Goal: Task Accomplishment & Management: Use online tool/utility

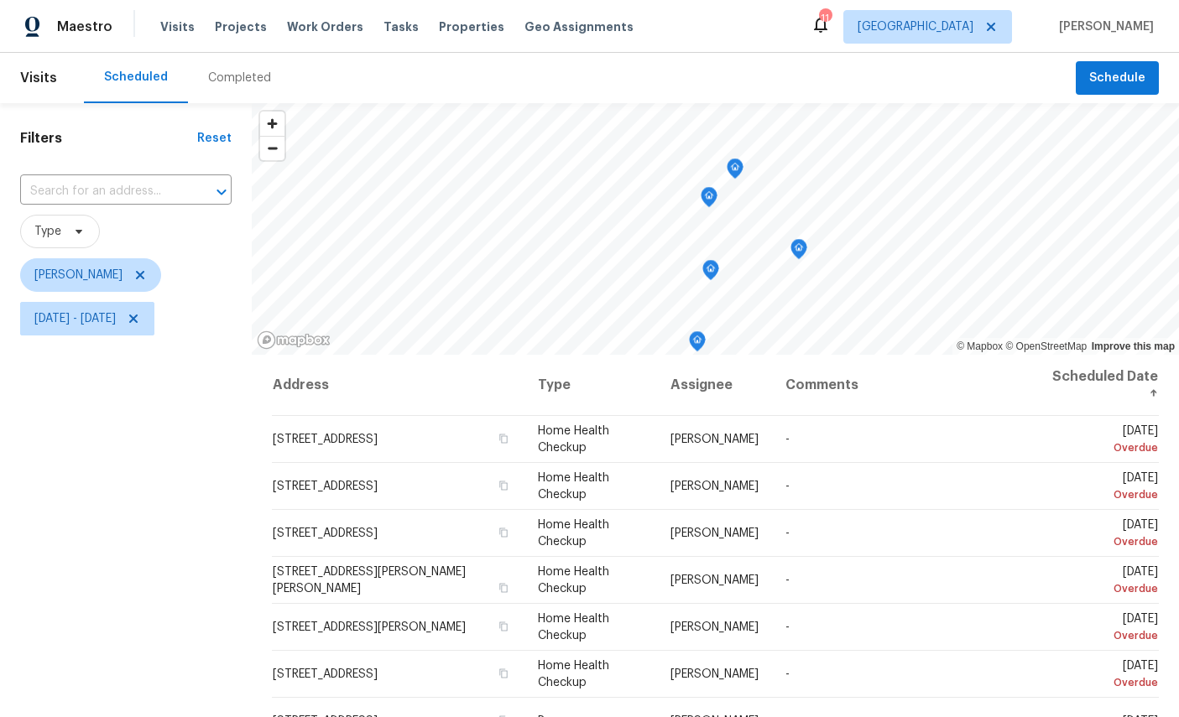
click at [729, 164] on icon "Map marker" at bounding box center [734, 168] width 15 height 19
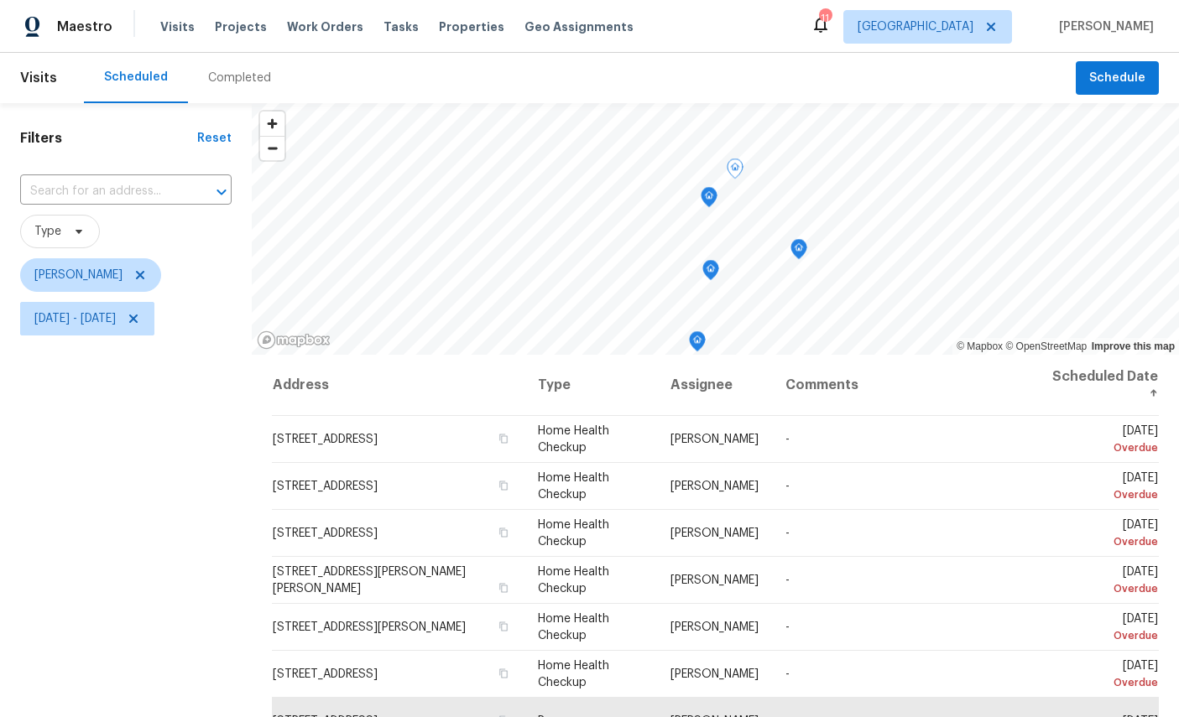
click at [708, 203] on icon "Map marker" at bounding box center [708, 197] width 15 height 19
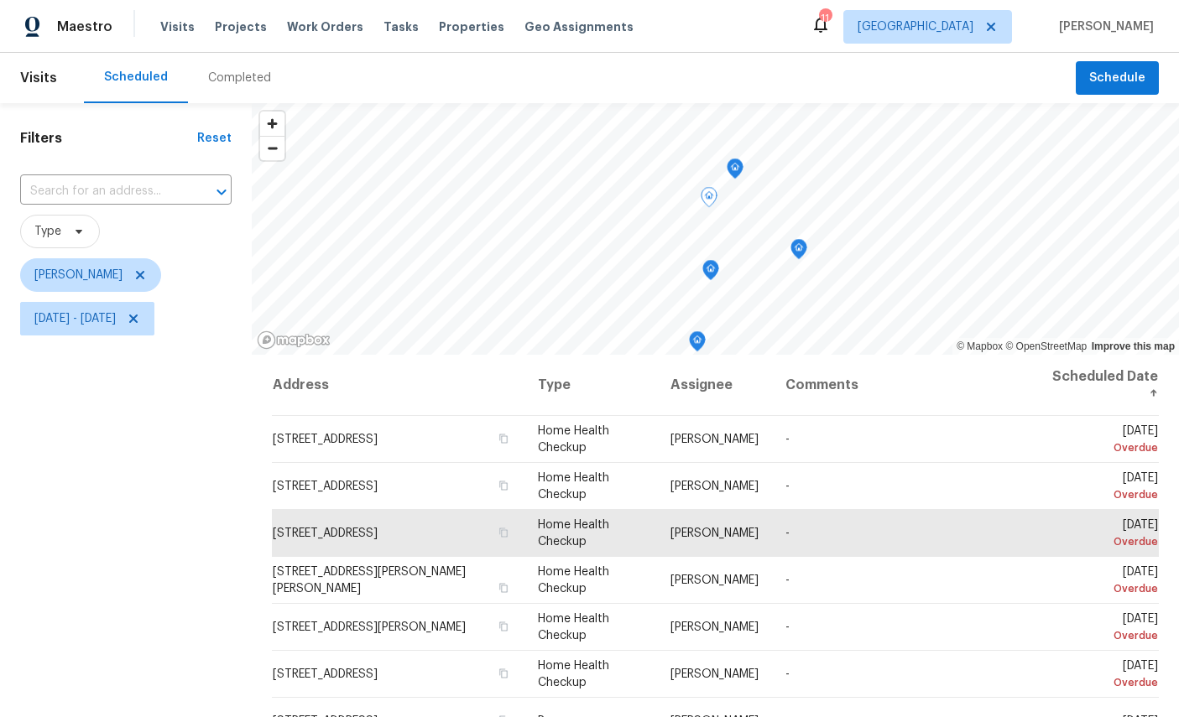
click at [0, 0] on icon at bounding box center [0, 0] width 0 height 0
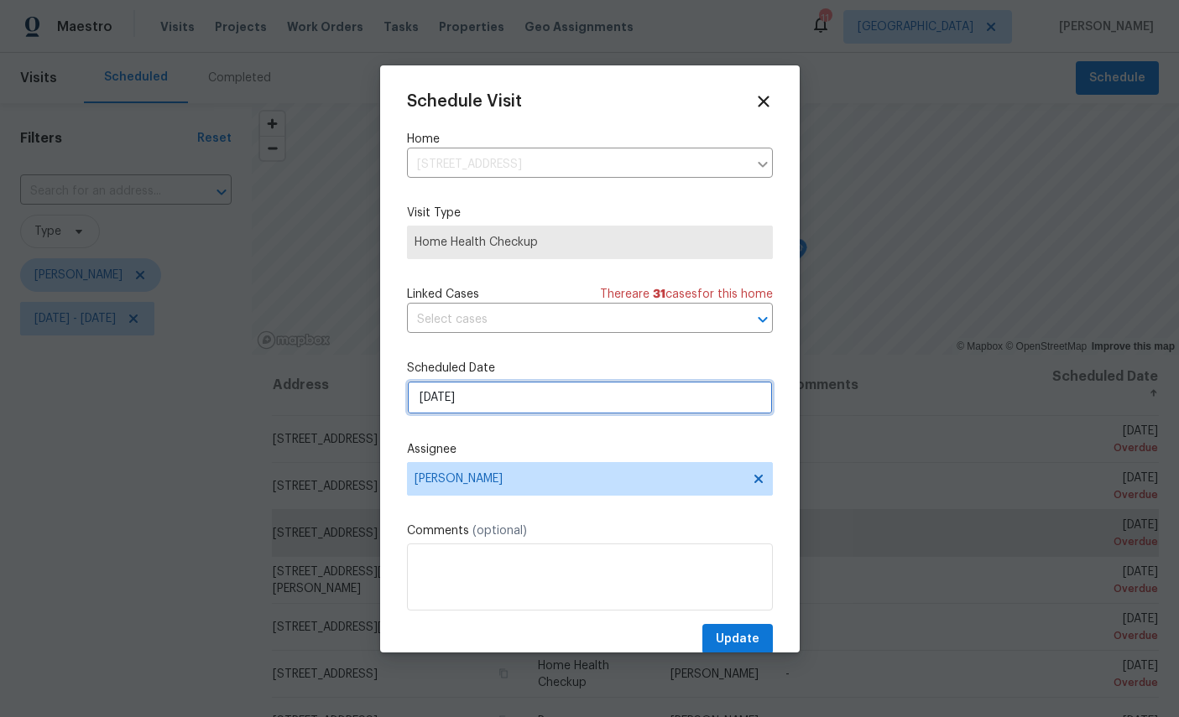
click at [554, 395] on input "9/15/2025" at bounding box center [590, 398] width 366 height 34
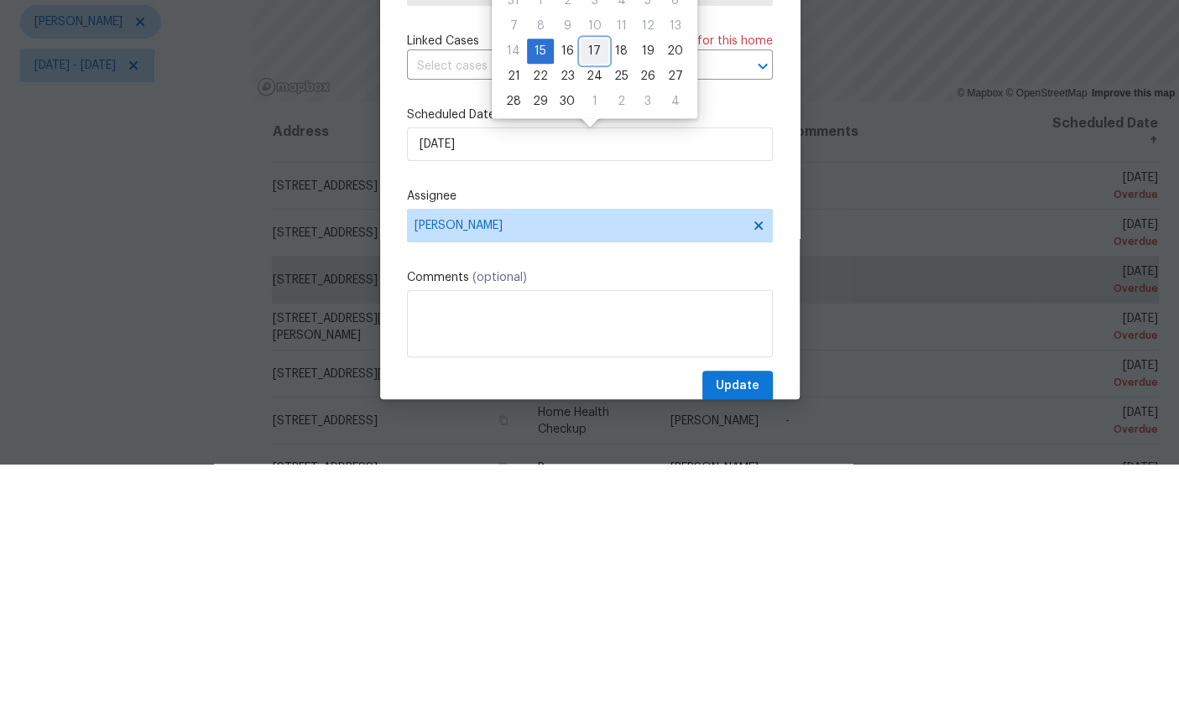
click at [589, 293] on div "17" at bounding box center [595, 304] width 28 height 23
type input "9/17/2025"
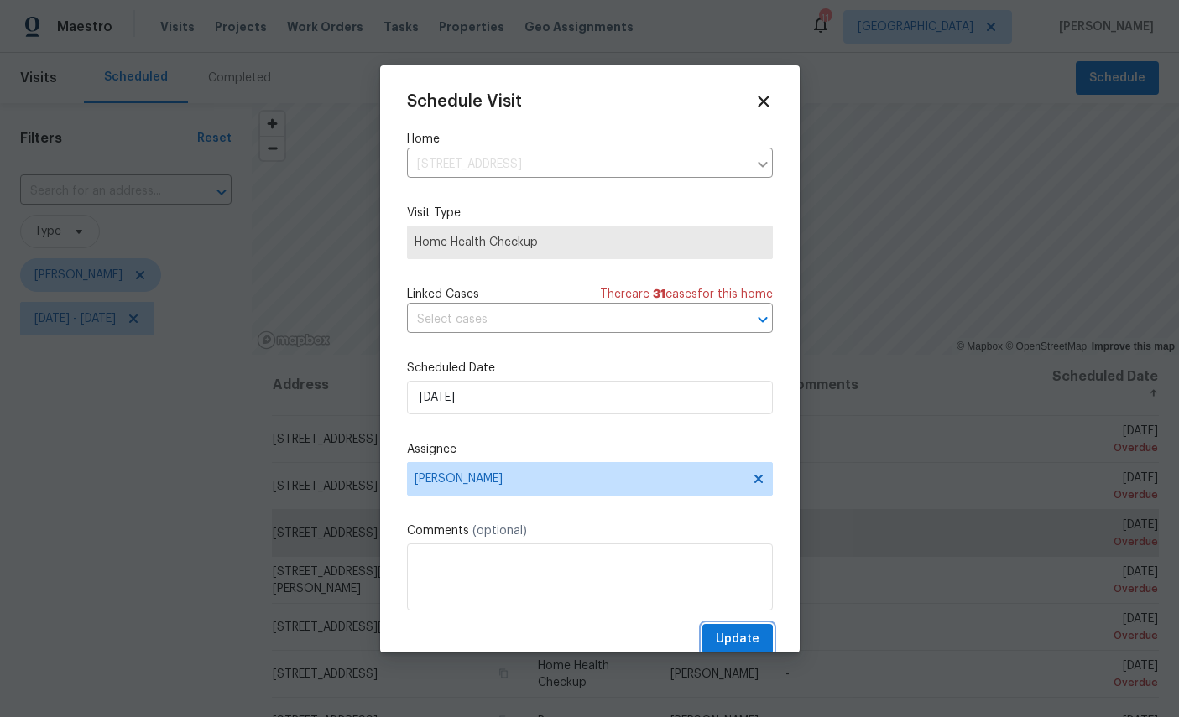
click at [731, 641] on span "Update" at bounding box center [738, 639] width 44 height 21
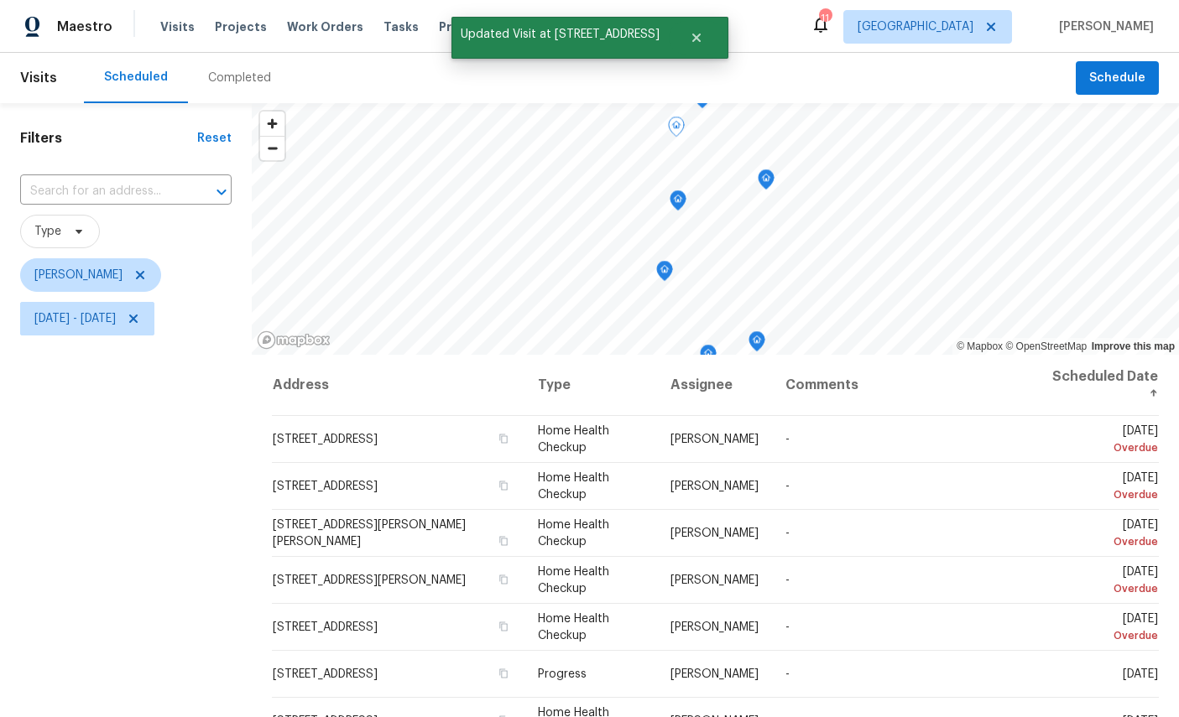
click at [153, 532] on div "Filters Reset ​ Type William Sparks Mon, Sep 01 - Wed, Sep 17" at bounding box center [126, 515] width 252 height 825
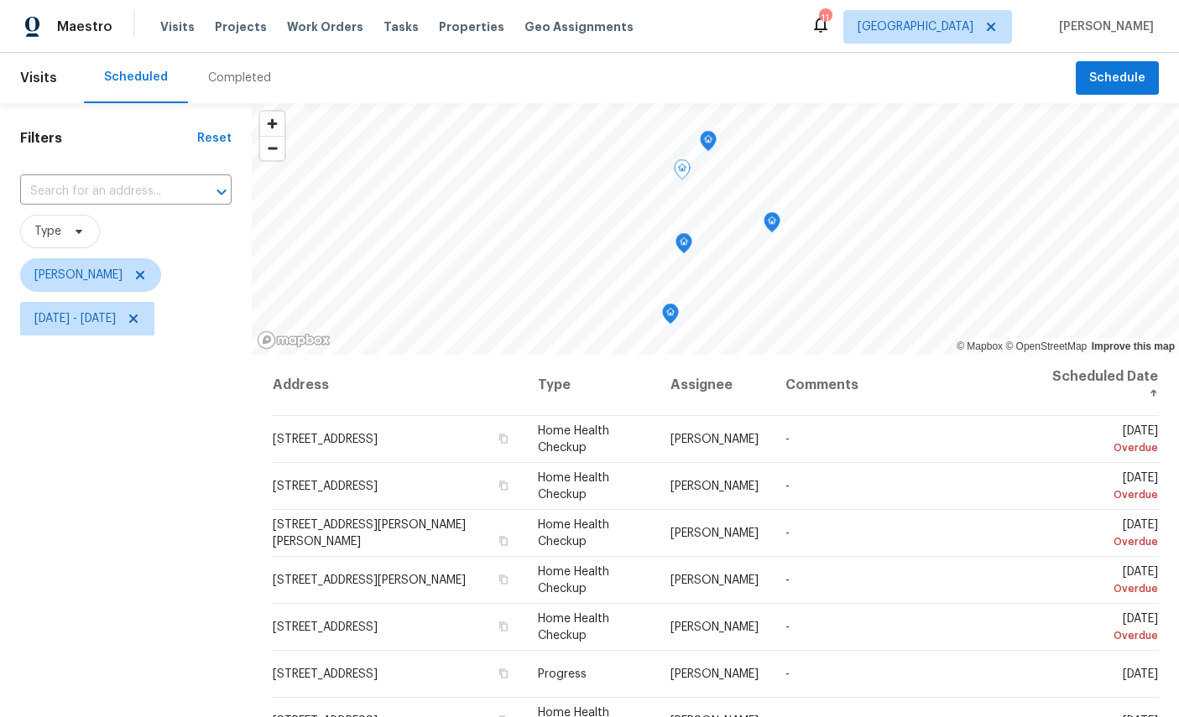
click at [771, 213] on icon "Map marker" at bounding box center [771, 222] width 15 height 19
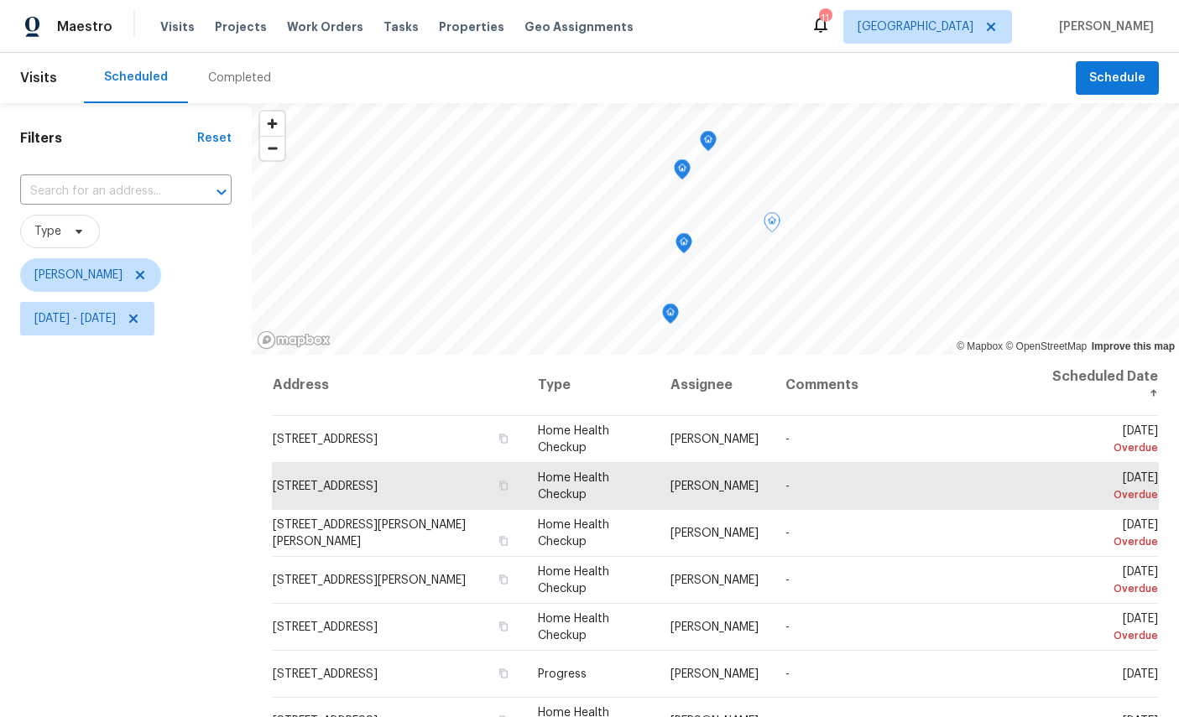
click at [0, 0] on icon at bounding box center [0, 0] width 0 height 0
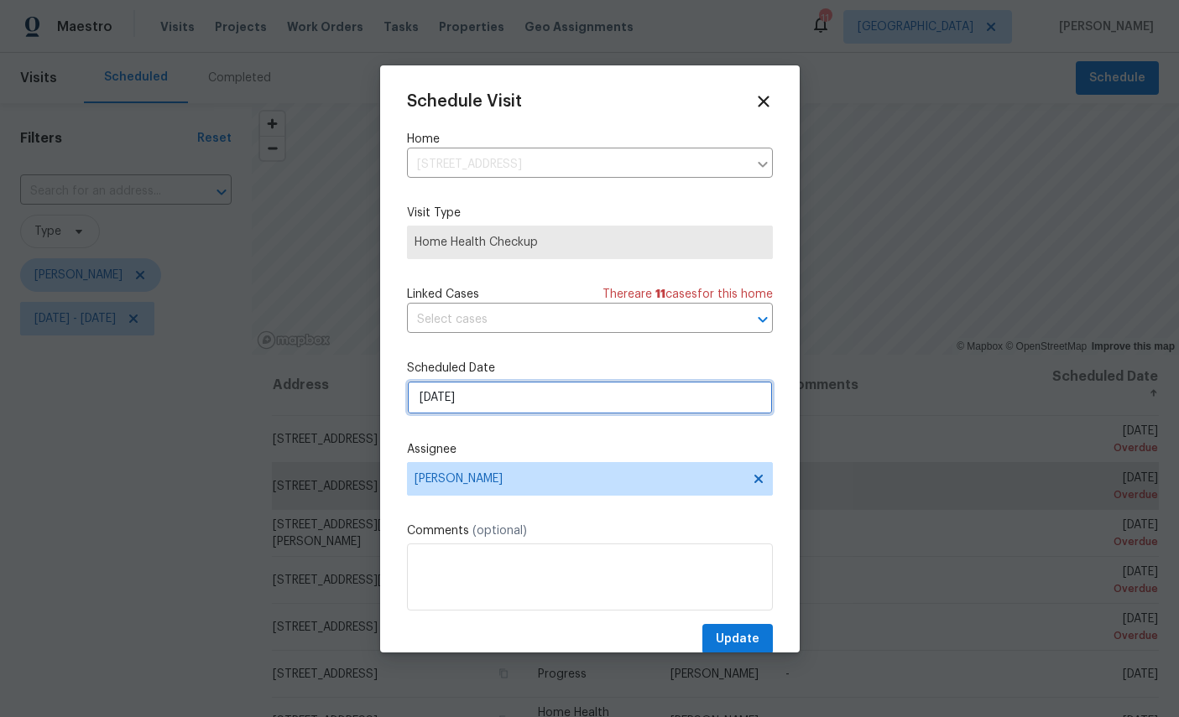
click at [552, 405] on input "9/15/2025" at bounding box center [590, 398] width 366 height 34
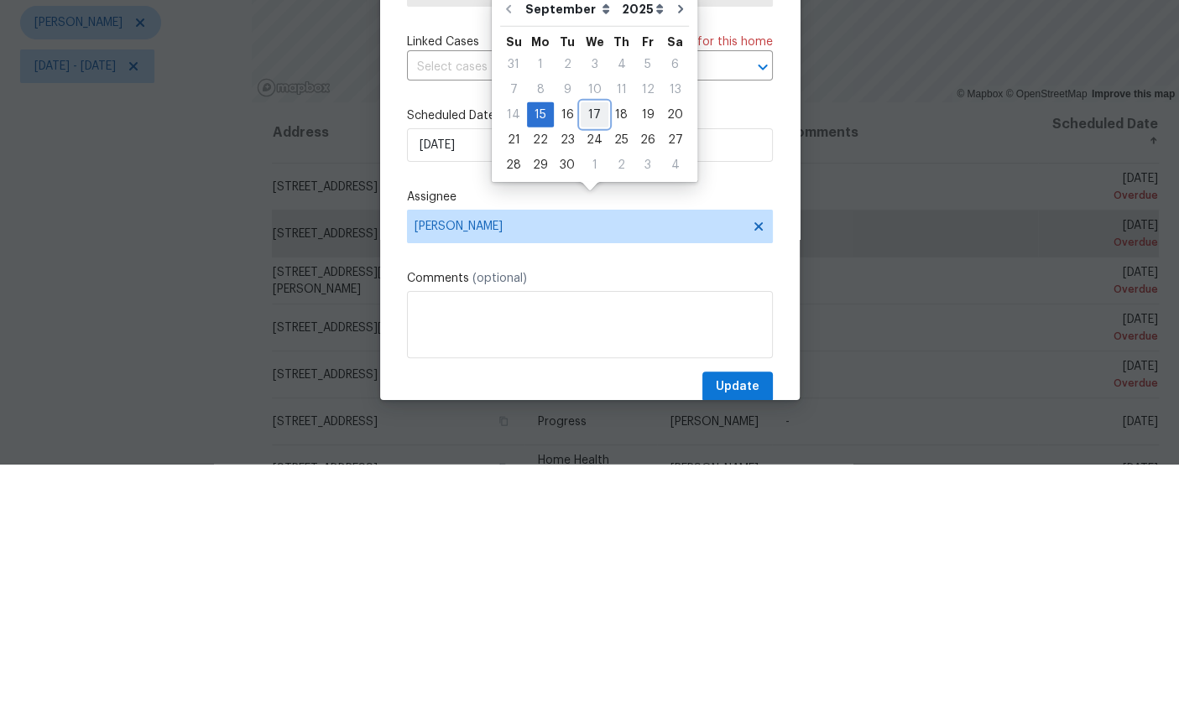
click at [590, 356] on div "17" at bounding box center [595, 367] width 28 height 23
type input "9/17/2025"
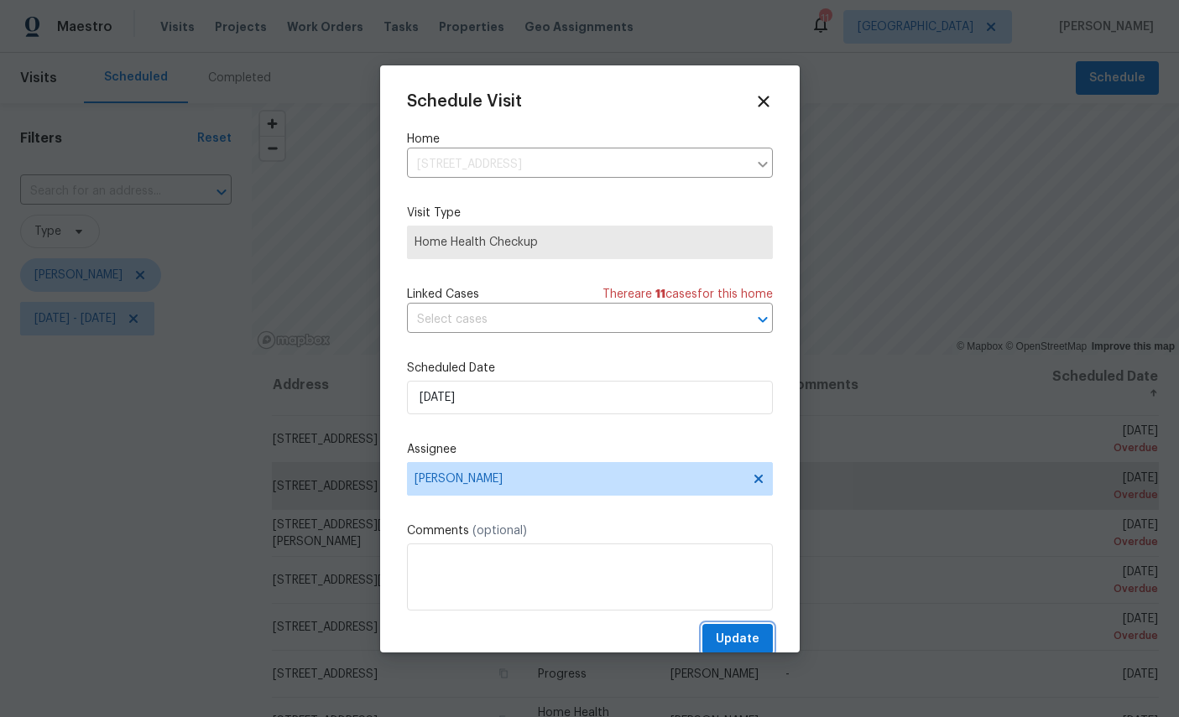
click at [755, 637] on span "Update" at bounding box center [738, 639] width 44 height 21
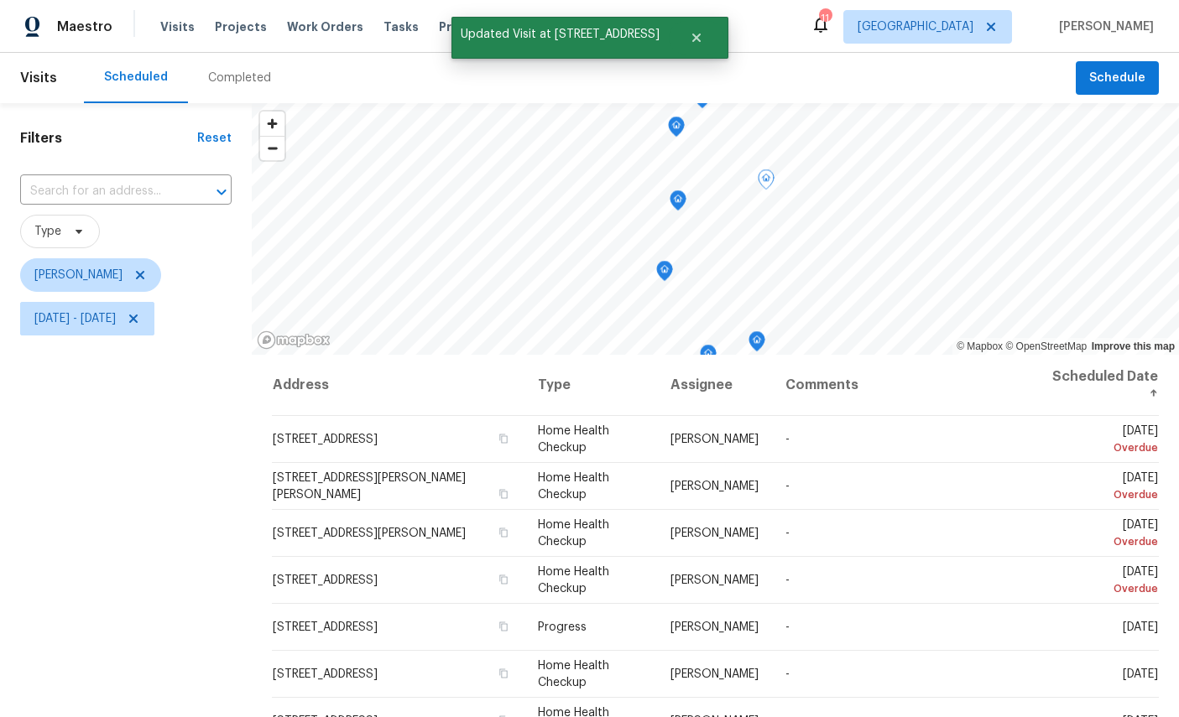
click at [674, 190] on icon "Map marker" at bounding box center [677, 200] width 17 height 21
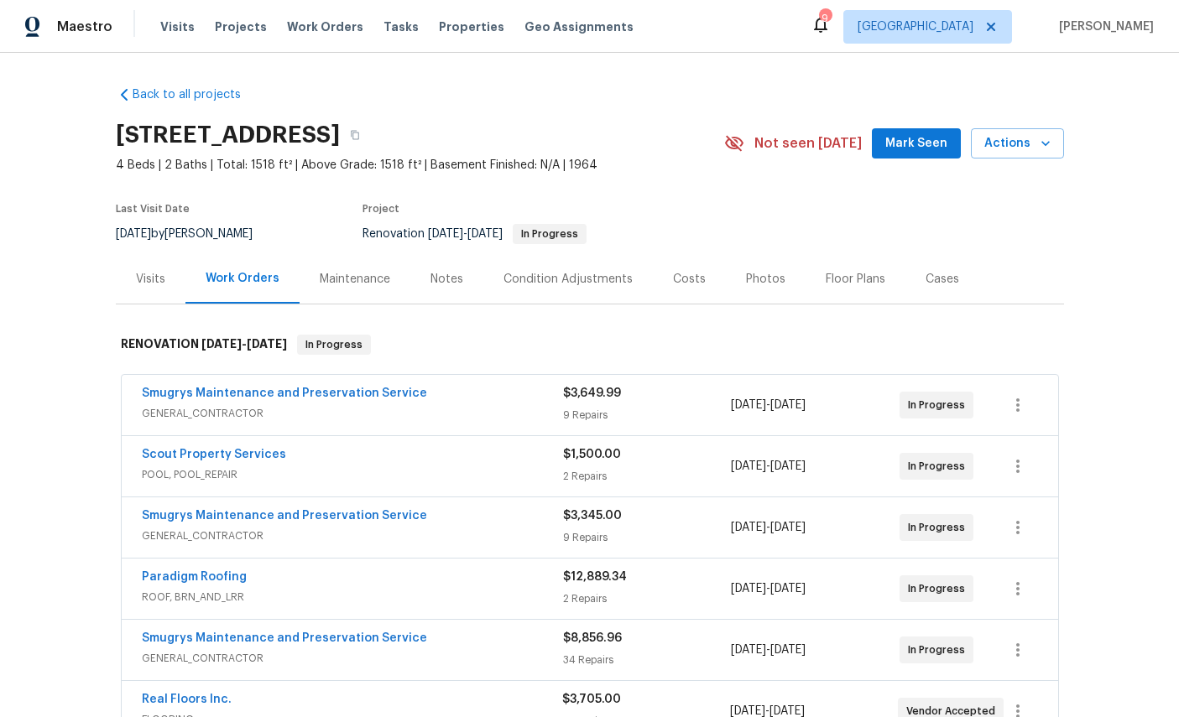
scroll to position [35, 23]
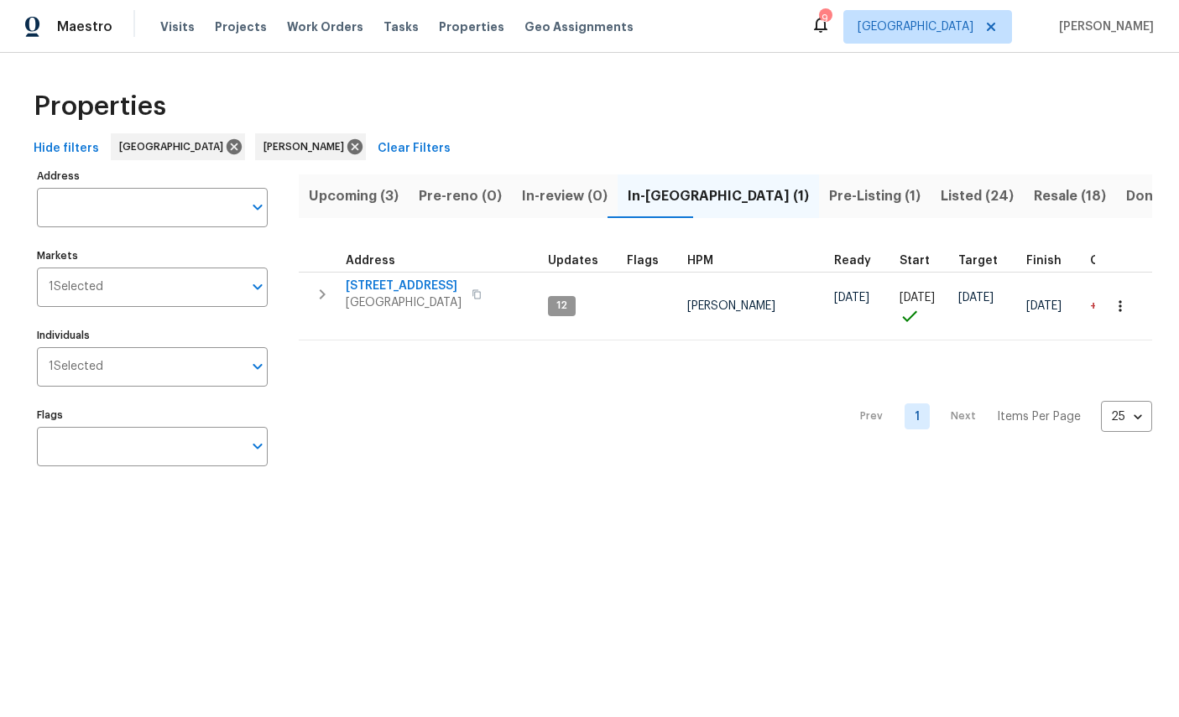
click at [414, 288] on span "[STREET_ADDRESS]" at bounding box center [404, 286] width 116 height 17
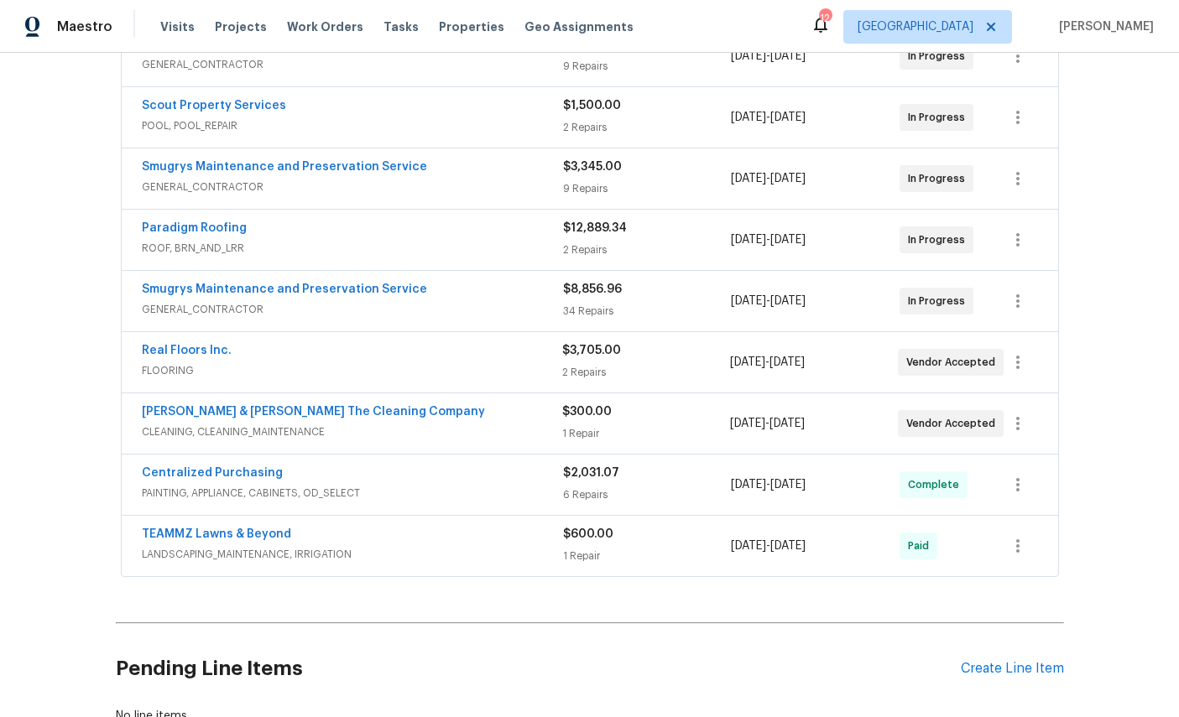
scroll to position [386, 0]
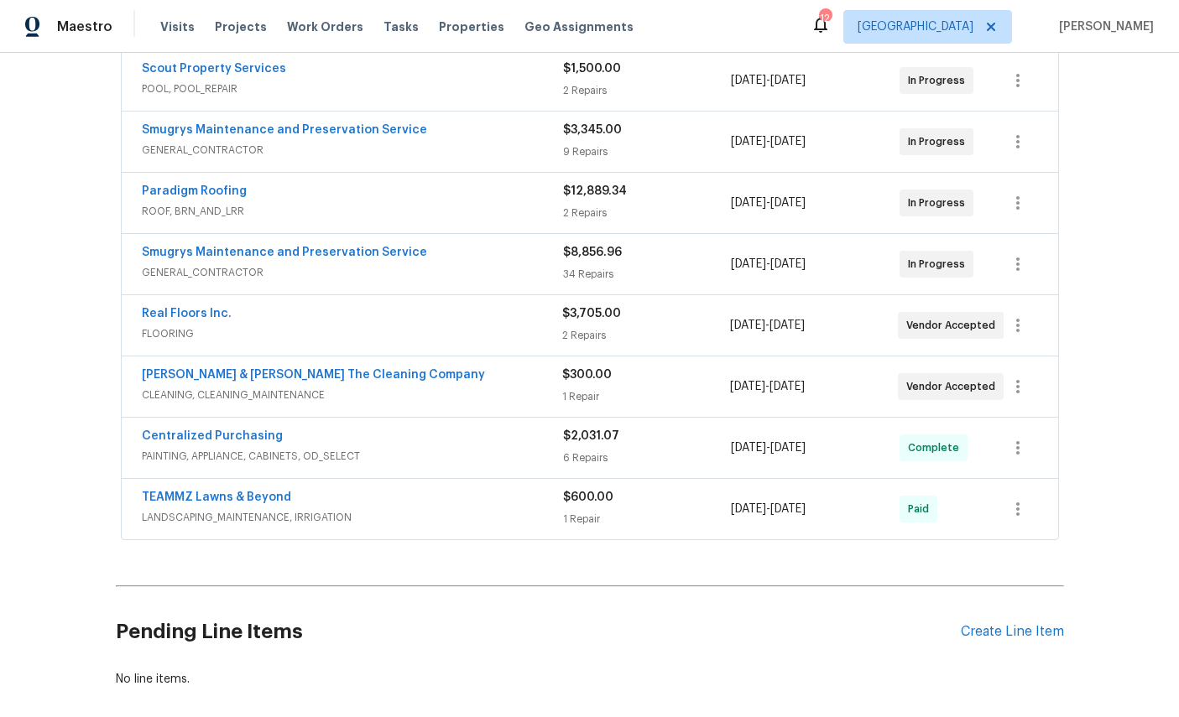
click at [168, 197] on link "Paradigm Roofing" at bounding box center [194, 191] width 105 height 12
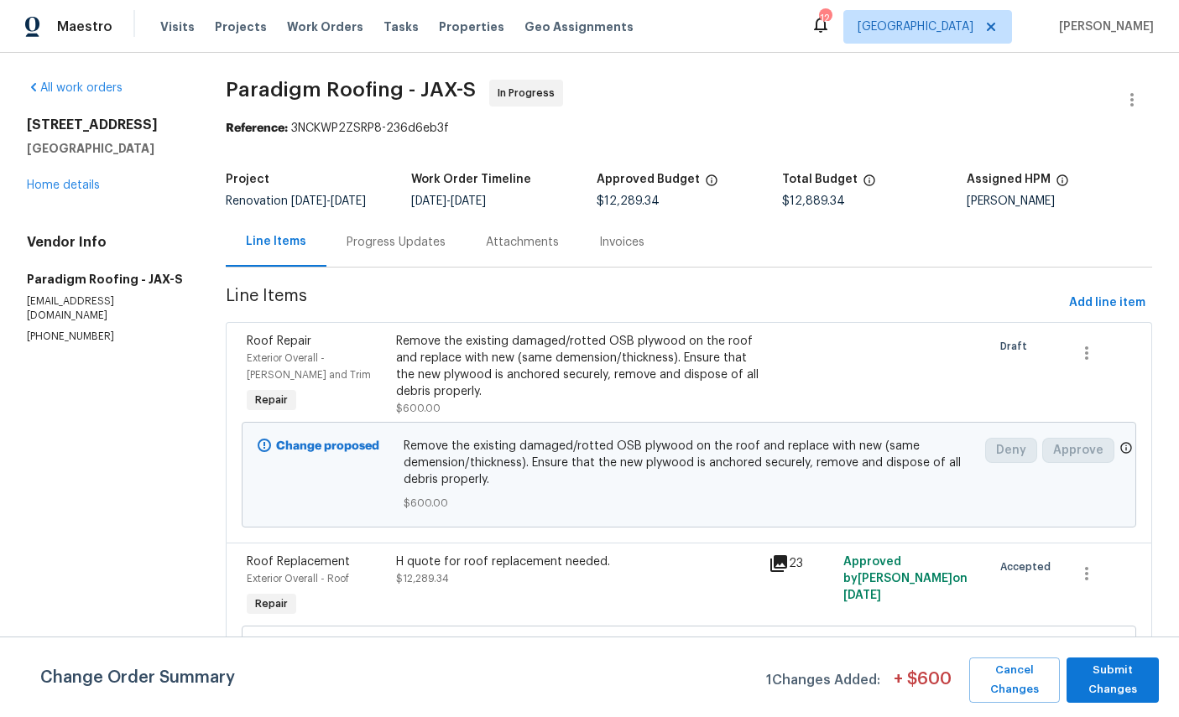
click at [276, 353] on span "Exterior Overall - [PERSON_NAME] and Trim" at bounding box center [309, 366] width 124 height 27
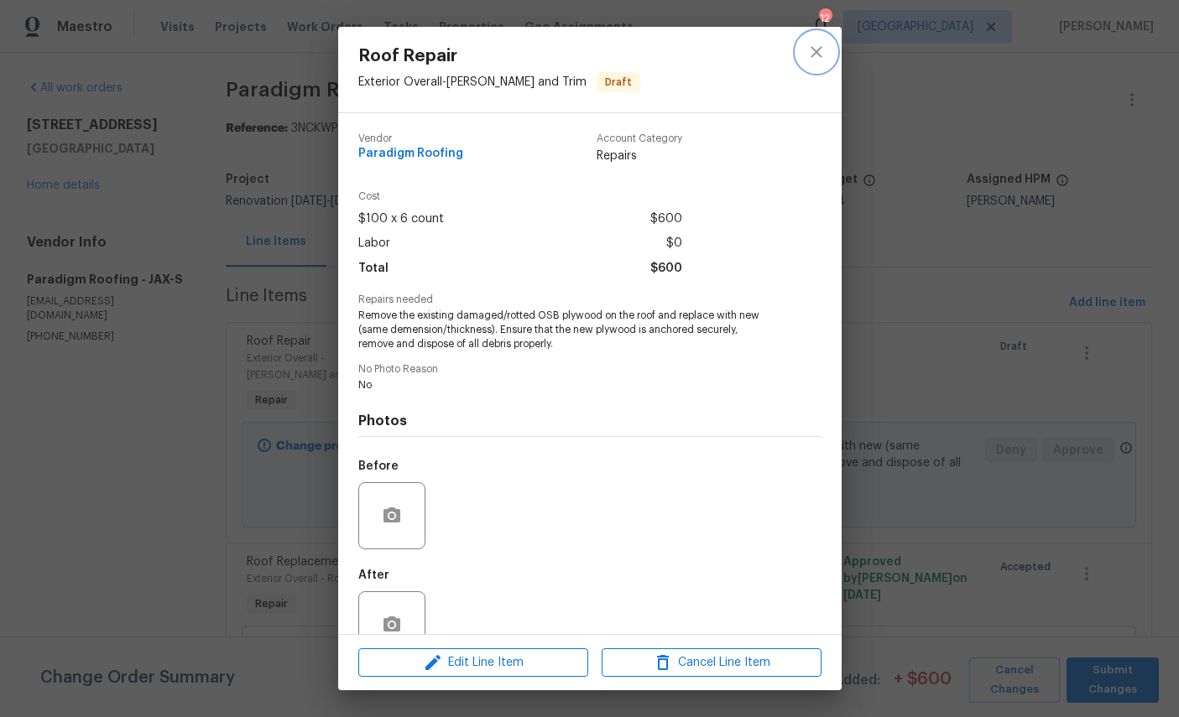
click at [819, 60] on icon "close" at bounding box center [816, 52] width 20 height 20
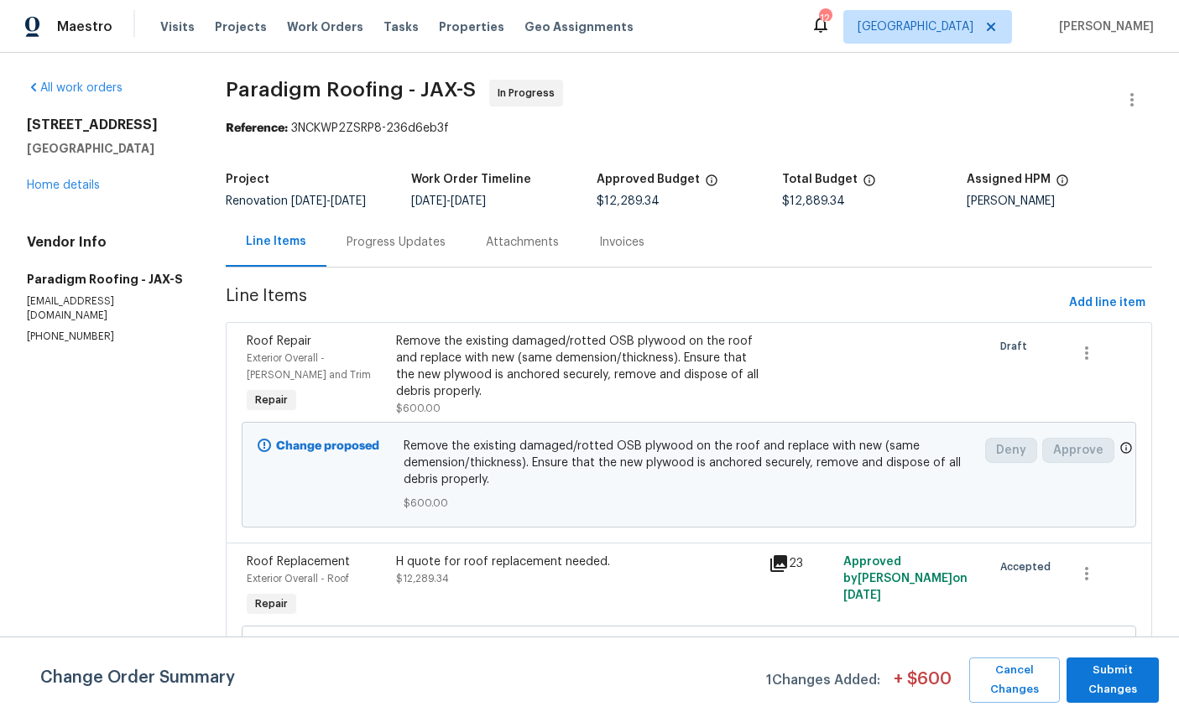
click at [410, 245] on div "Progress Updates" at bounding box center [395, 242] width 99 height 17
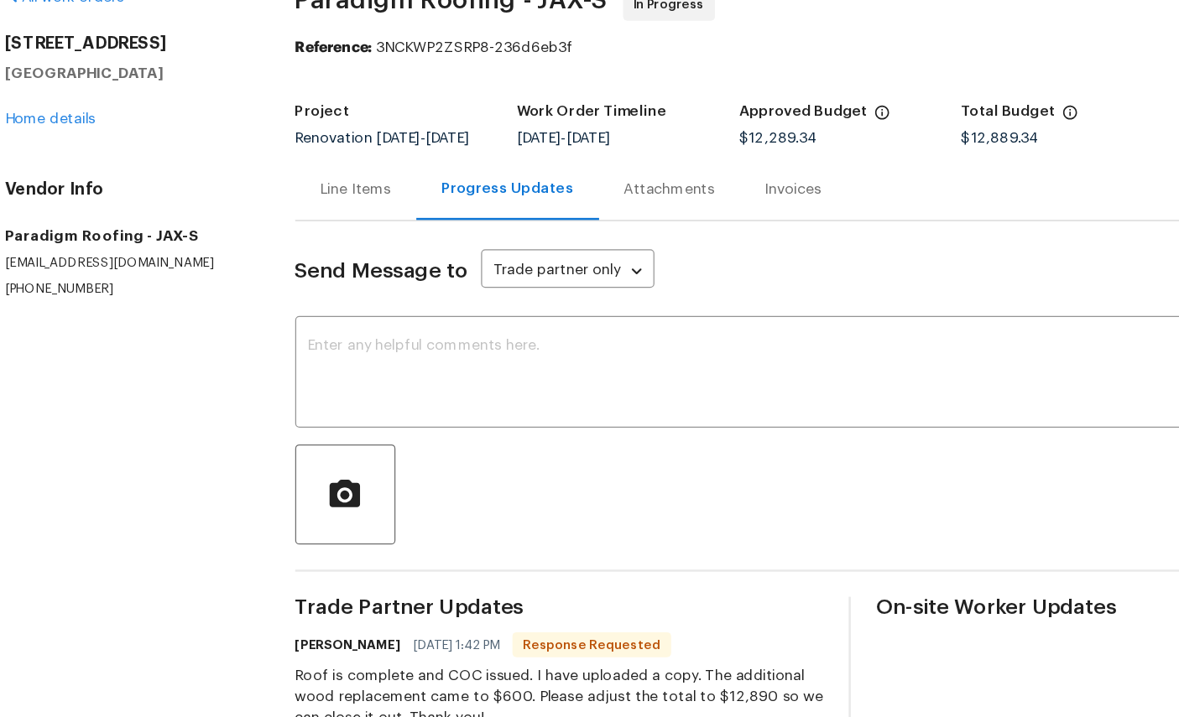
click at [54, 180] on link "Home details" at bounding box center [63, 186] width 73 height 12
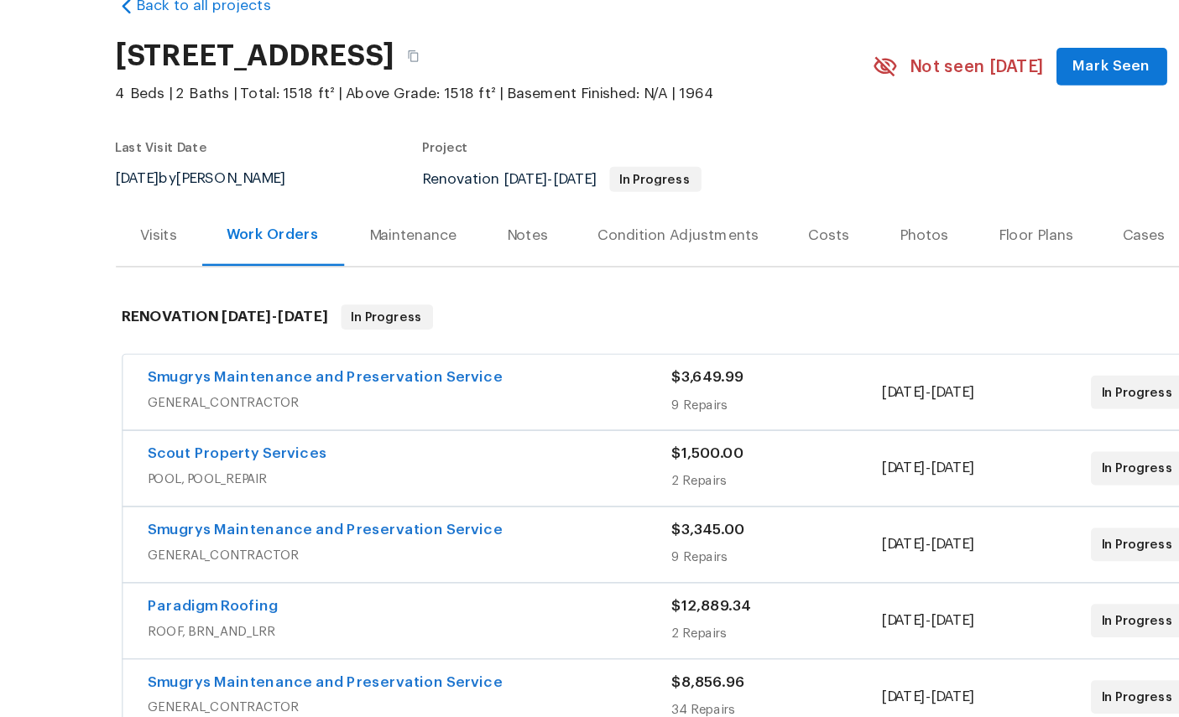
click at [173, 571] on link "Paradigm Roofing" at bounding box center [194, 577] width 105 height 12
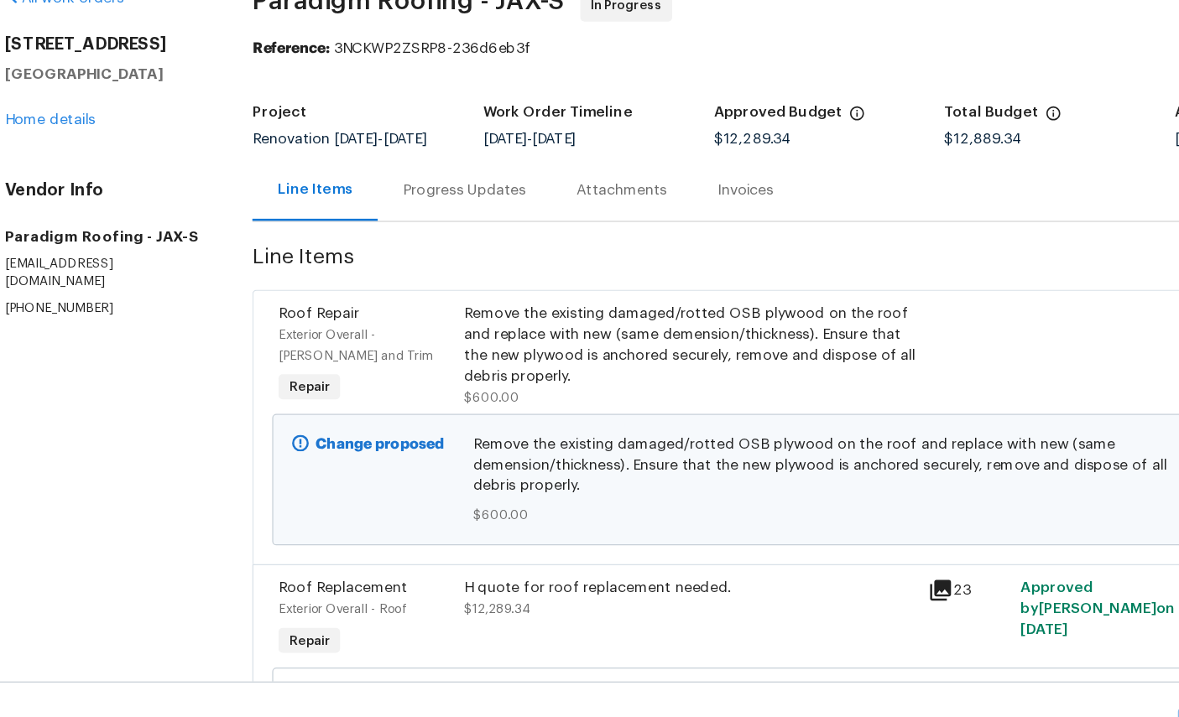
click at [258, 353] on span "Exterior Overall - Eaves and Trim" at bounding box center [309, 366] width 124 height 27
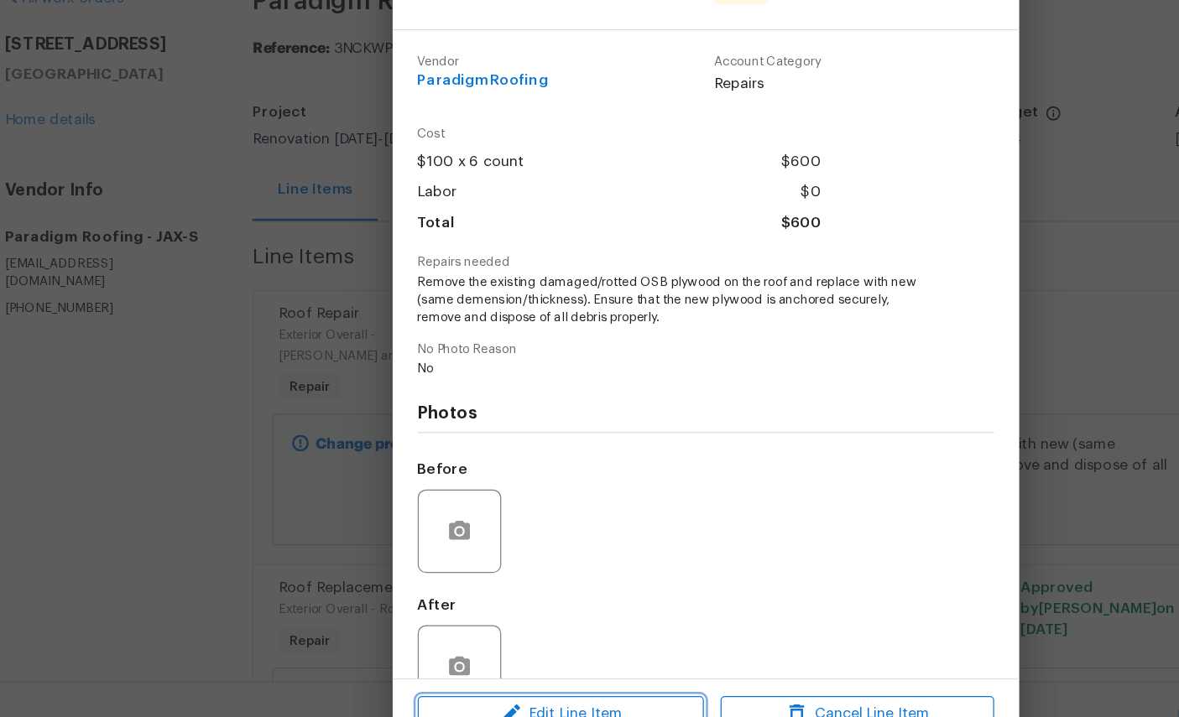
click at [488, 653] on span "Edit Line Item" at bounding box center [473, 663] width 220 height 21
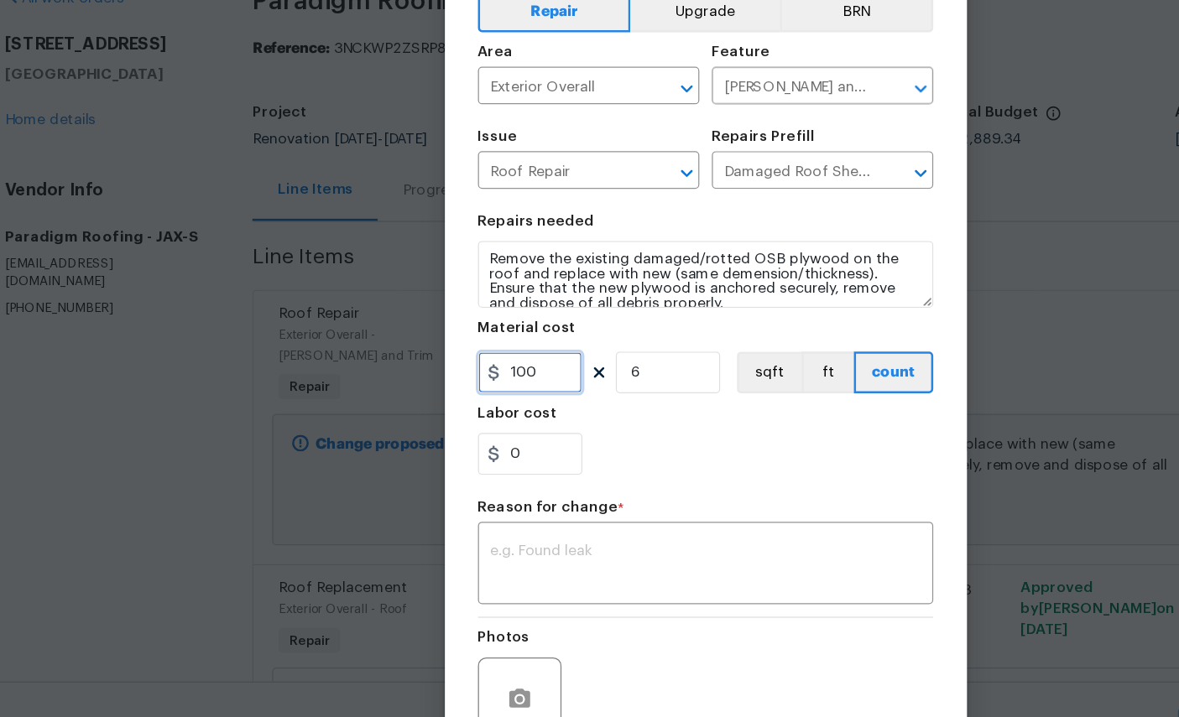
click at [456, 372] on input "100" at bounding box center [449, 389] width 84 height 34
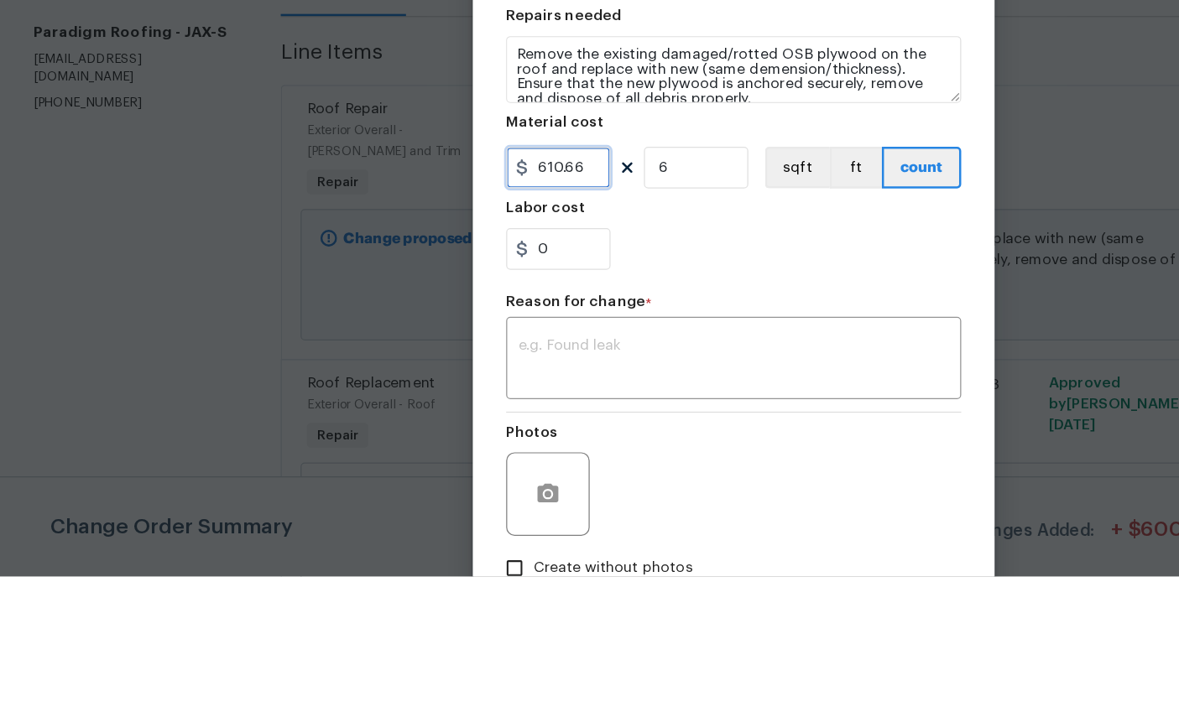
type input "610.66"
click at [619, 437] on div "0" at bounding box center [590, 454] width 366 height 34
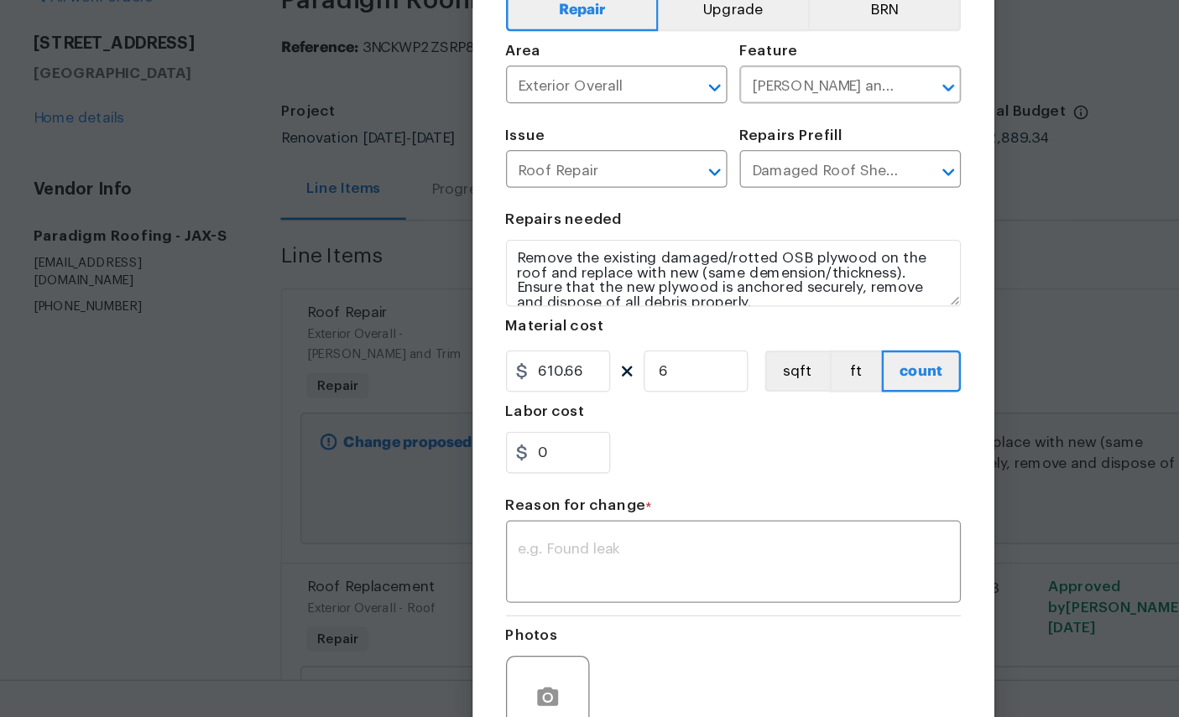
click at [638, 513] on div "x ​" at bounding box center [590, 544] width 366 height 62
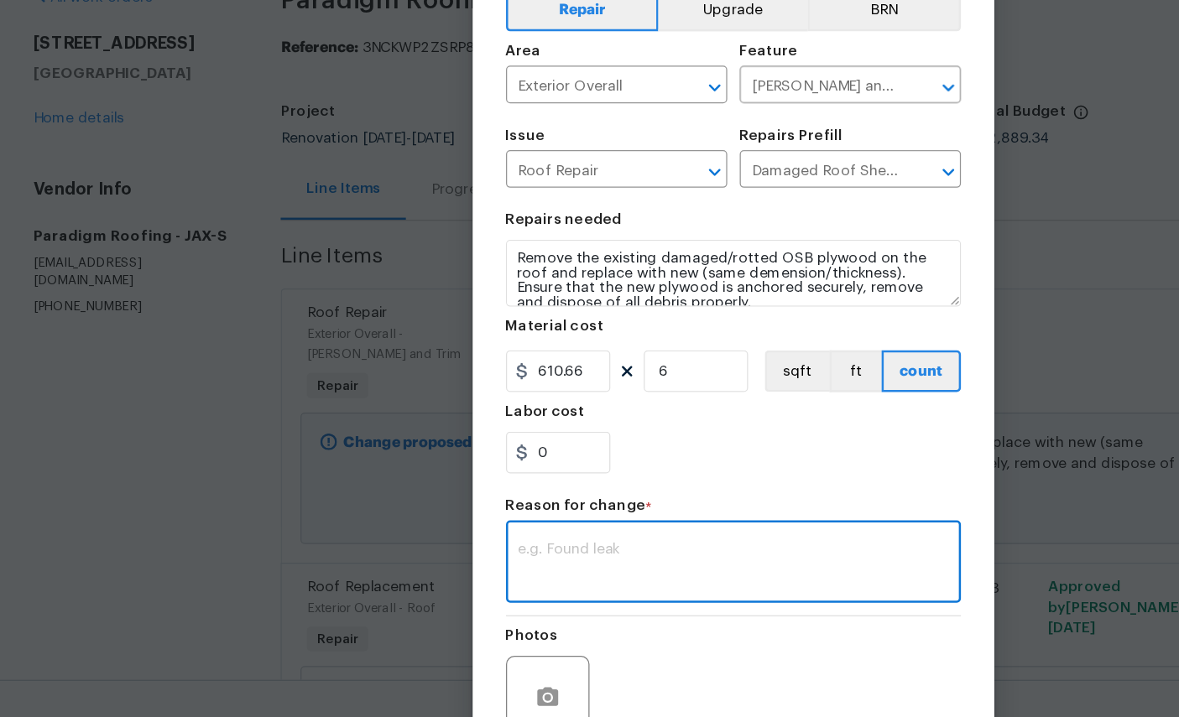
scroll to position [63, 0]
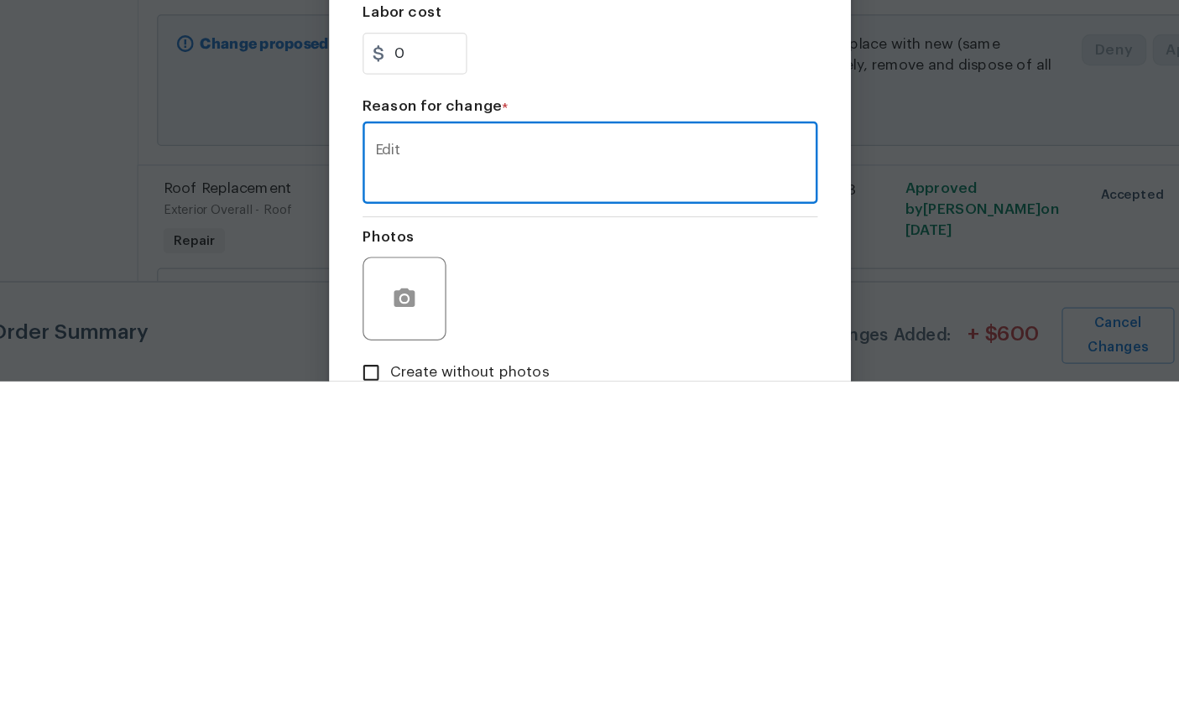
type textarea "Edit"
click at [502, 586] on div "Photos" at bounding box center [590, 640] width 366 height 109
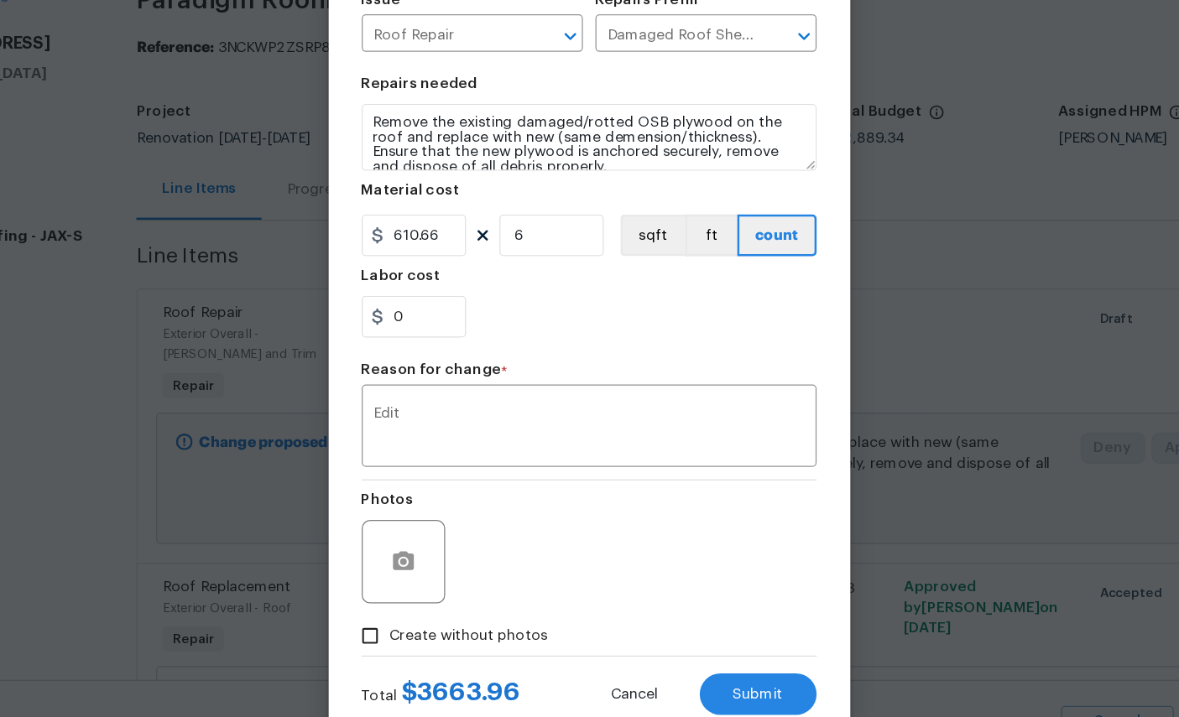
scroll to position [119, 0]
click at [430, 593] on span "Create without photos" at bounding box center [494, 602] width 128 height 18
click at [414, 586] on input "Create without photos" at bounding box center [414, 602] width 32 height 32
checkbox input "true"
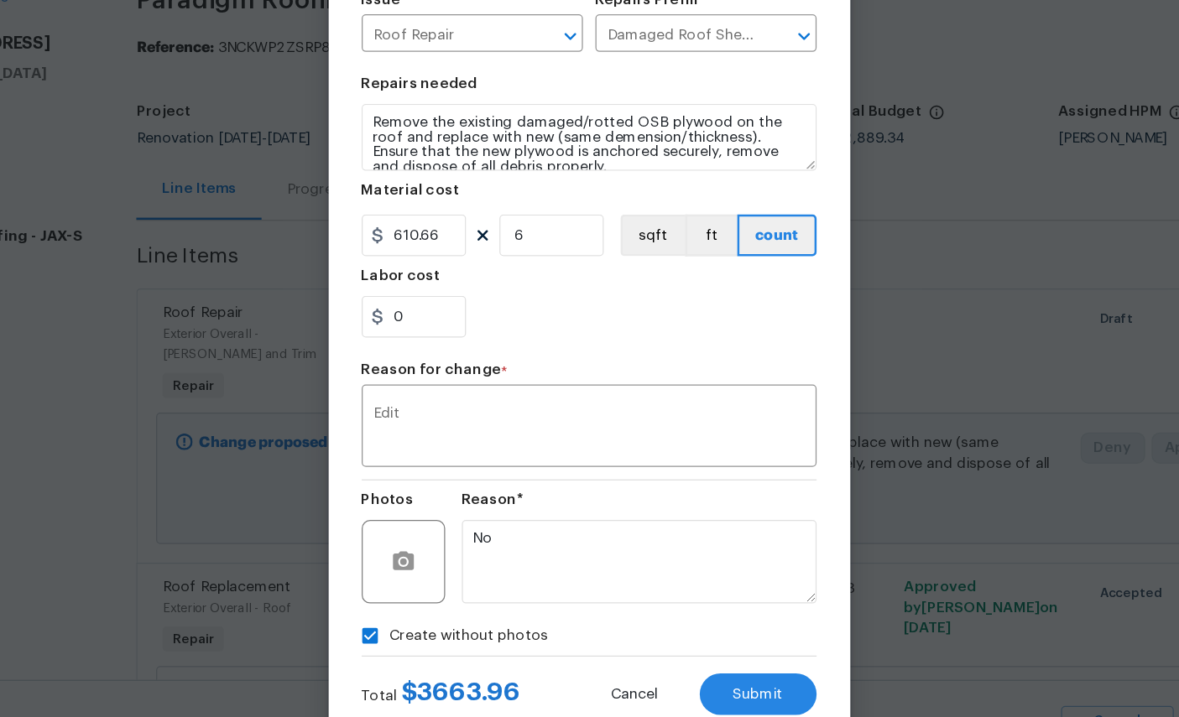
click at [706, 643] on span "Submit" at bounding box center [726, 649] width 40 height 13
type input "100"
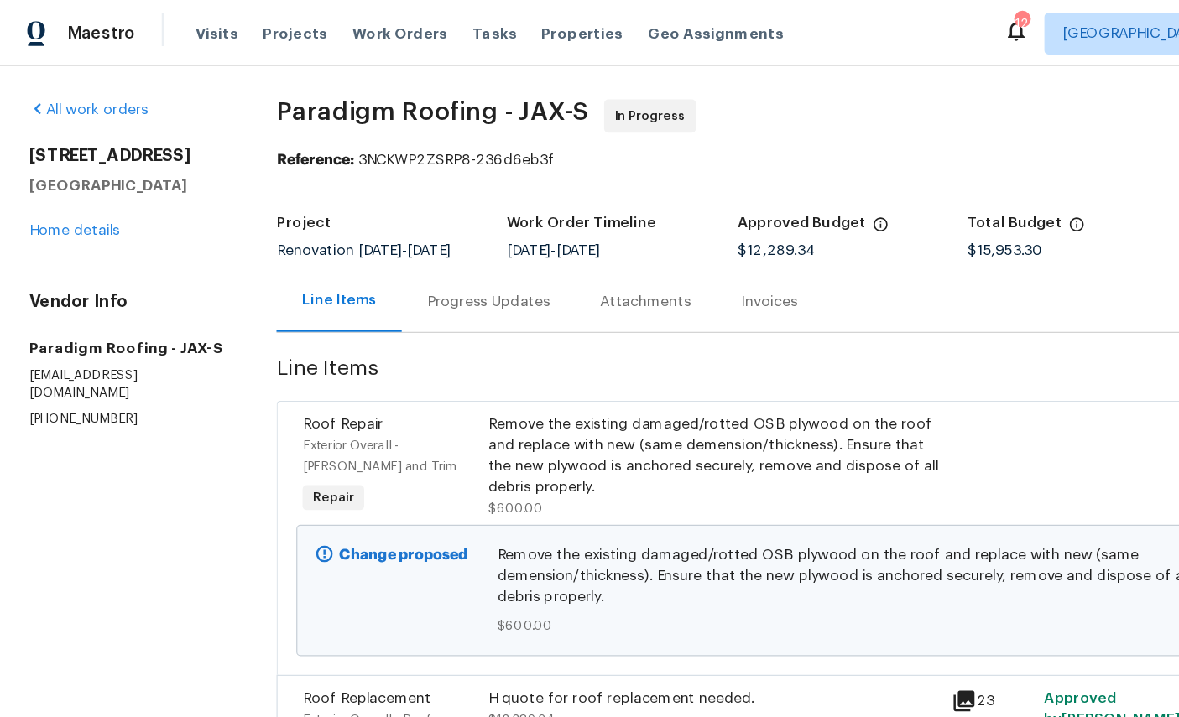
scroll to position [0, 0]
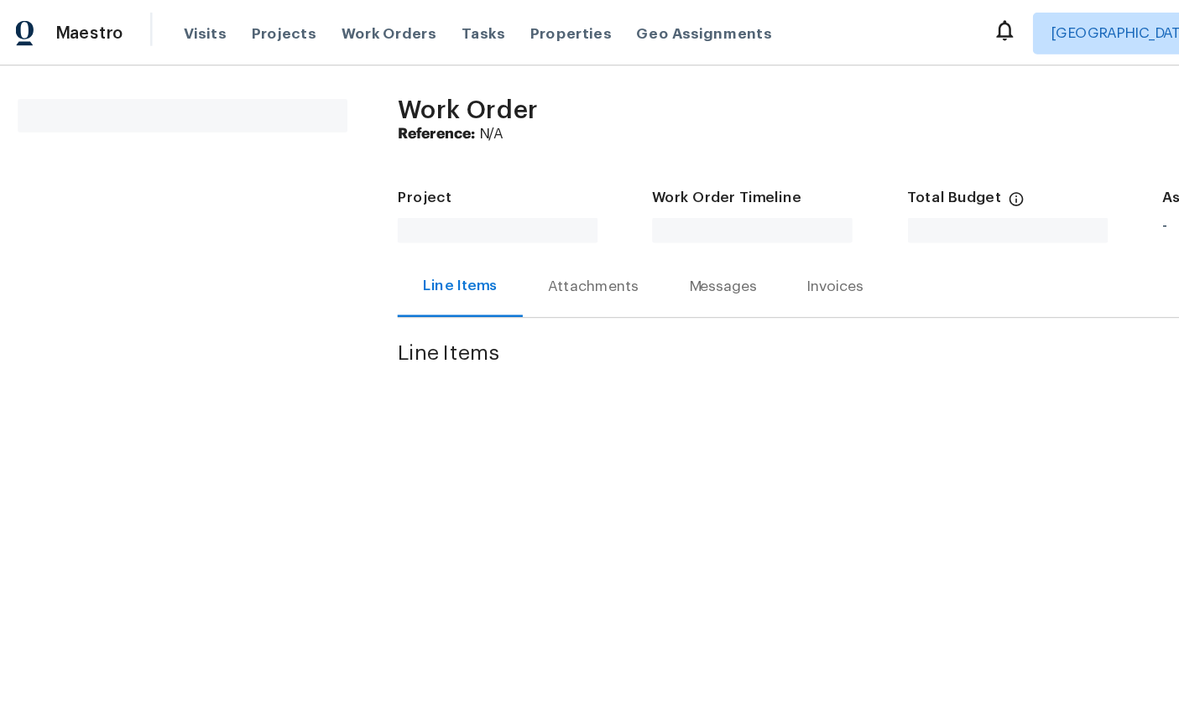
scroll to position [0, 13]
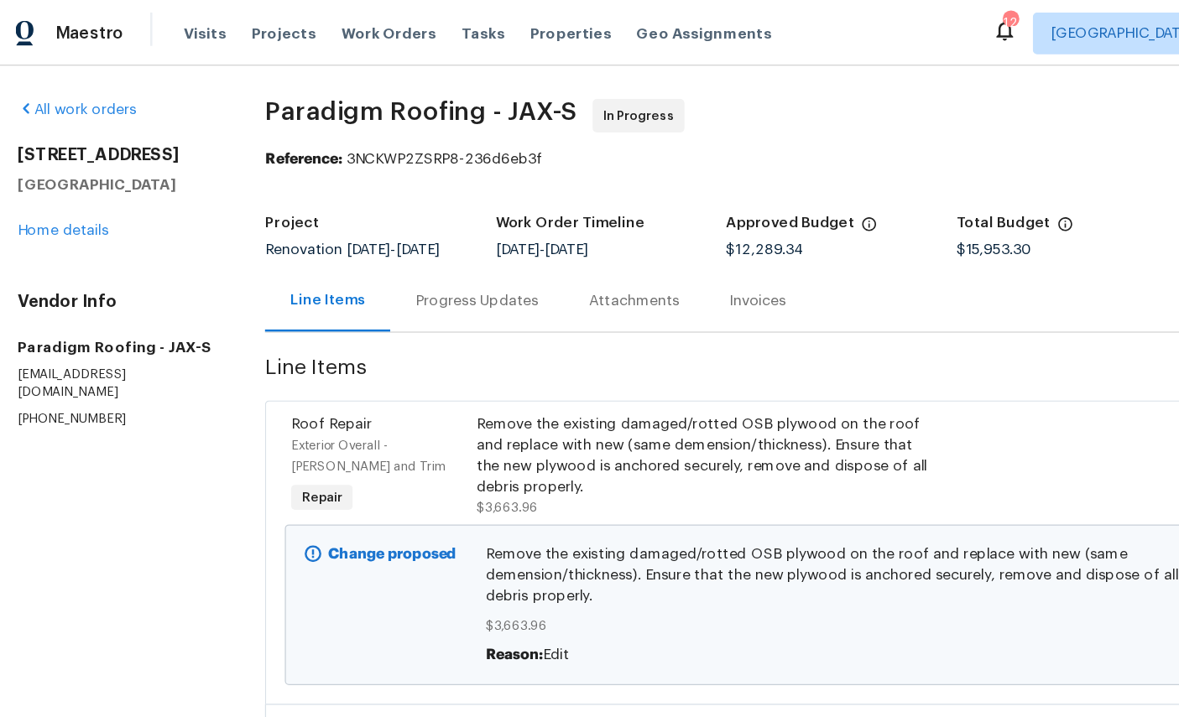
click at [67, 191] on link "Home details" at bounding box center [63, 186] width 73 height 12
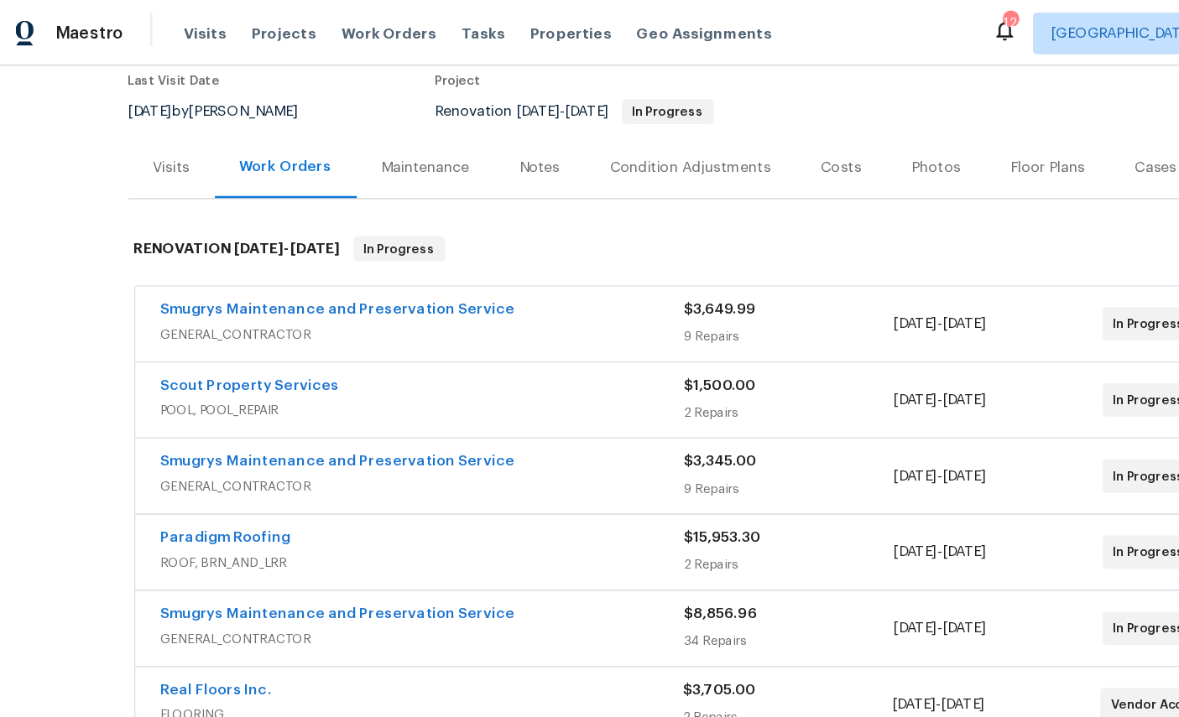
scroll to position [178, 0]
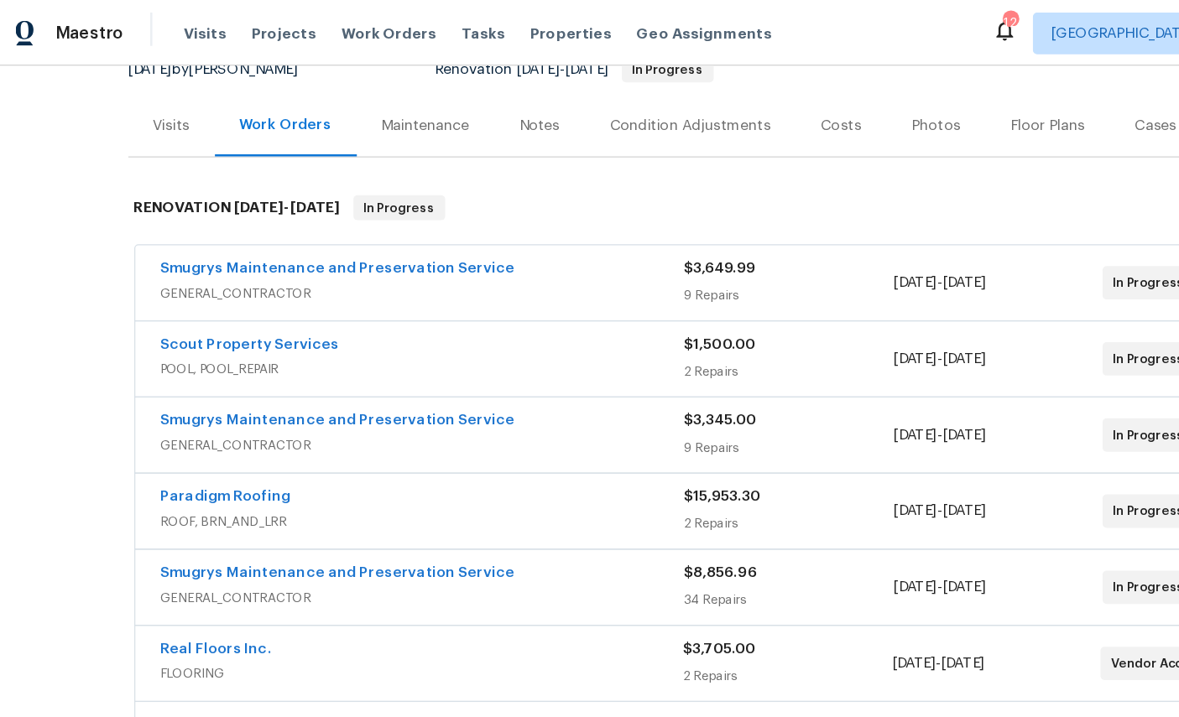
click at [189, 405] on link "Paradigm Roofing" at bounding box center [194, 399] width 105 height 12
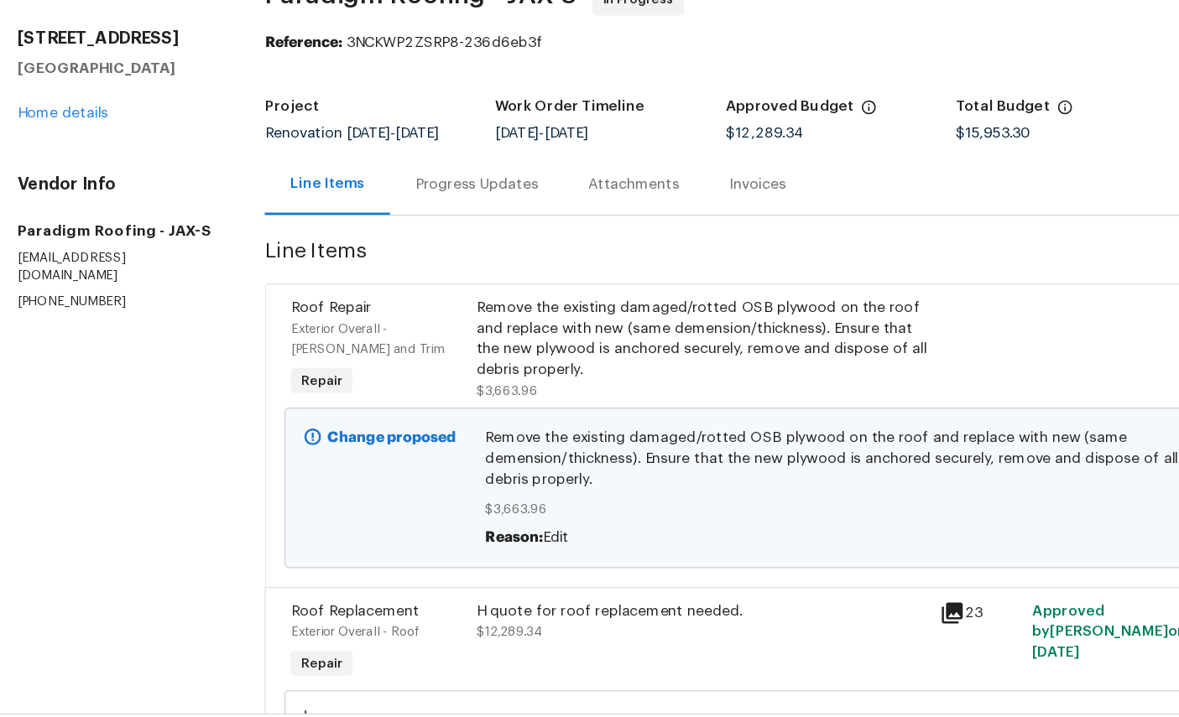
scroll to position [6, 0]
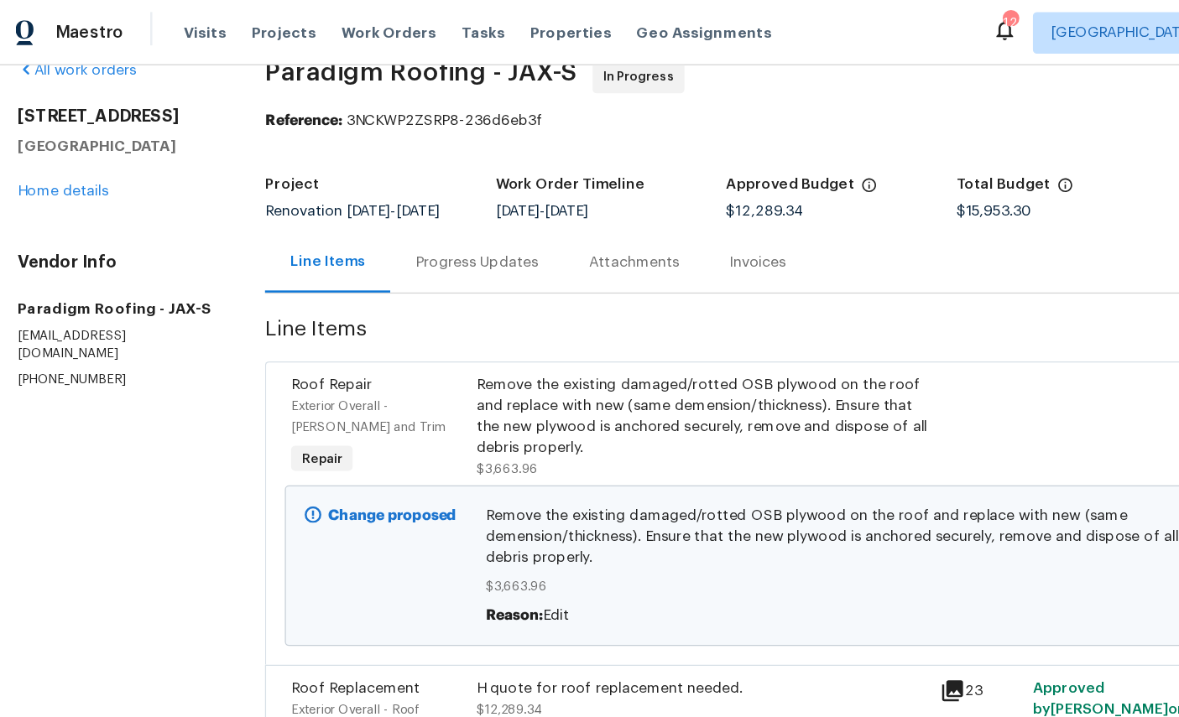
click at [266, 322] on span "Exterior Overall - Eaves and Trim" at bounding box center [309, 335] width 124 height 27
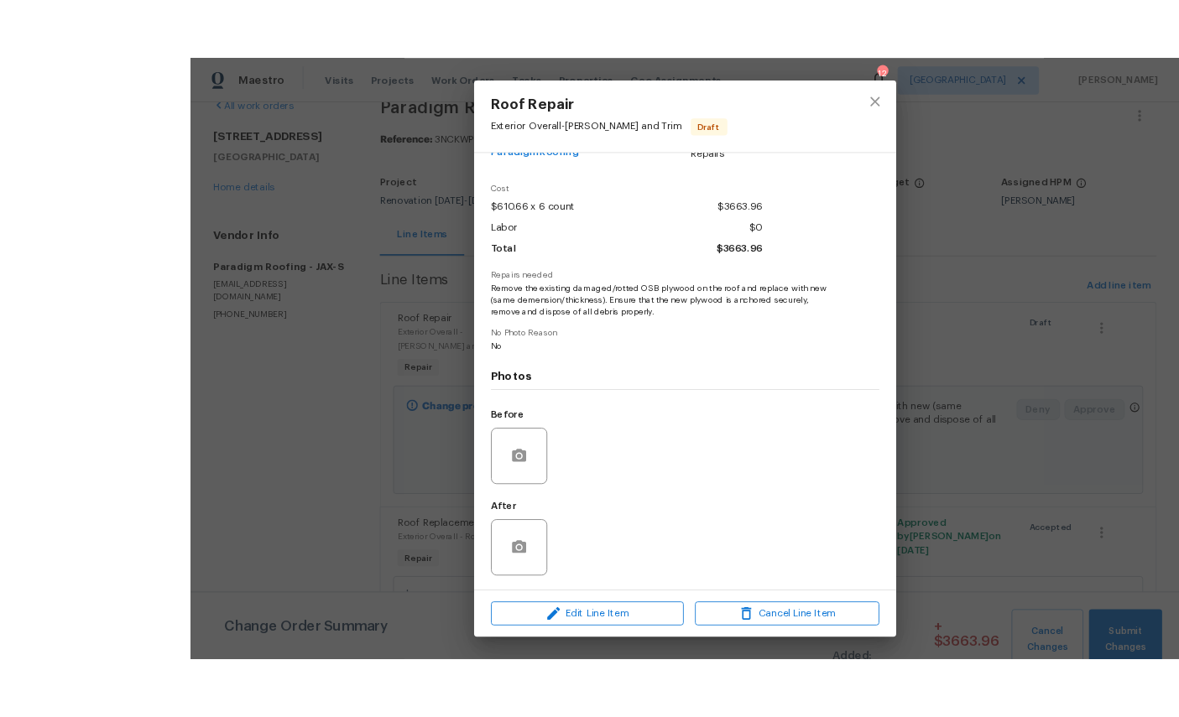
scroll to position [0, 0]
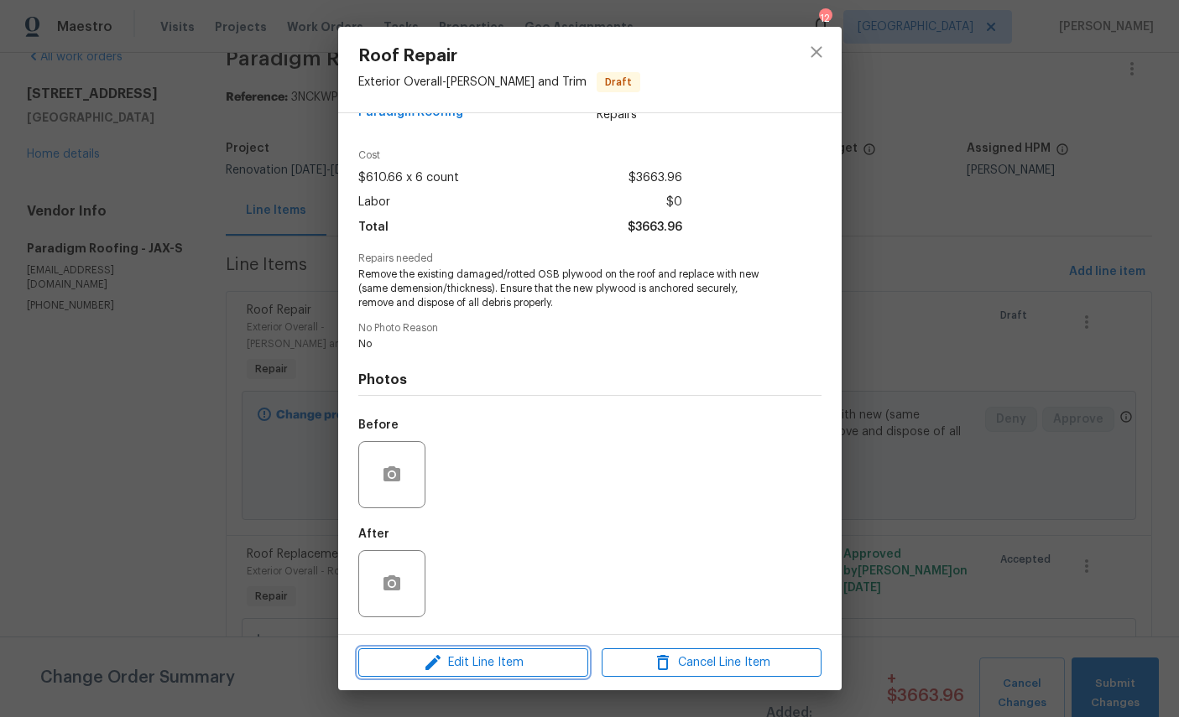
click at [496, 670] on span "Edit Line Item" at bounding box center [473, 663] width 220 height 21
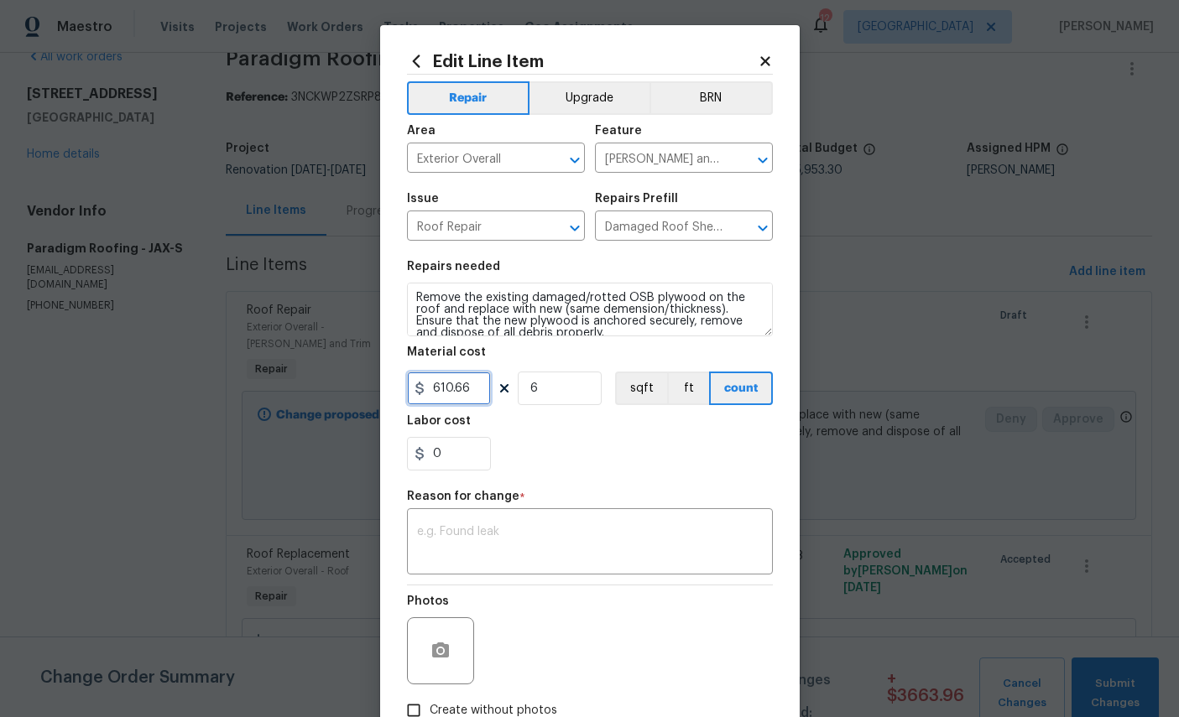
click at [474, 405] on input "610.66" at bounding box center [449, 389] width 84 height 34
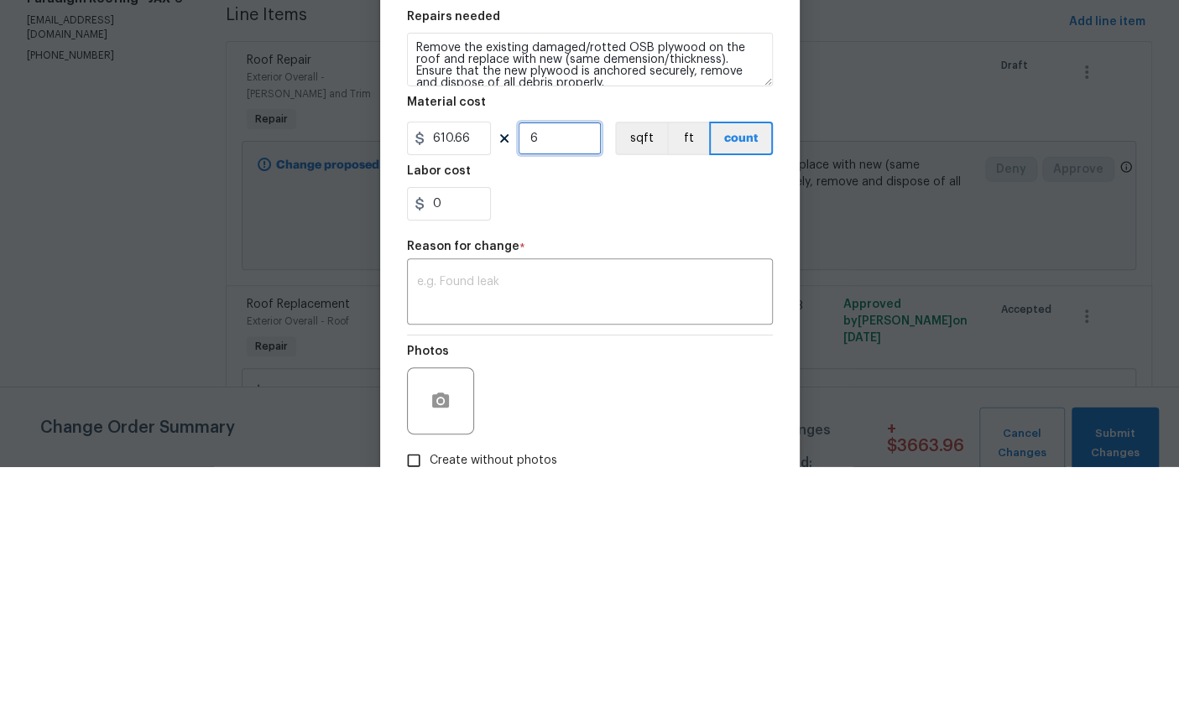
click at [586, 372] on input "6" at bounding box center [560, 389] width 84 height 34
type input "1"
click at [684, 437] on div "0" at bounding box center [590, 454] width 366 height 34
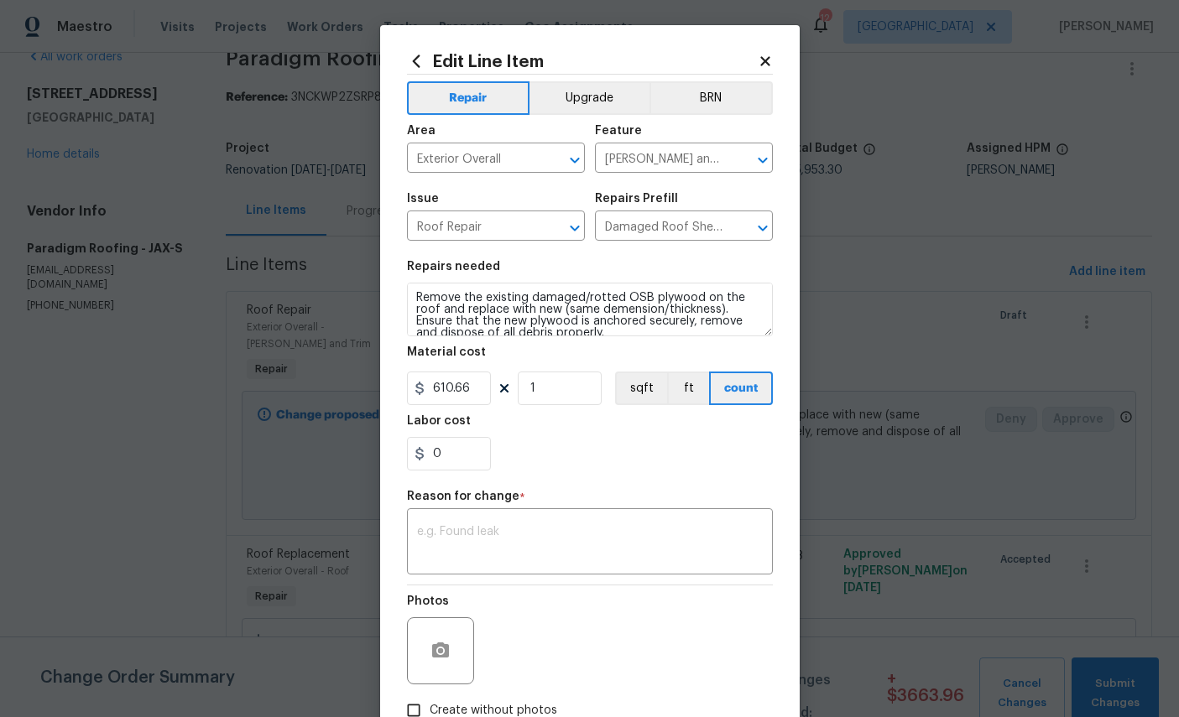
click at [527, 533] on div "x ​" at bounding box center [590, 544] width 366 height 62
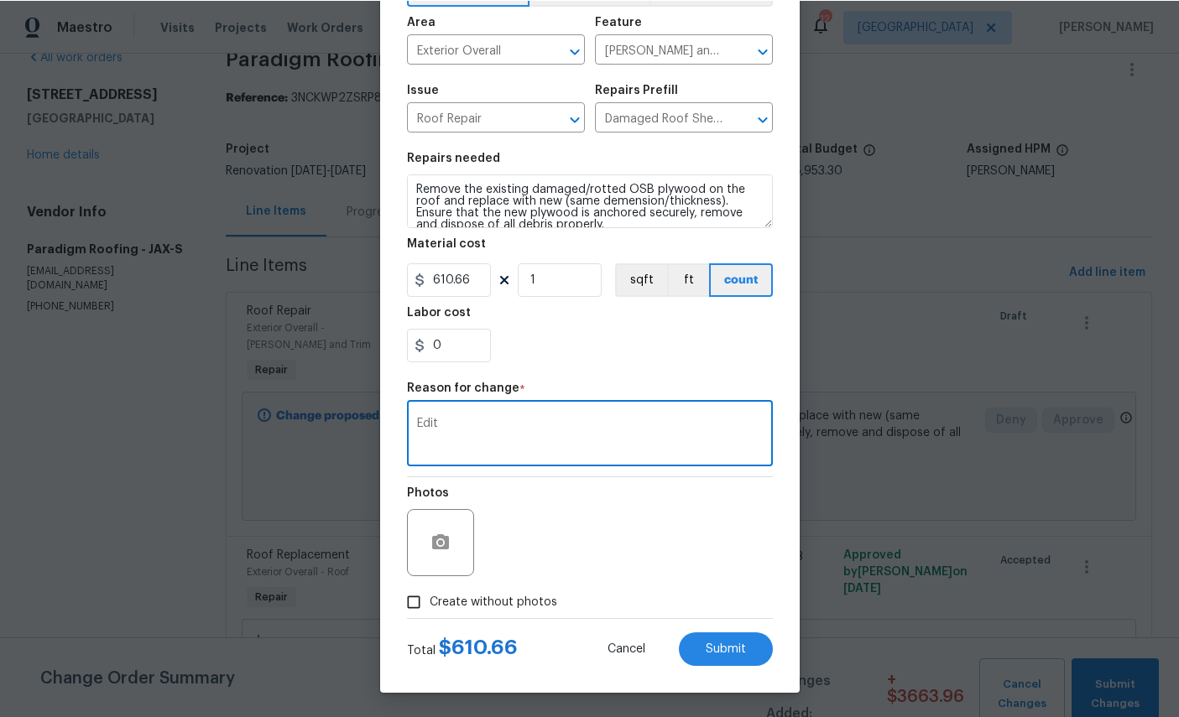
scroll to position [121, 0]
type textarea "Edit"
click at [541, 594] on span "Create without photos" at bounding box center [494, 602] width 128 height 18
click at [430, 594] on input "Create without photos" at bounding box center [414, 602] width 32 height 32
checkbox input "true"
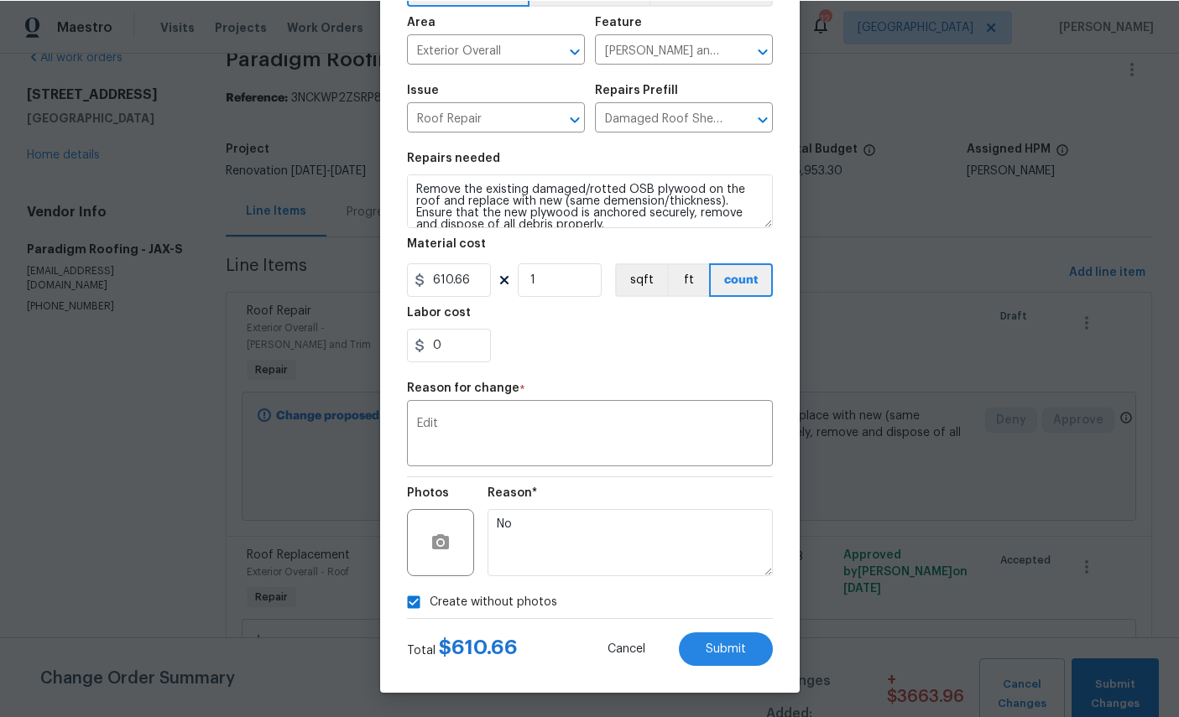
scroll to position [63, 0]
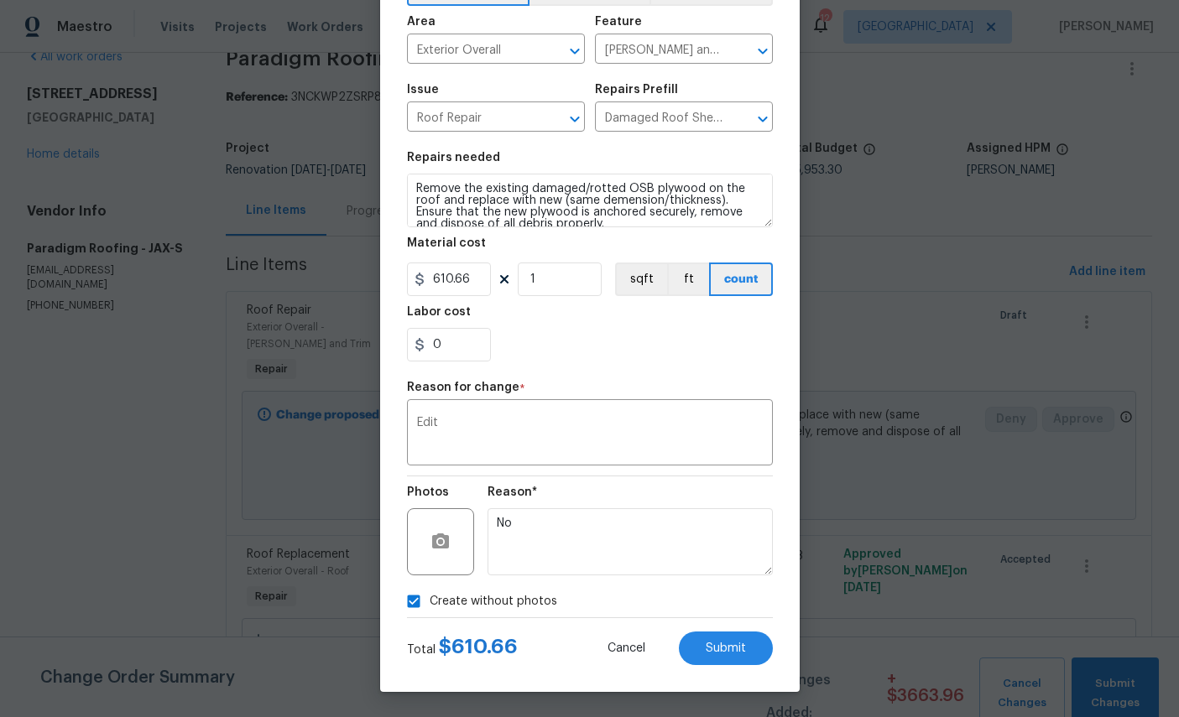
click at [731, 649] on span "Submit" at bounding box center [726, 649] width 40 height 13
type input "6"
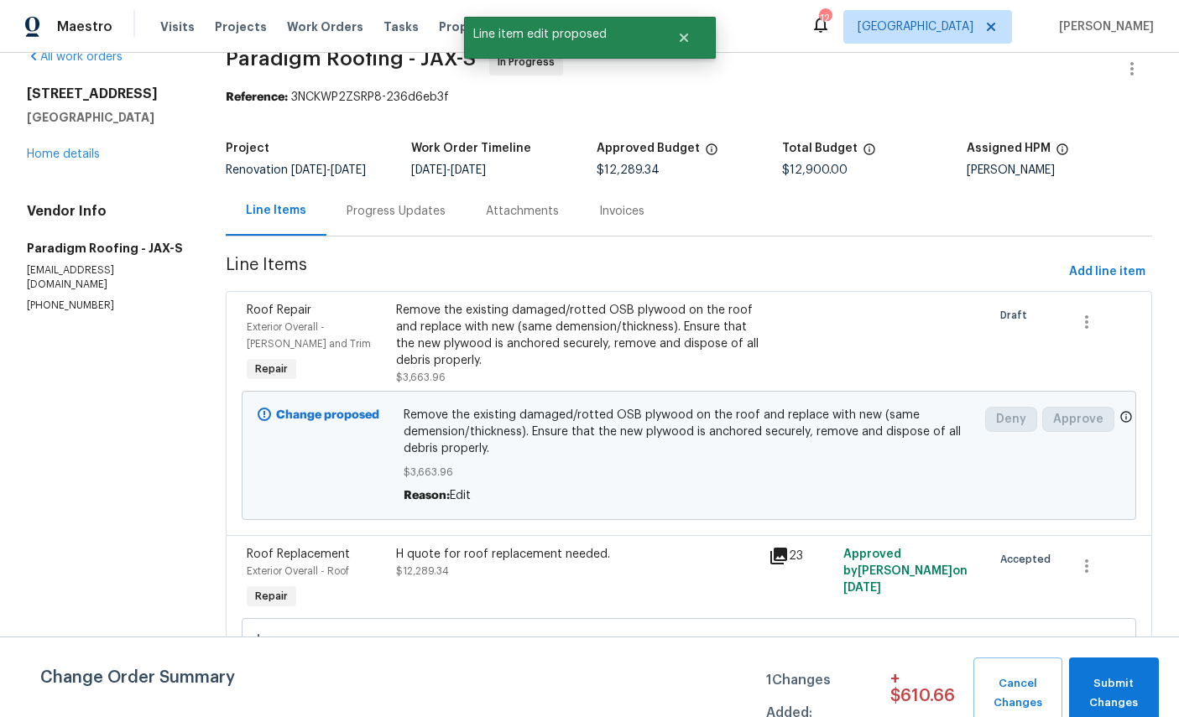
scroll to position [0, 0]
click at [62, 148] on link "Home details" at bounding box center [63, 154] width 73 height 12
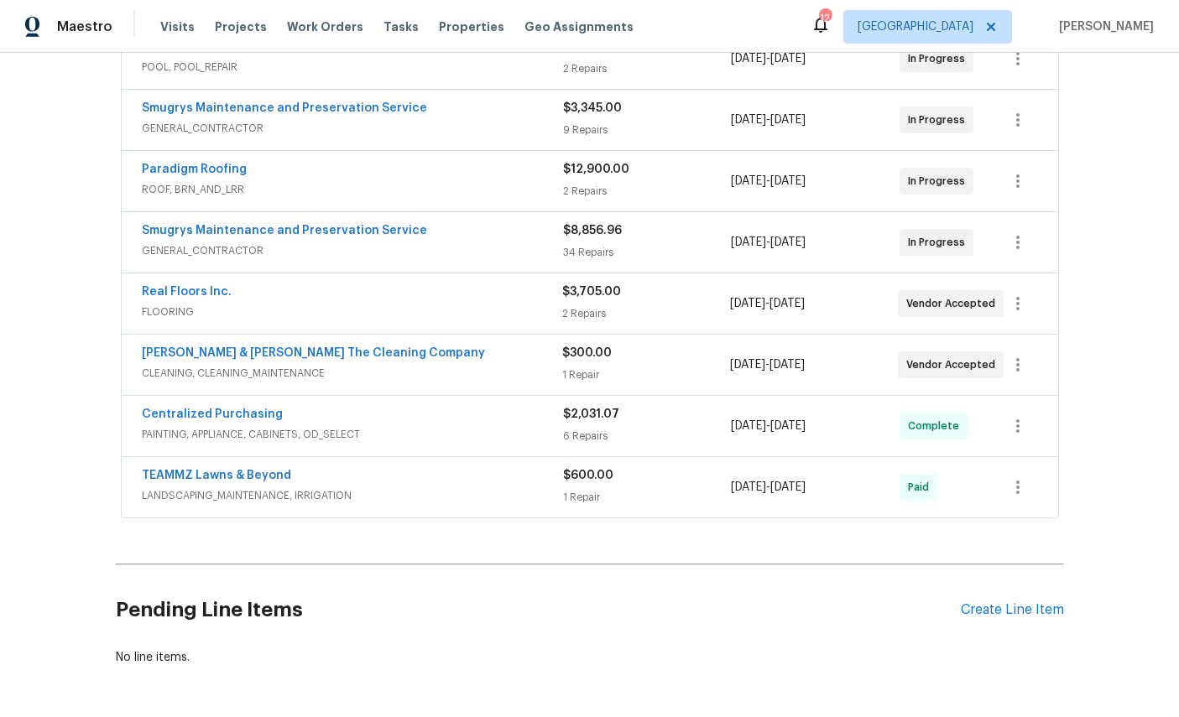
scroll to position [407, 0]
click at [1020, 613] on div "Create Line Item" at bounding box center [1012, 611] width 103 height 16
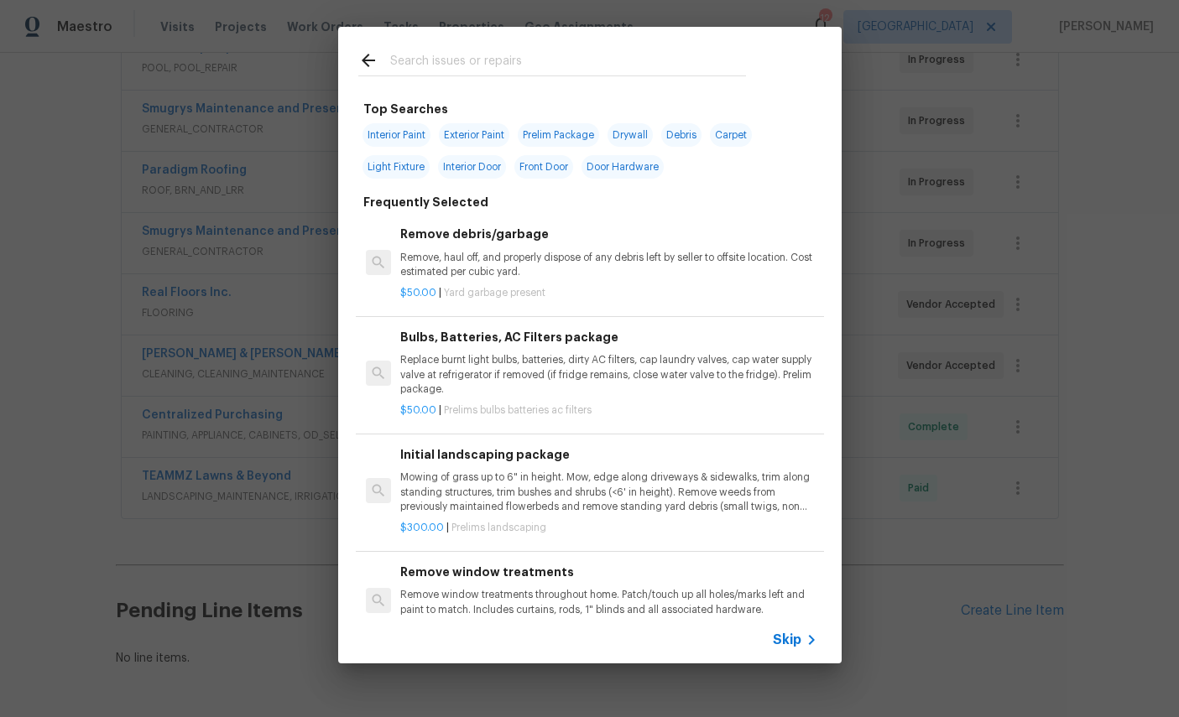
click at [544, 60] on input "text" at bounding box center [568, 62] width 356 height 25
type input "Plumb"
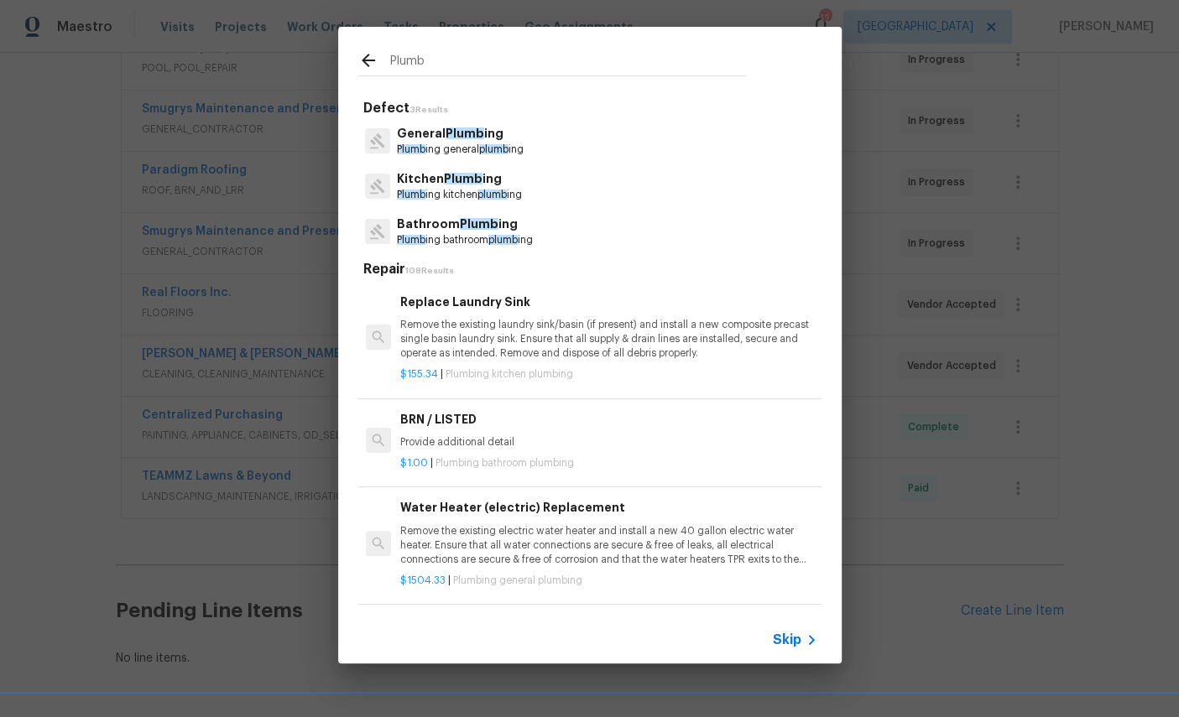
click at [454, 228] on p "Bathroom Plumb ing" at bounding box center [465, 225] width 136 height 18
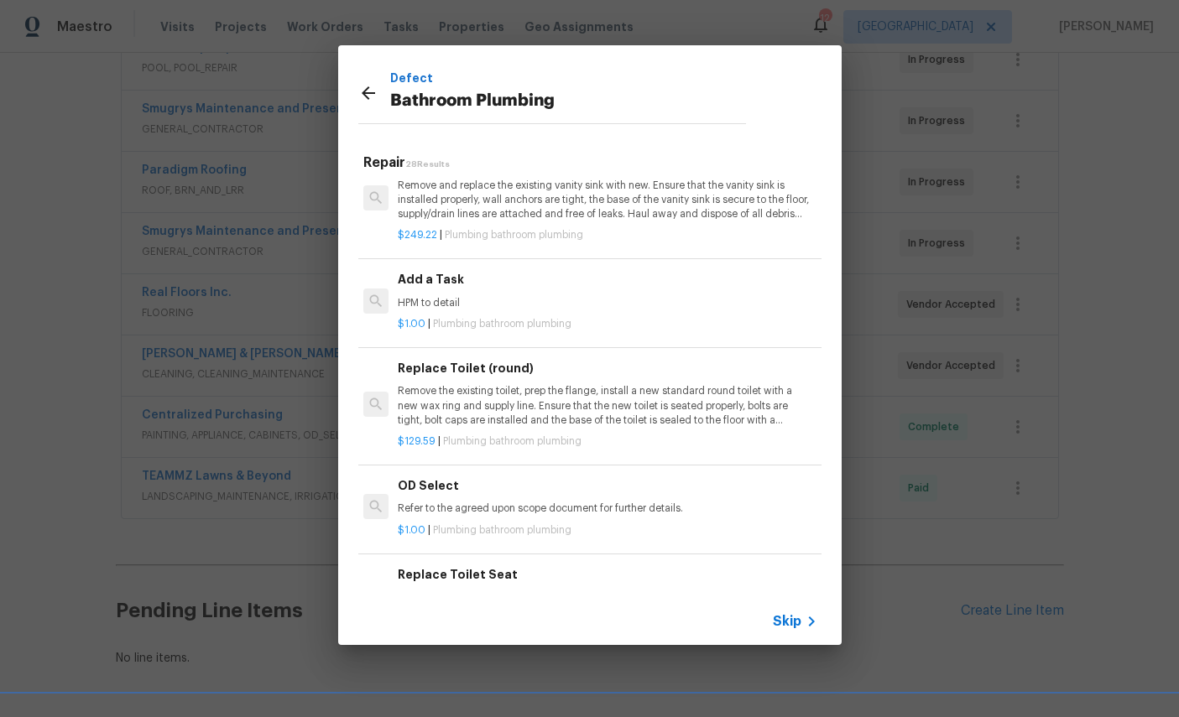
scroll to position [2560, 3]
click at [664, 297] on p "HPM to detail" at bounding box center [606, 304] width 416 height 14
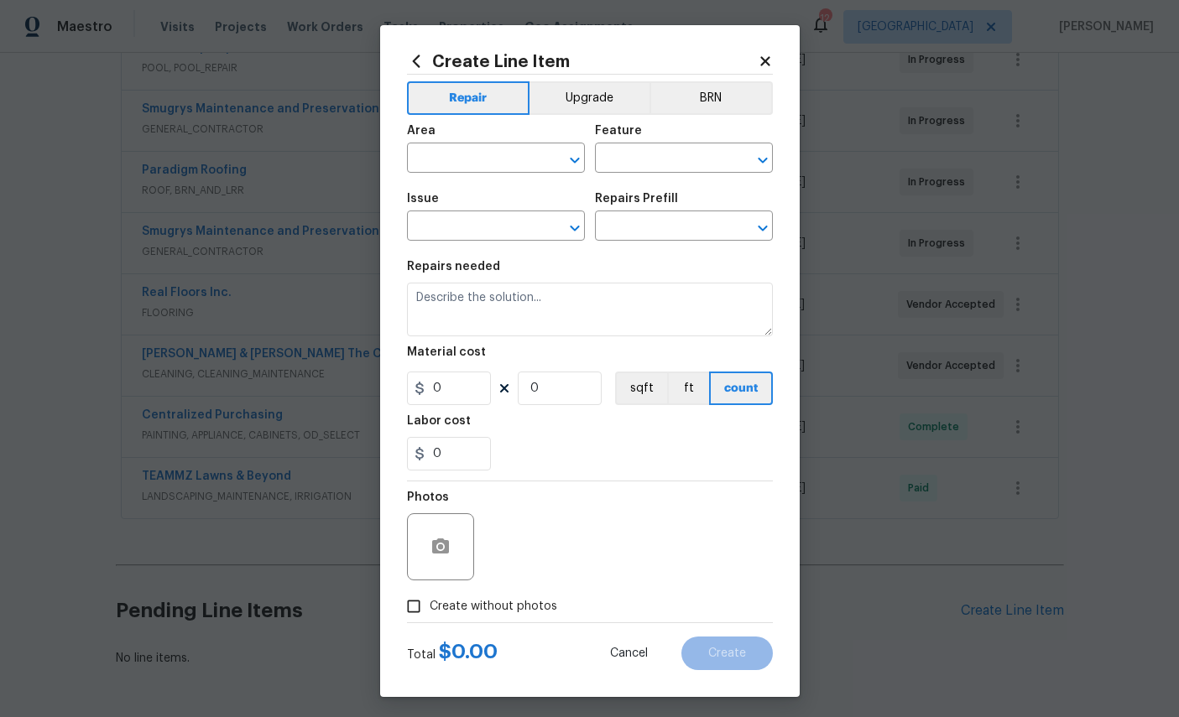
type input "Plumbing"
type input "Bathroom Plumbing"
type input "Add a Task $1.00"
type textarea "HPM to detail"
type input "1"
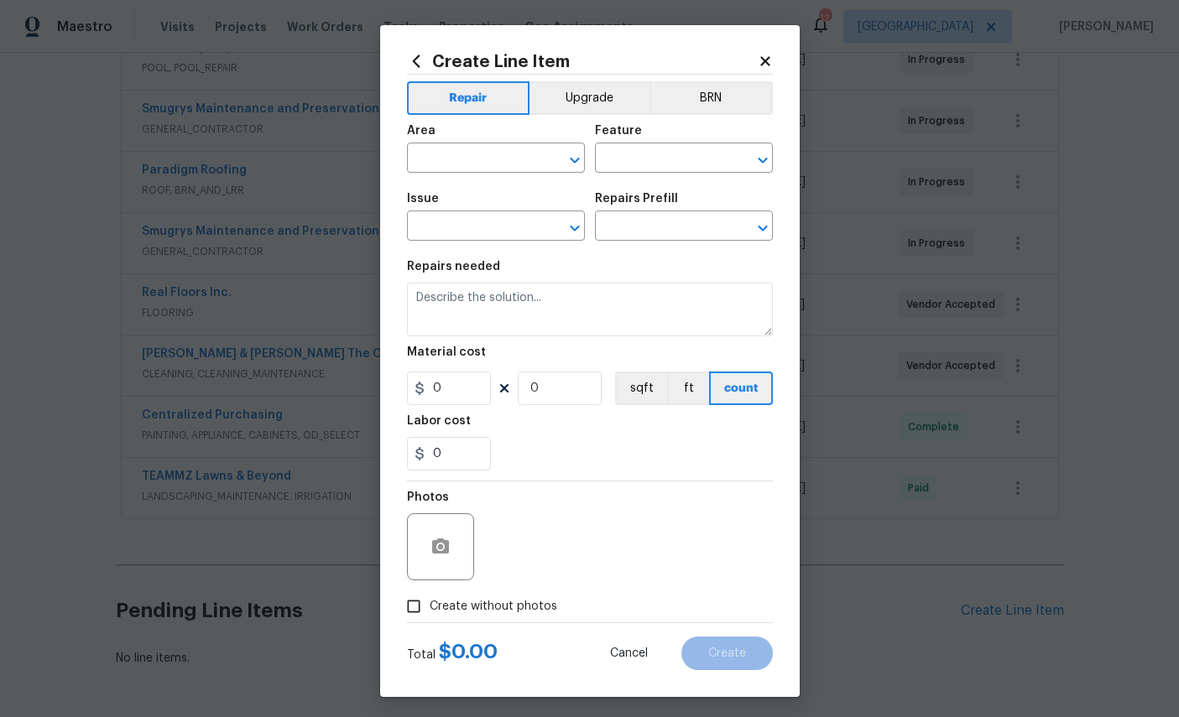
type input "1"
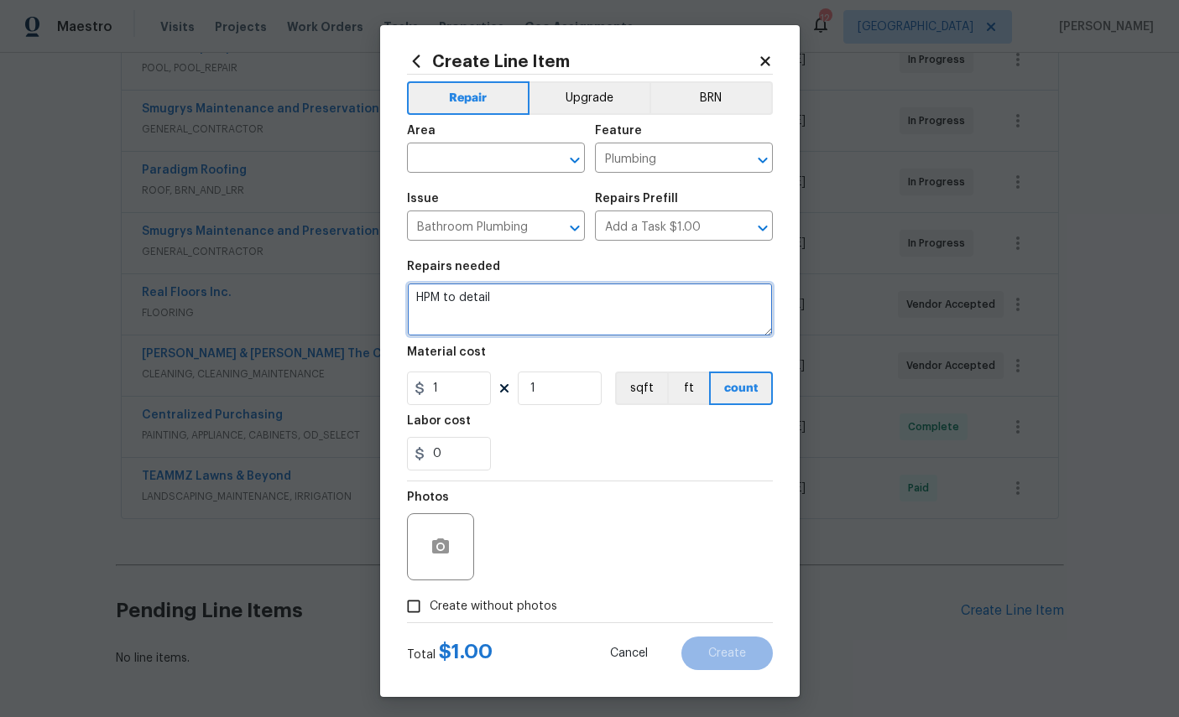
click at [606, 329] on textarea "HPM to detail" at bounding box center [590, 310] width 366 height 54
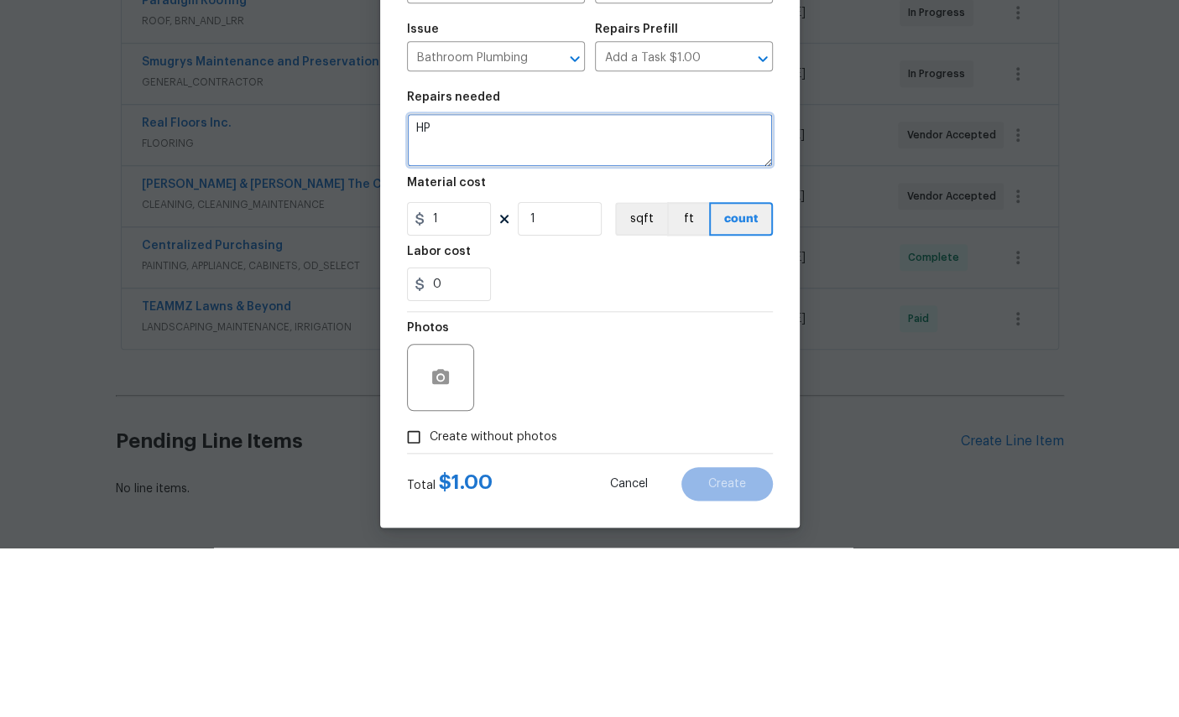
type textarea "H"
click at [637, 283] on textarea "Shower and tub not draing" at bounding box center [590, 310] width 366 height 54
type textarea "Shower and tub not draining"
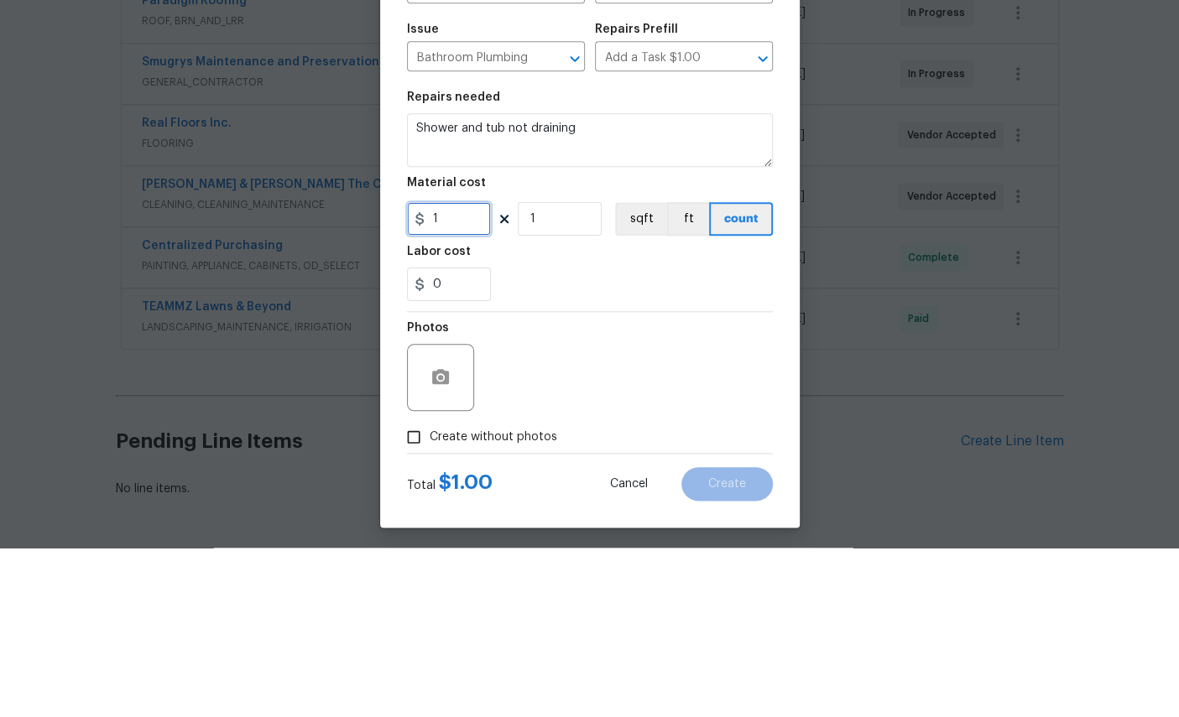
click at [468, 372] on input "1" at bounding box center [449, 389] width 84 height 34
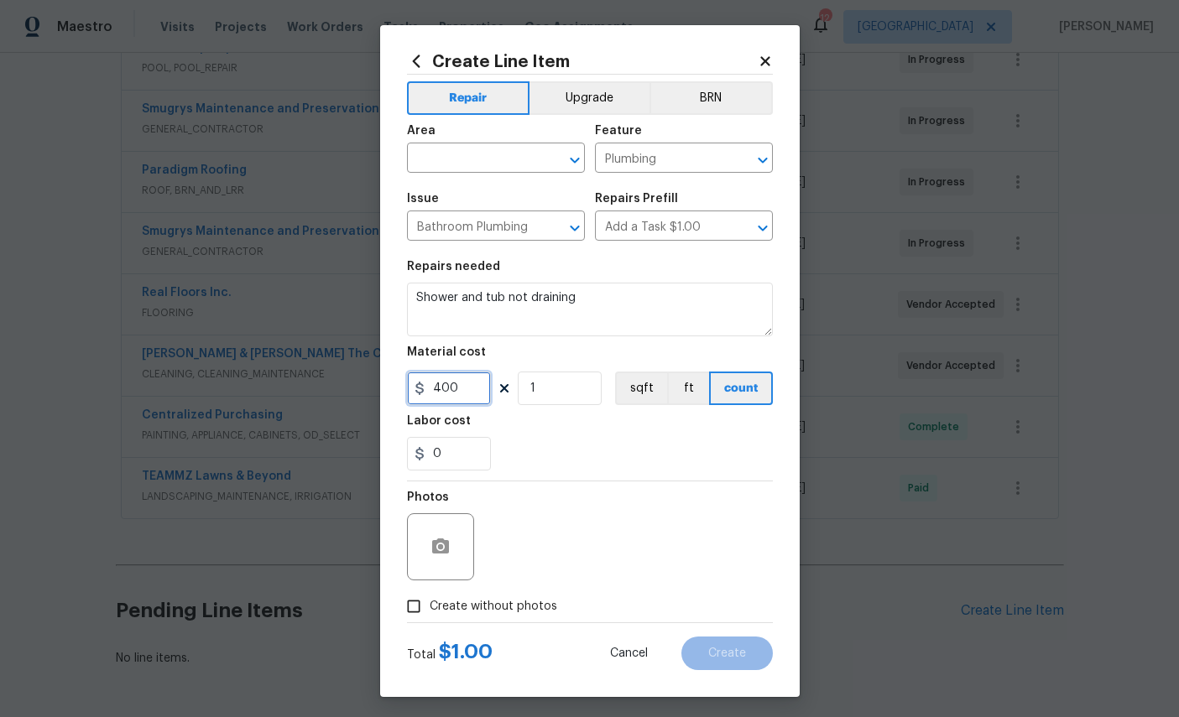
type input "400"
click at [510, 141] on div "Area" at bounding box center [496, 136] width 178 height 22
click at [471, 157] on input "text" at bounding box center [472, 160] width 131 height 26
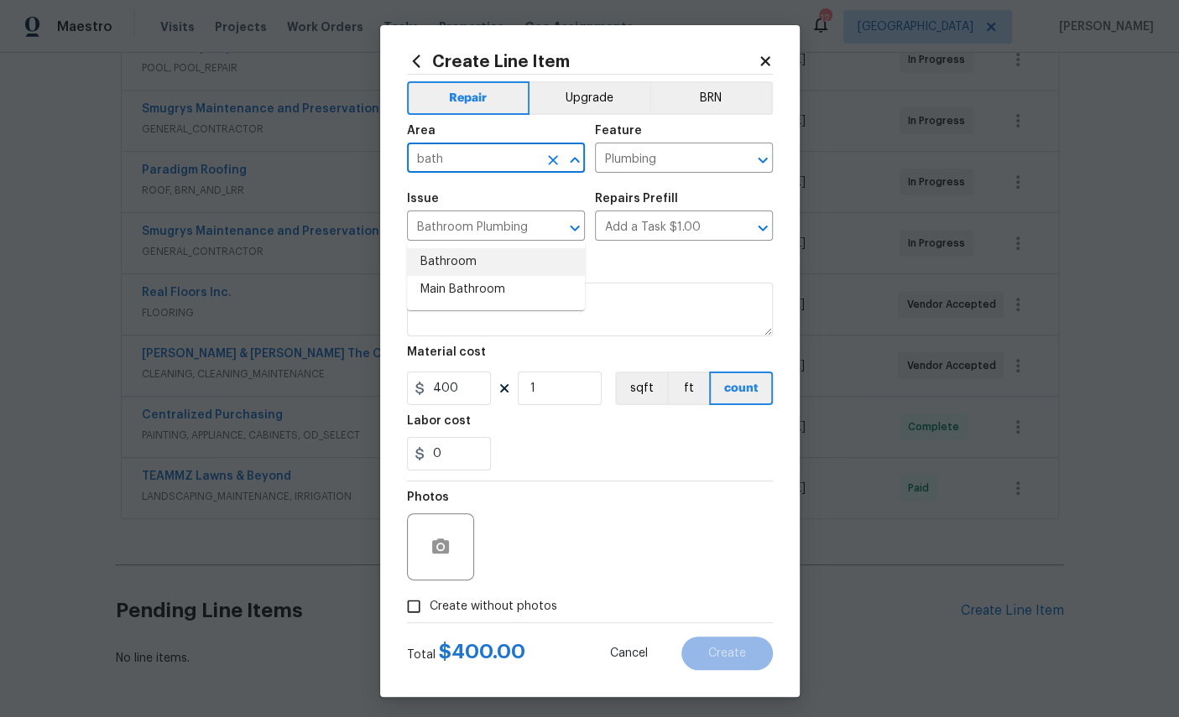
click at [507, 248] on li "Bathroom" at bounding box center [496, 262] width 178 height 28
type input "Bathroom"
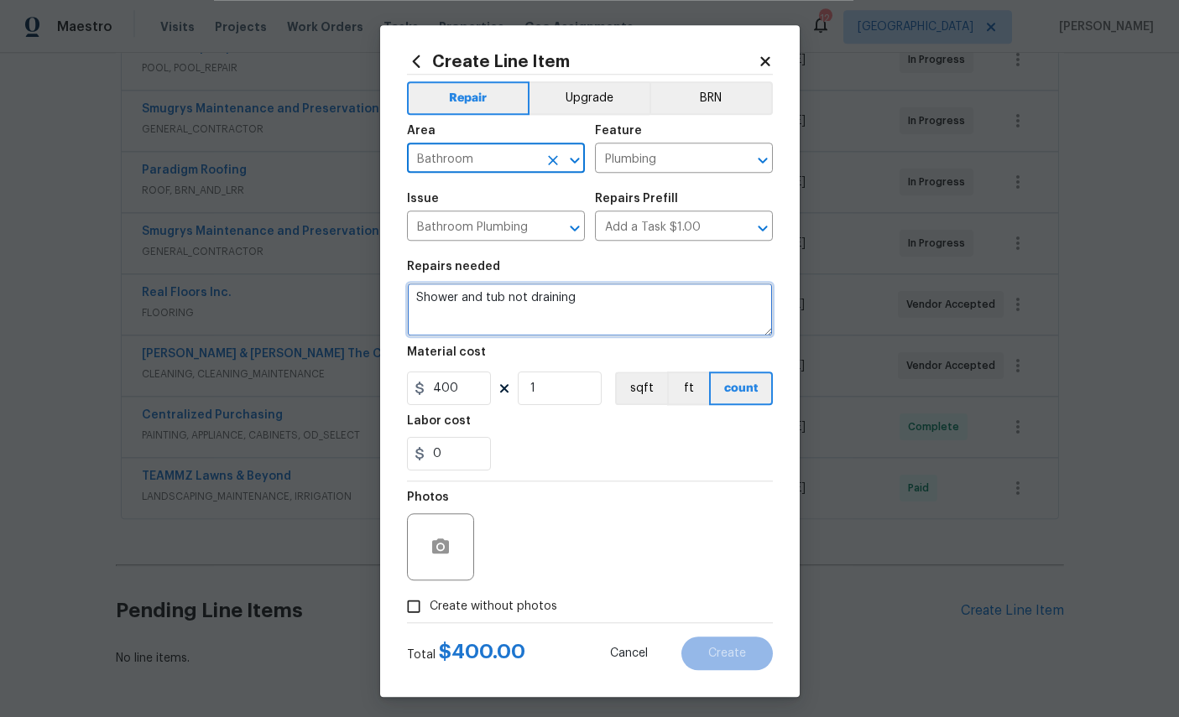
click at [423, 301] on textarea "Shower and tub not draining" at bounding box center [590, 310] width 366 height 54
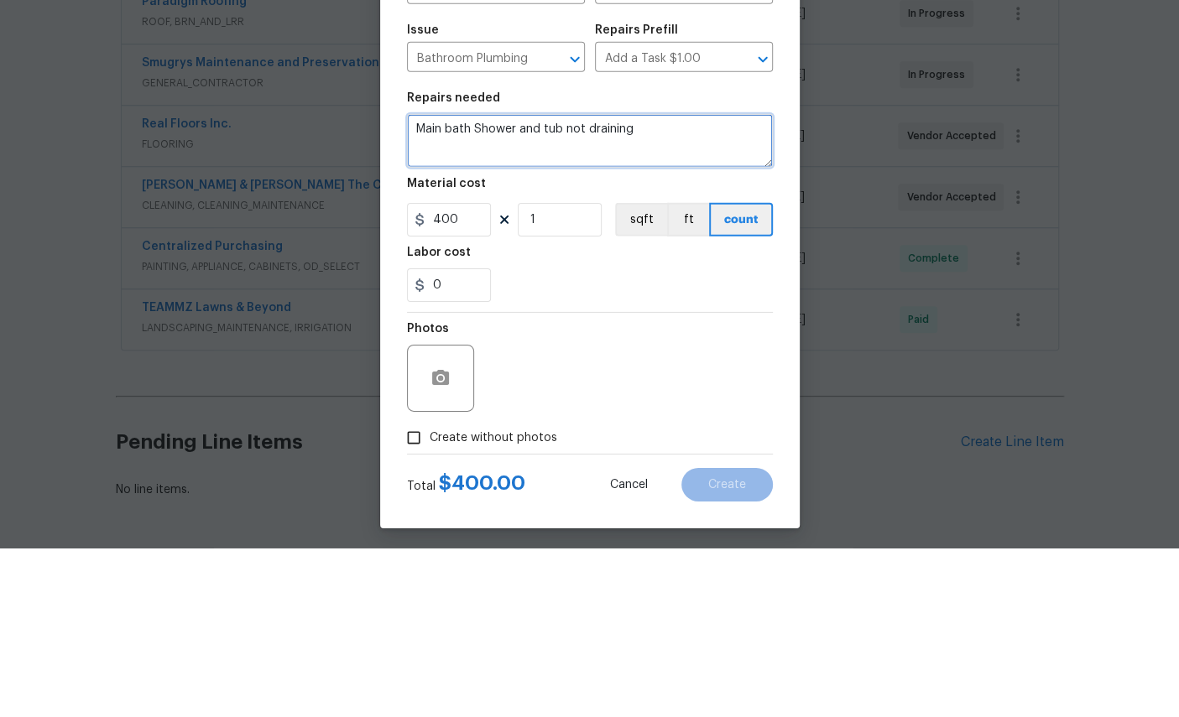
click at [554, 283] on textarea "Main bath Shower and tub not draining" at bounding box center [590, 310] width 366 height 54
click at [726, 283] on textarea "Main bath Shower and Hallway tub not draining" at bounding box center [590, 310] width 366 height 54
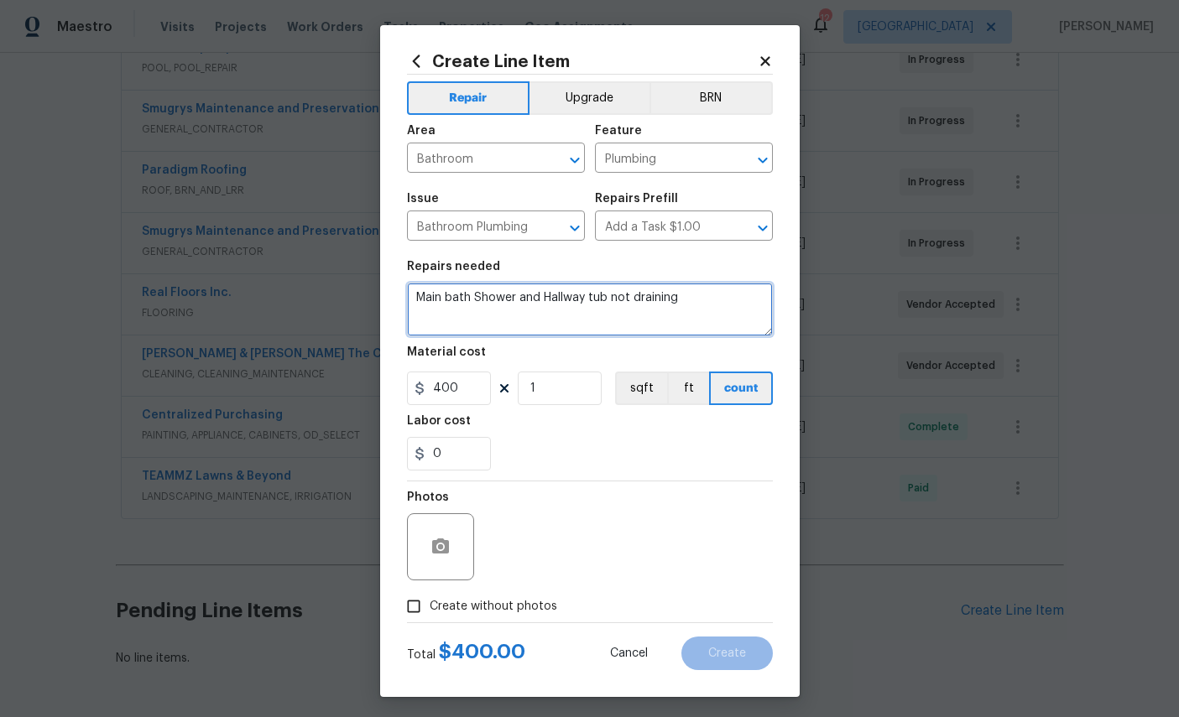
type textarea "Main bath Shower and Hallway tub not draining"
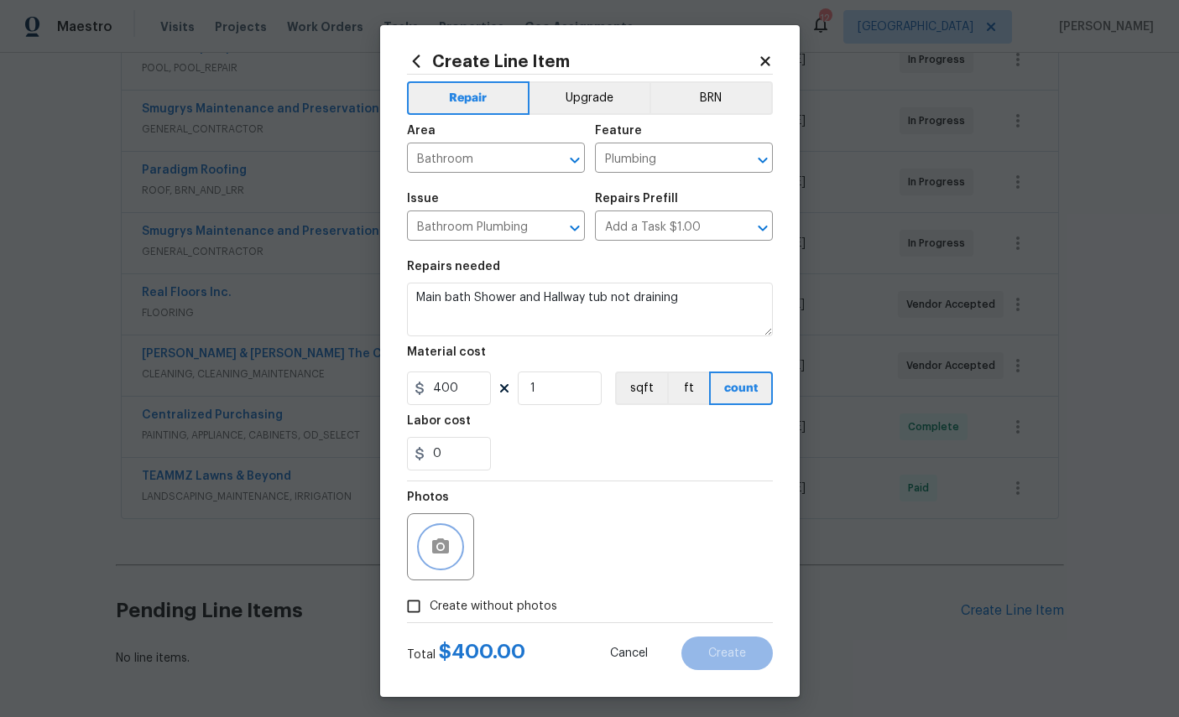
click at [422, 555] on button "button" at bounding box center [440, 547] width 40 height 40
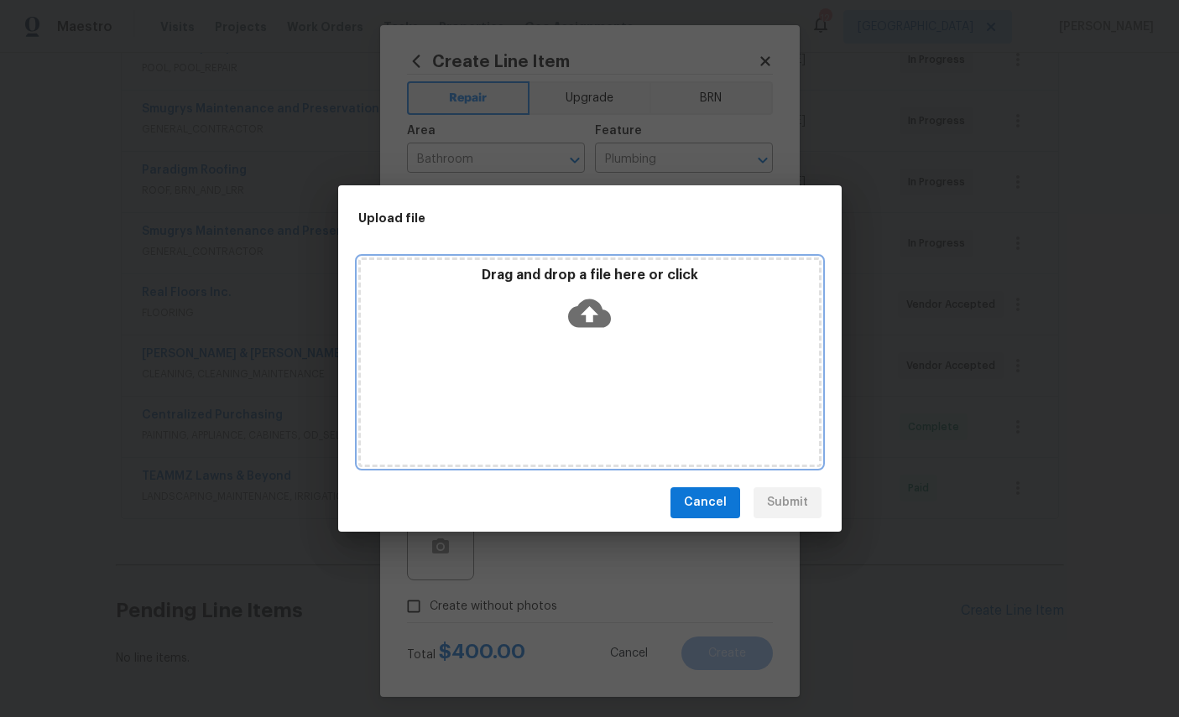
click at [586, 305] on icon at bounding box center [589, 313] width 43 height 29
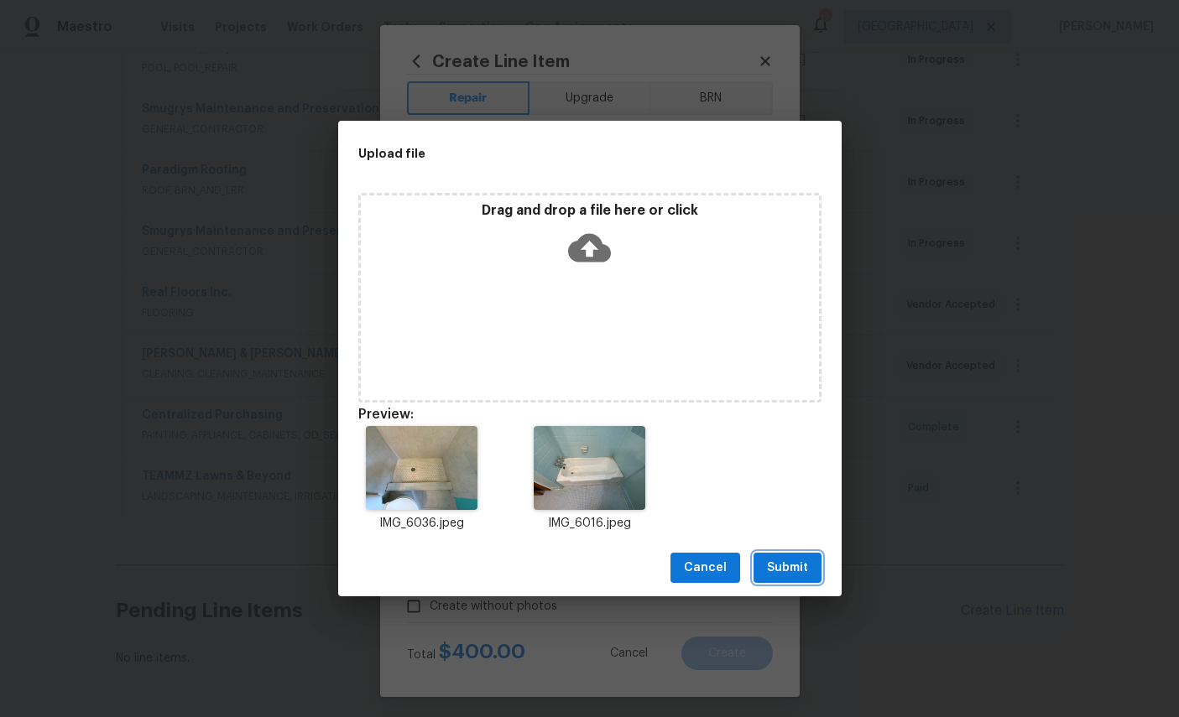
click at [805, 566] on span "Submit" at bounding box center [787, 568] width 41 height 21
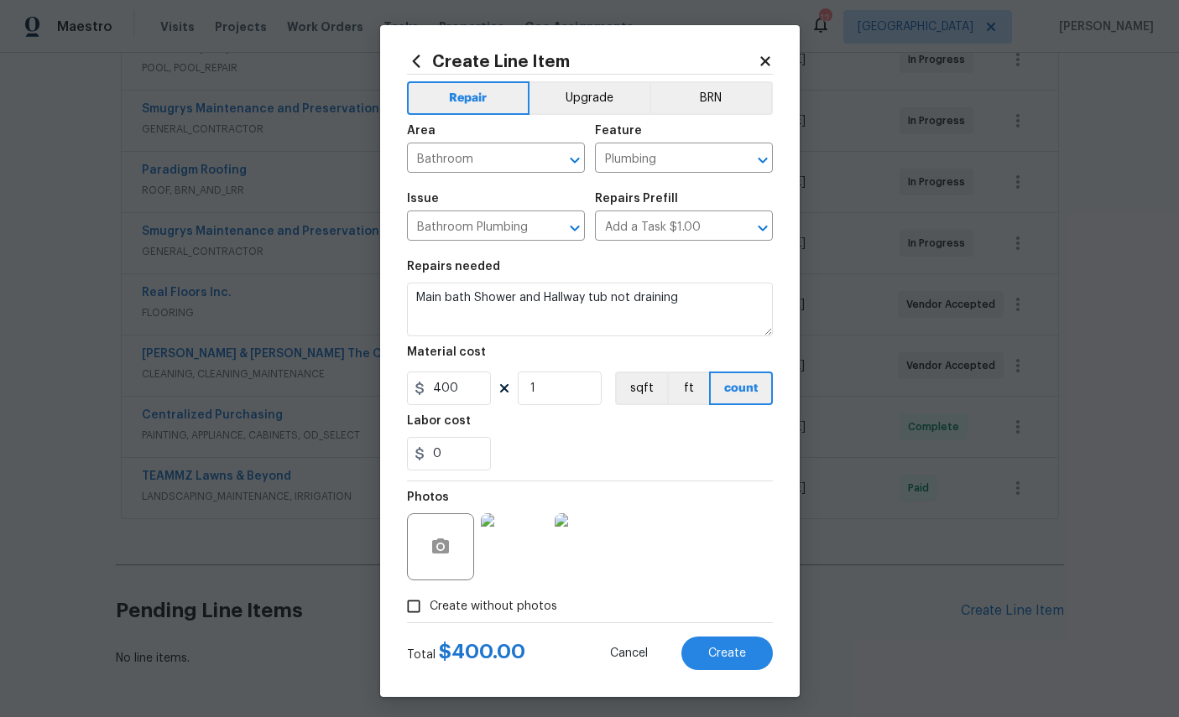
click at [742, 660] on span "Create" at bounding box center [727, 654] width 38 height 13
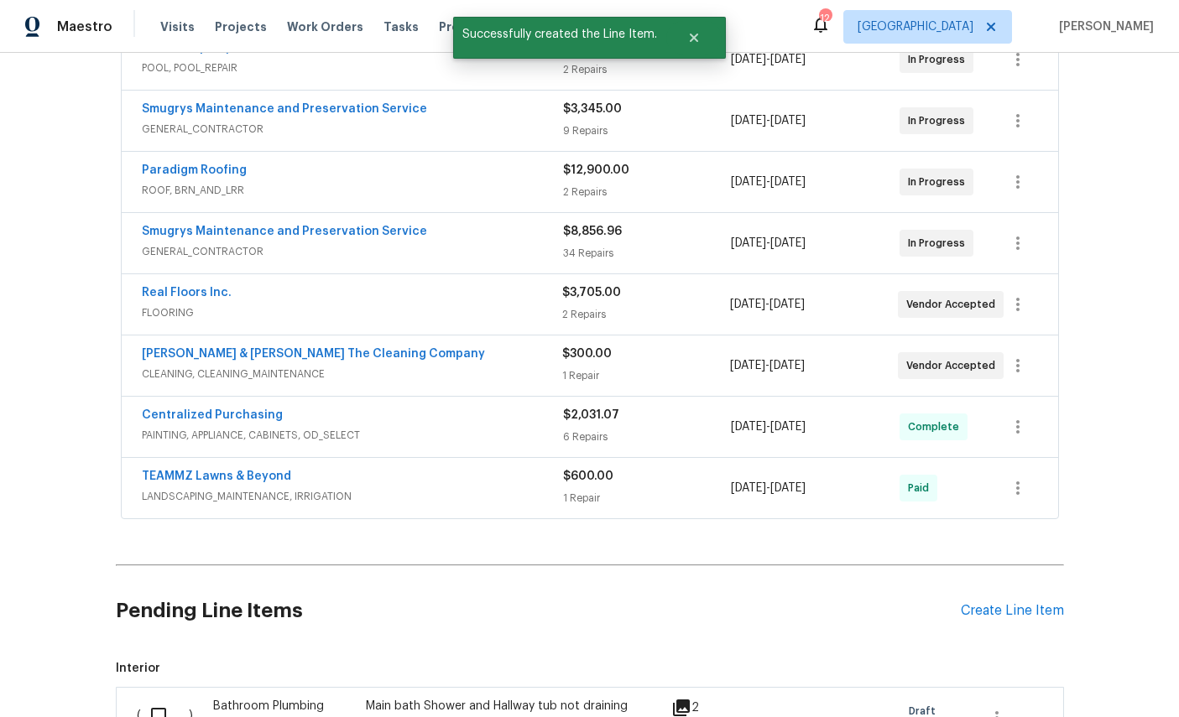
click at [178, 698] on input "checkbox" at bounding box center [165, 715] width 48 height 35
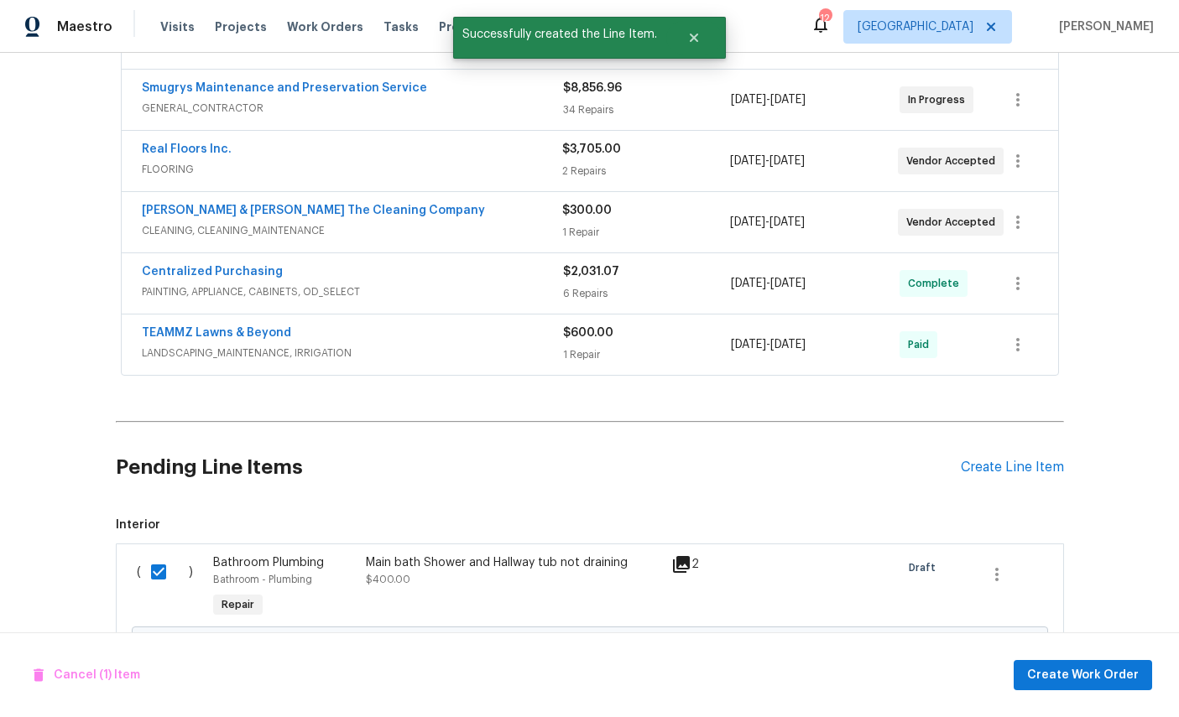
scroll to position [549, 0]
click at [1080, 667] on span "Create Work Order" at bounding box center [1083, 675] width 112 height 21
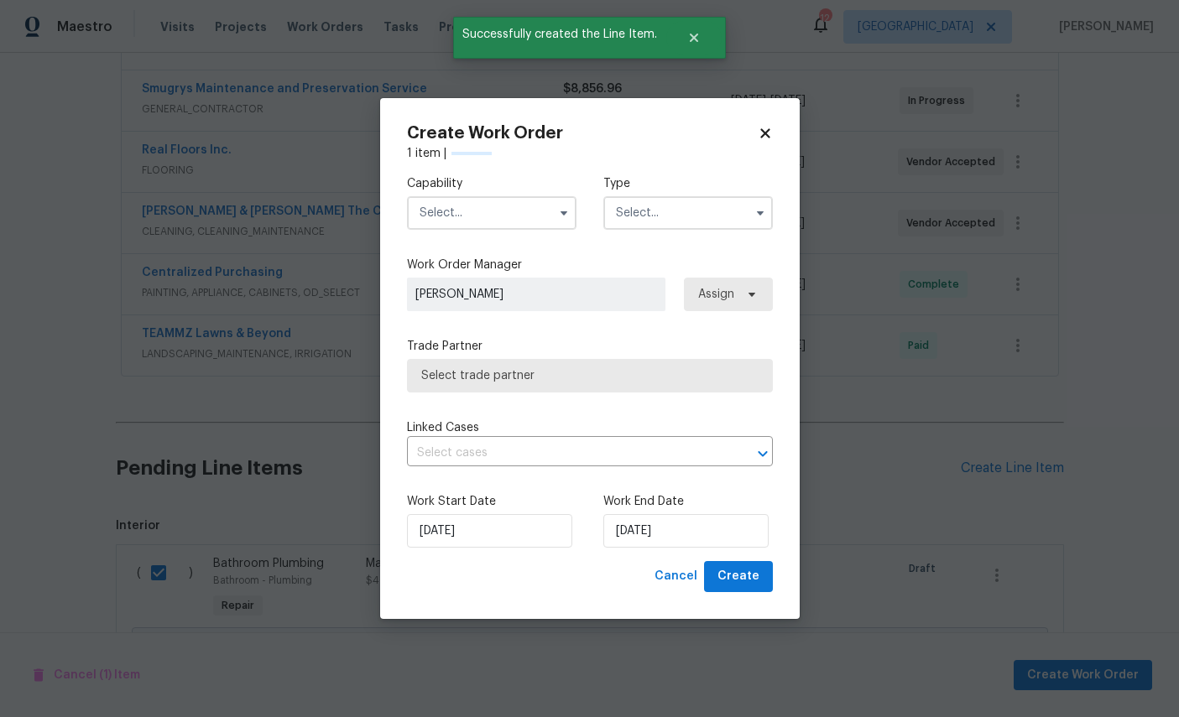
checkbox input "false"
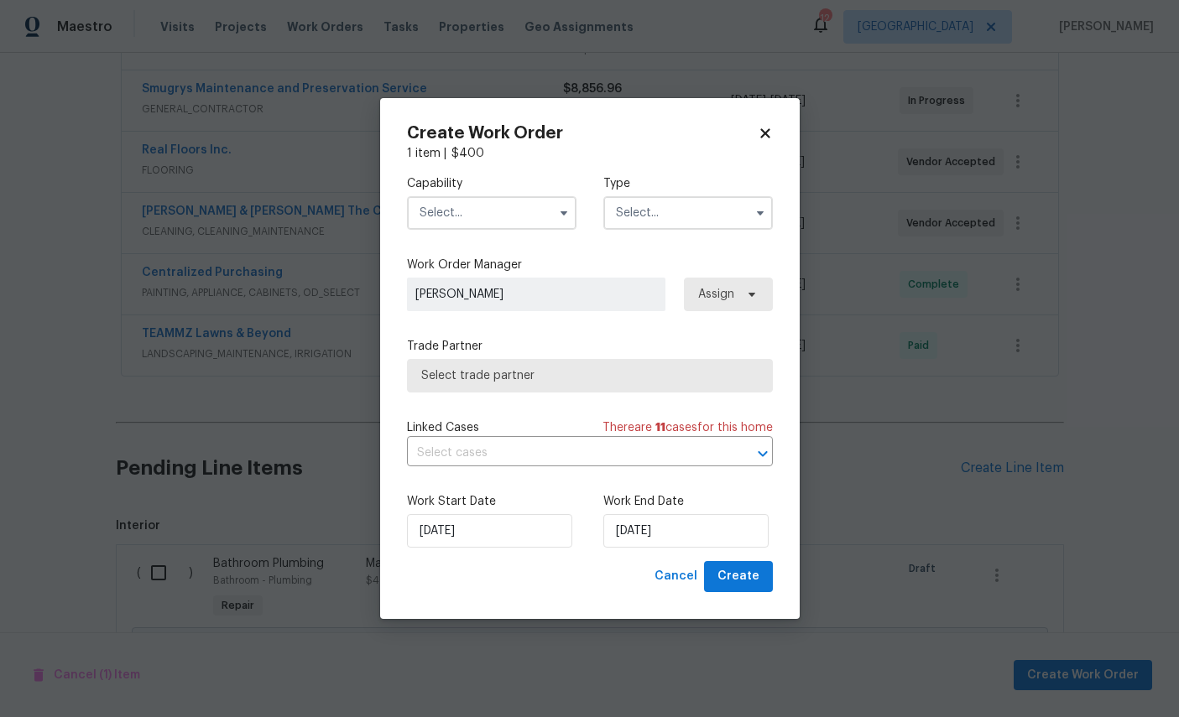
click at [499, 211] on input "text" at bounding box center [491, 213] width 169 height 34
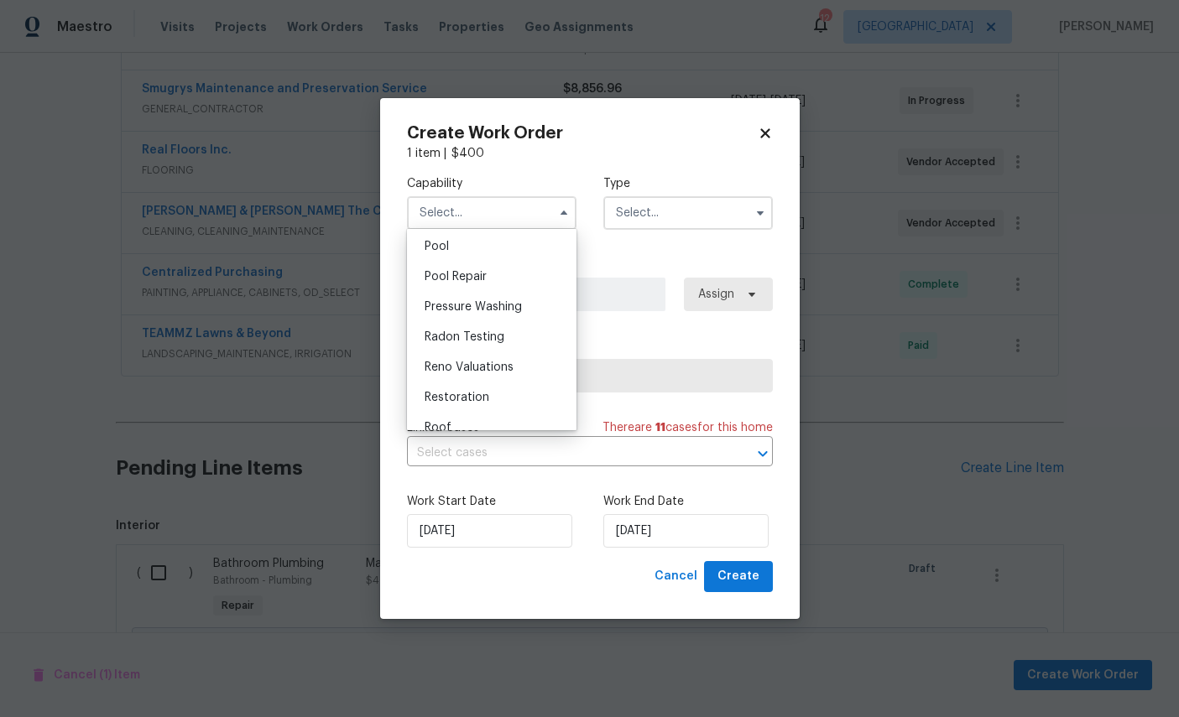
scroll to position [1534, 0]
click at [508, 230] on div "Plumbing" at bounding box center [491, 215] width 161 height 30
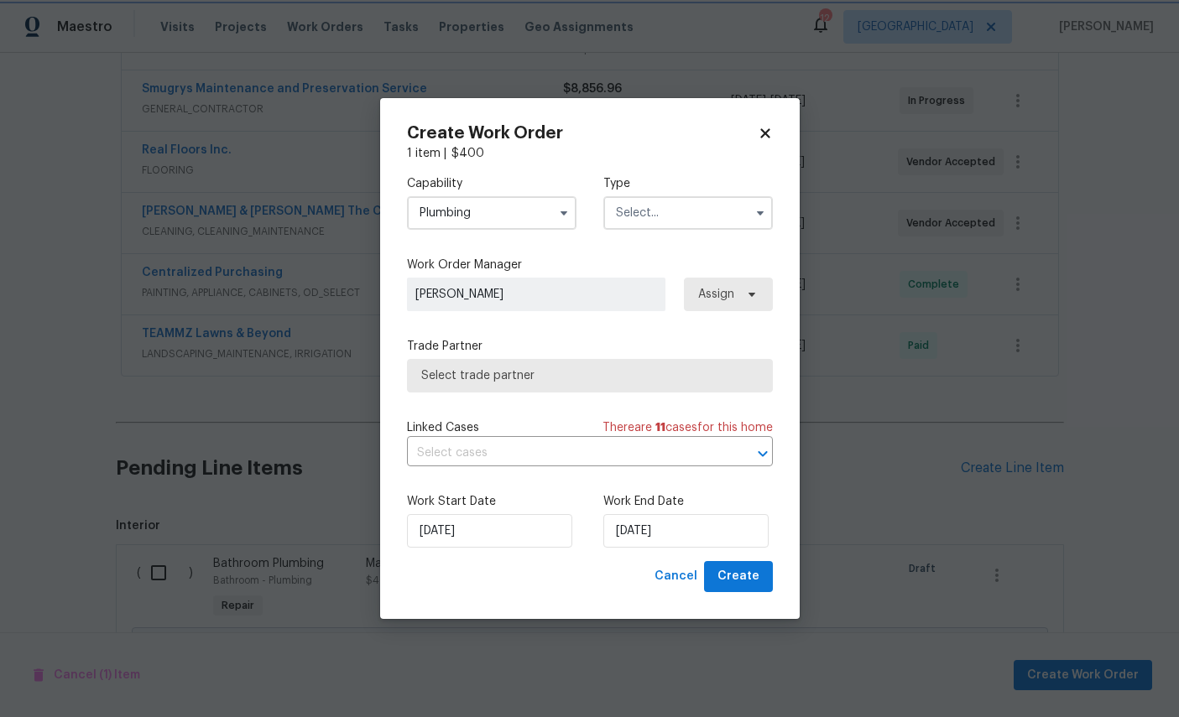
type input "Plumbing"
click at [681, 218] on input "text" at bounding box center [687, 213] width 169 height 34
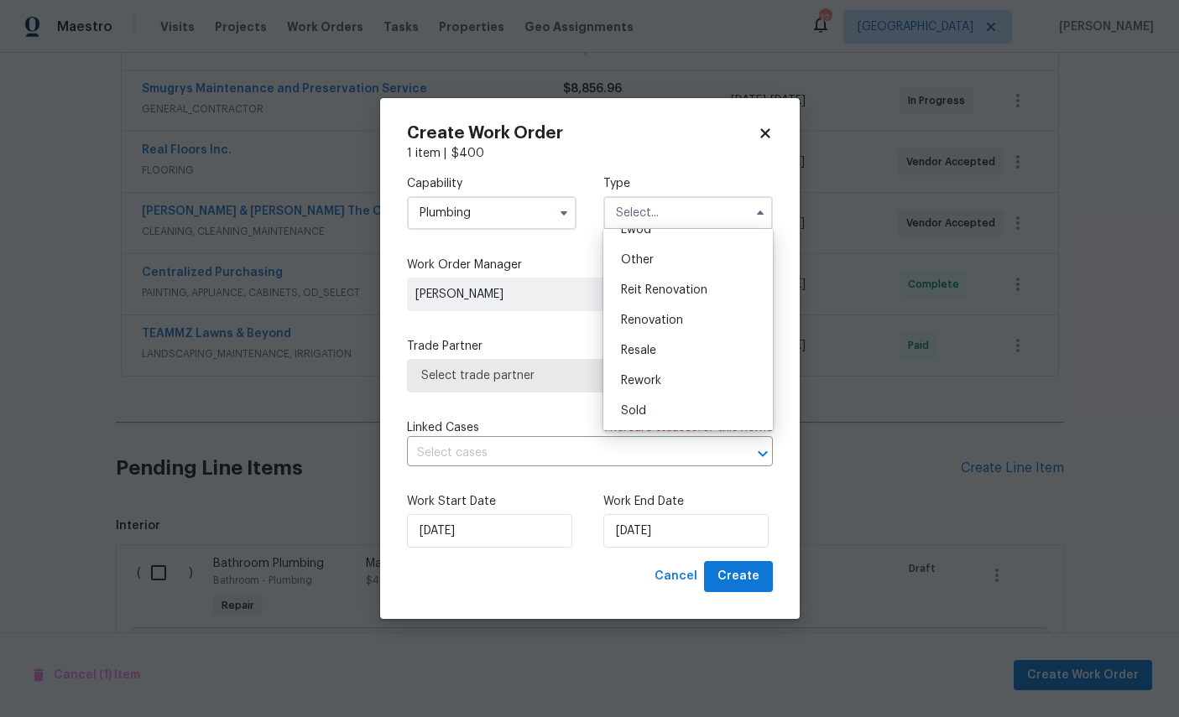
scroll to position [211, 0]
click at [679, 317] on span "Renovation" at bounding box center [652, 321] width 62 height 12
type input "Renovation"
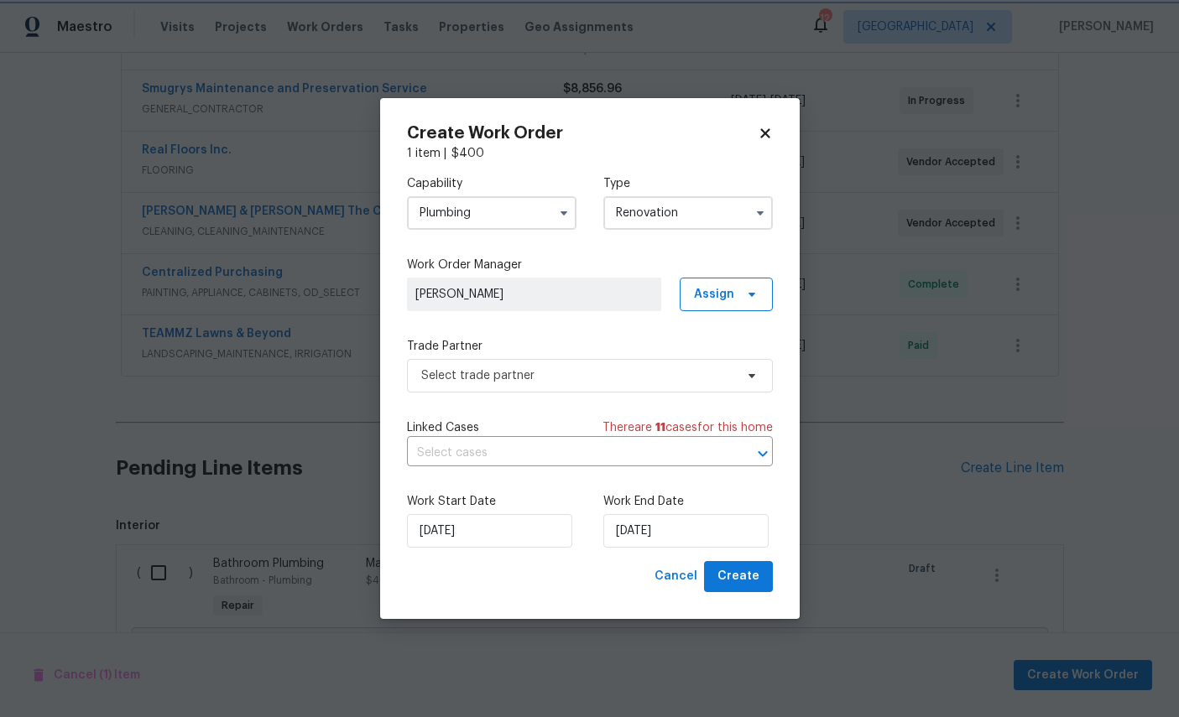
scroll to position [0, 0]
click at [586, 370] on span "Select trade partner" at bounding box center [577, 375] width 313 height 17
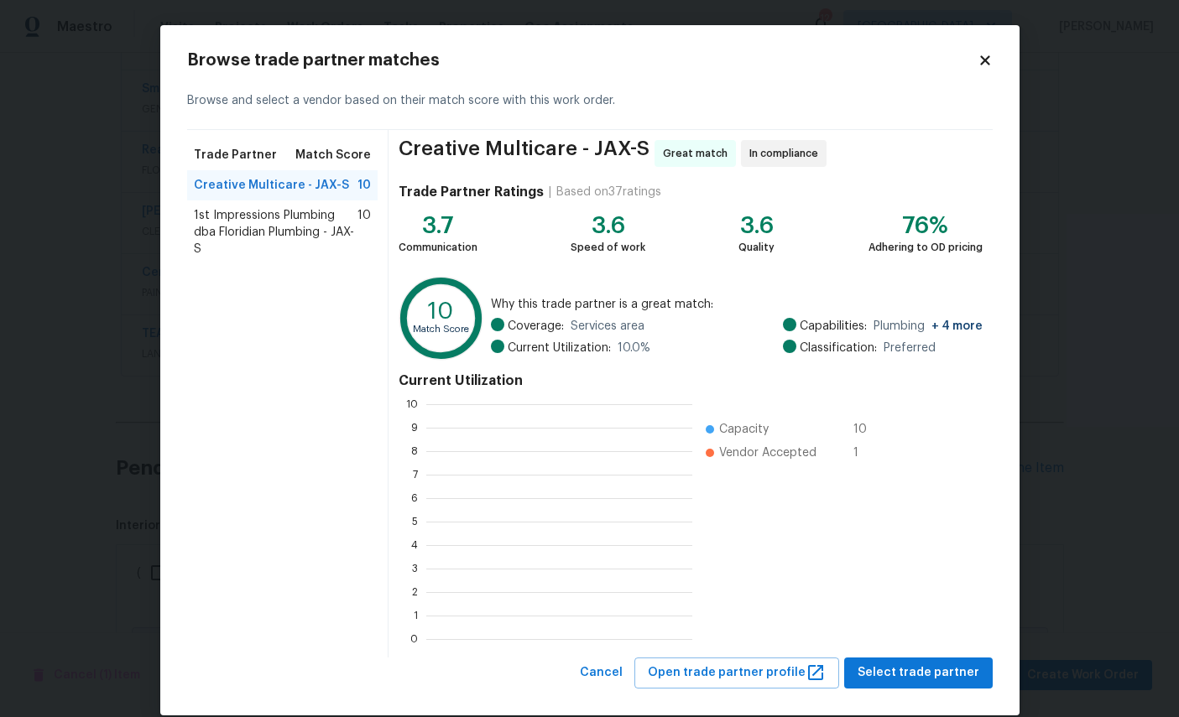
scroll to position [235, 266]
click at [284, 218] on span "1st Impressions Plumbing dba Floridian Plumbing - JAX-S" at bounding box center [276, 232] width 164 height 50
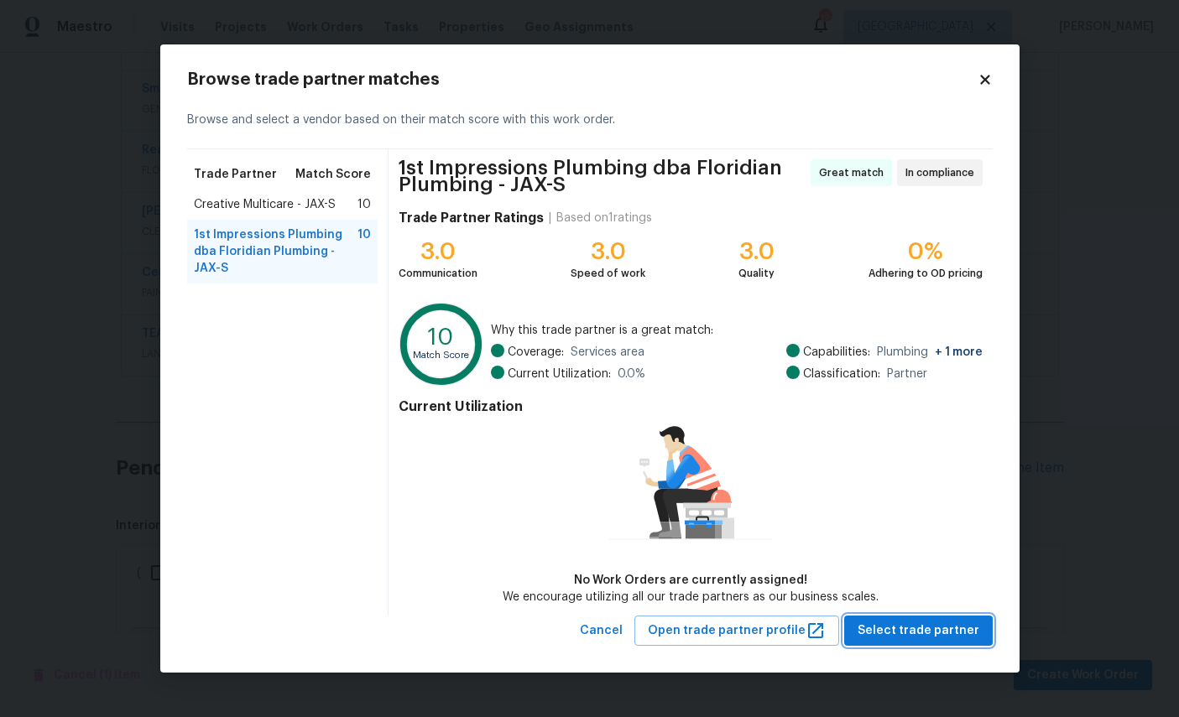
click at [922, 629] on span "Select trade partner" at bounding box center [918, 631] width 122 height 21
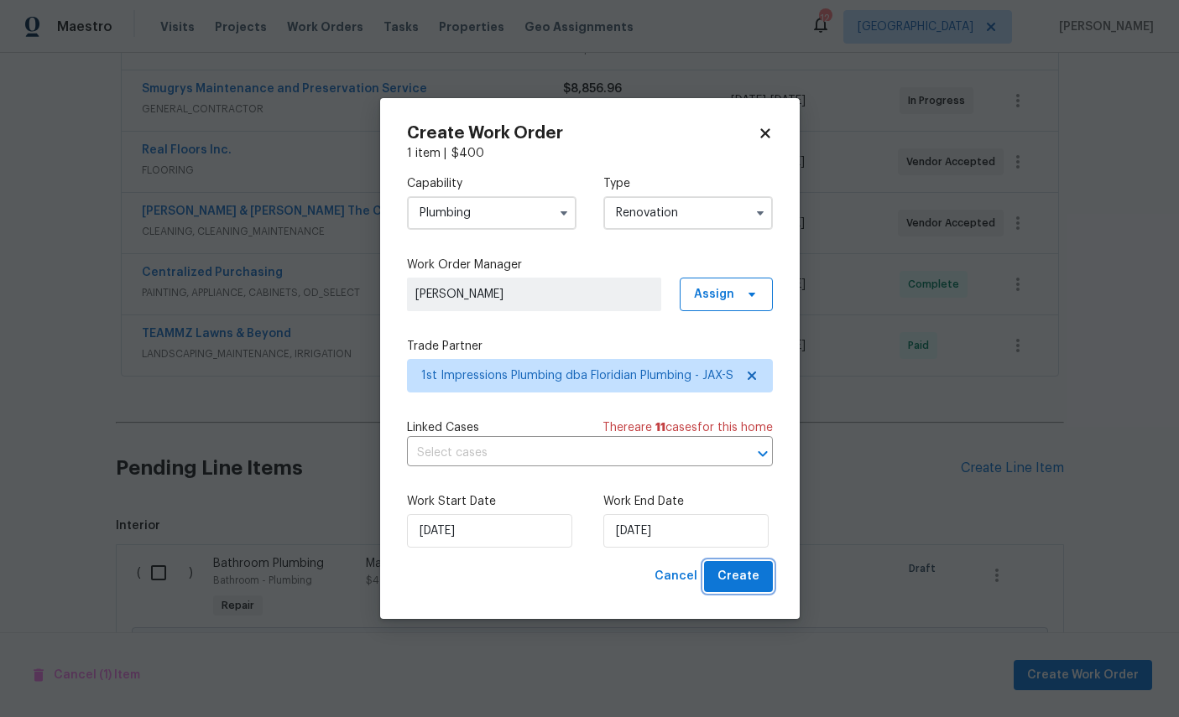
click at [732, 567] on span "Create" at bounding box center [738, 576] width 42 height 21
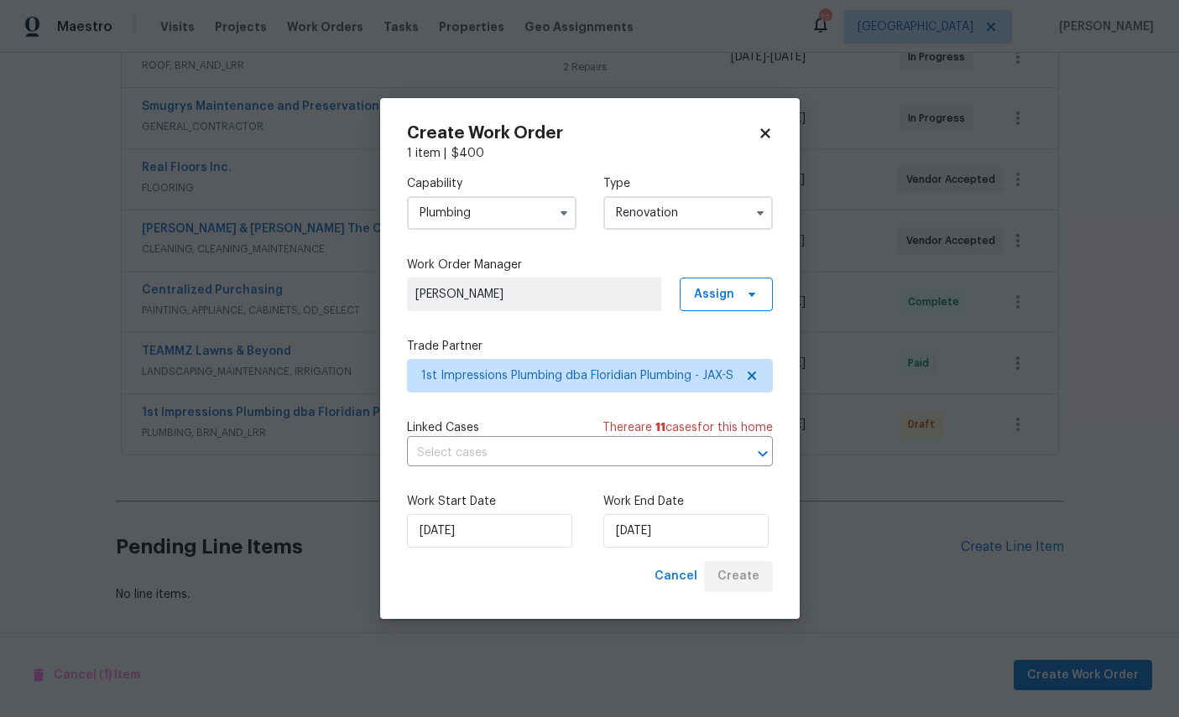
scroll to position [468, 0]
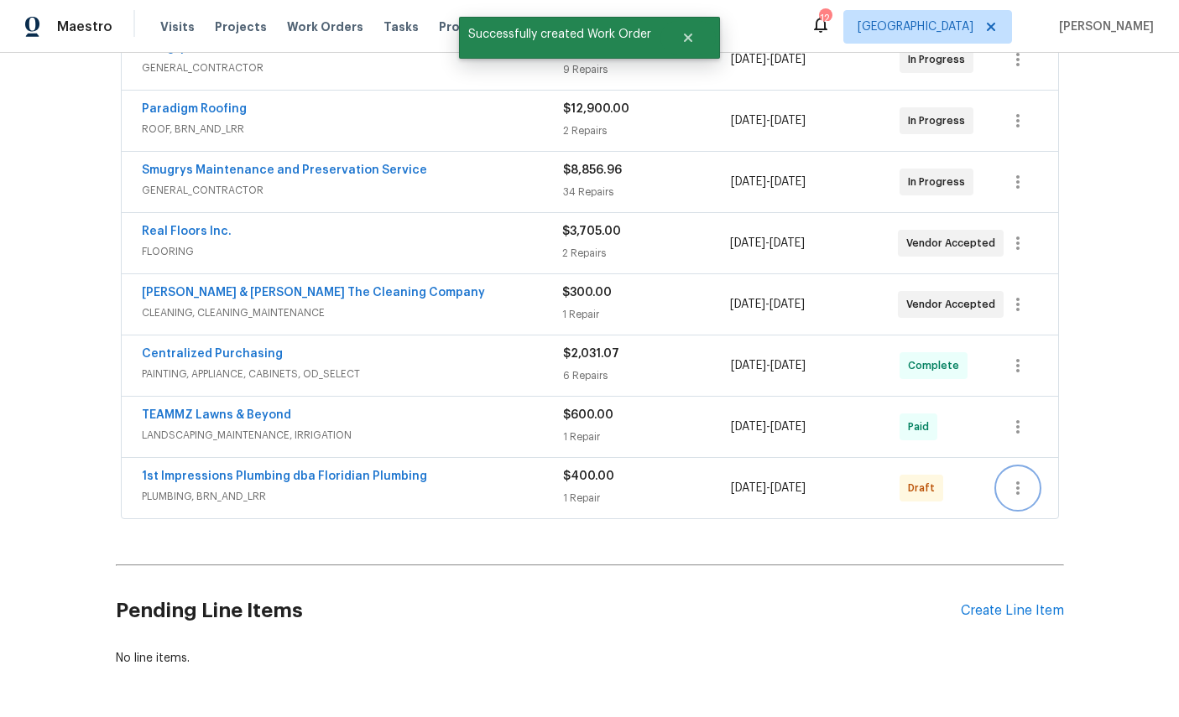
click at [1033, 468] on button "button" at bounding box center [1017, 488] width 40 height 40
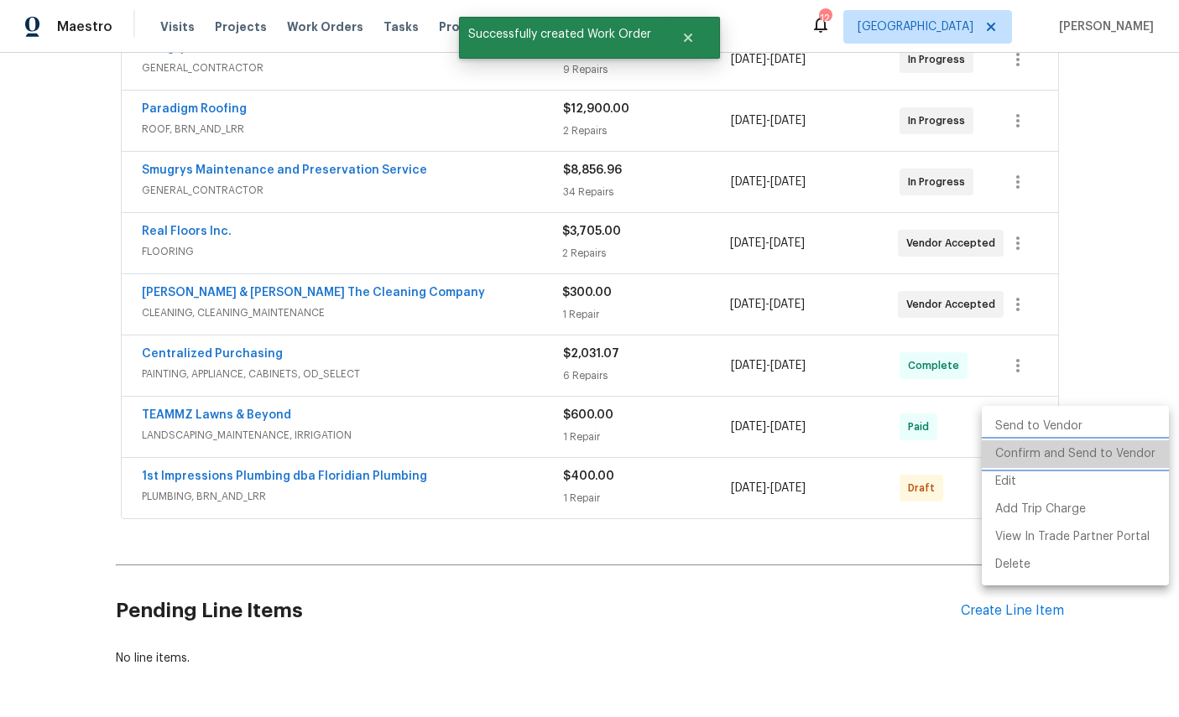
click at [1089, 458] on li "Confirm and Send to Vendor" at bounding box center [1075, 454] width 187 height 28
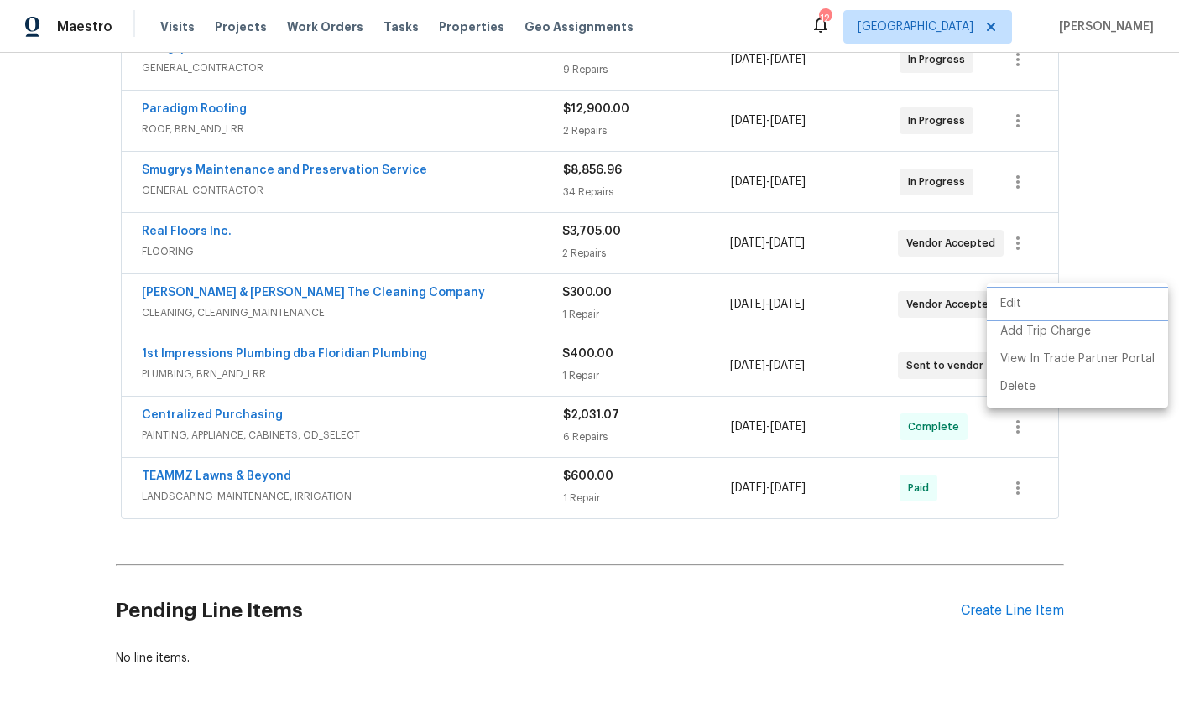
scroll to position [0, 0]
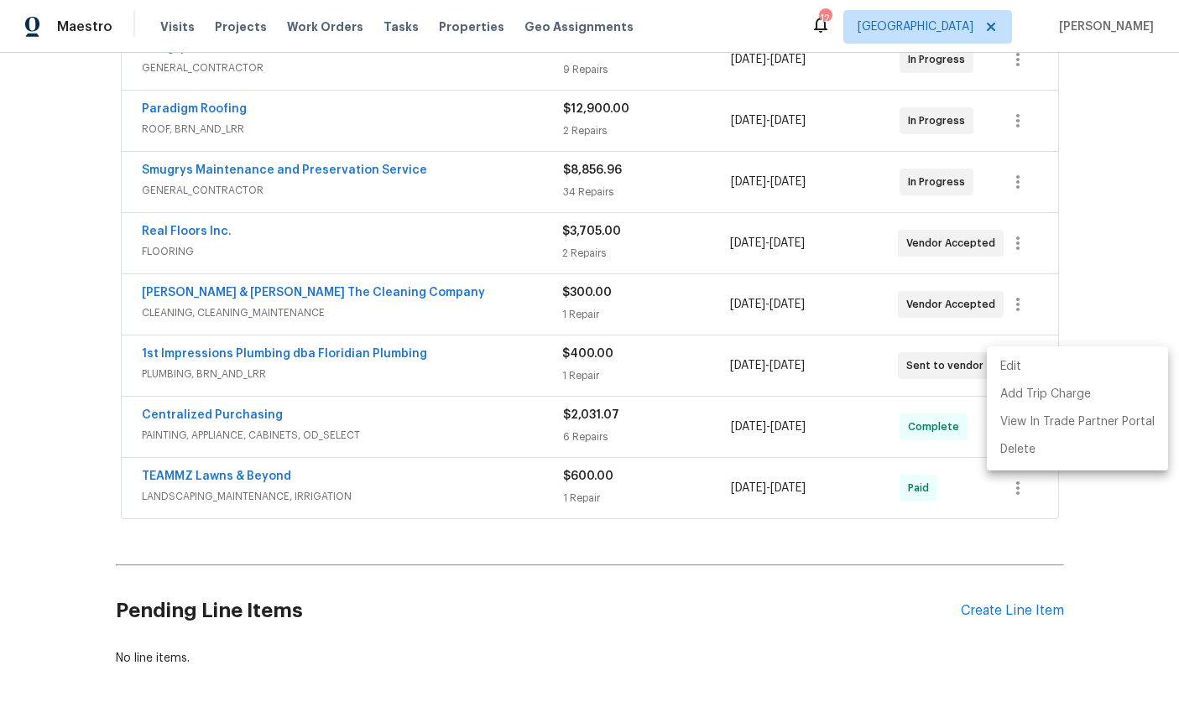
click at [189, 244] on div at bounding box center [589, 358] width 1179 height 717
click at [209, 237] on link "Real Floors Inc." at bounding box center [187, 232] width 90 height 12
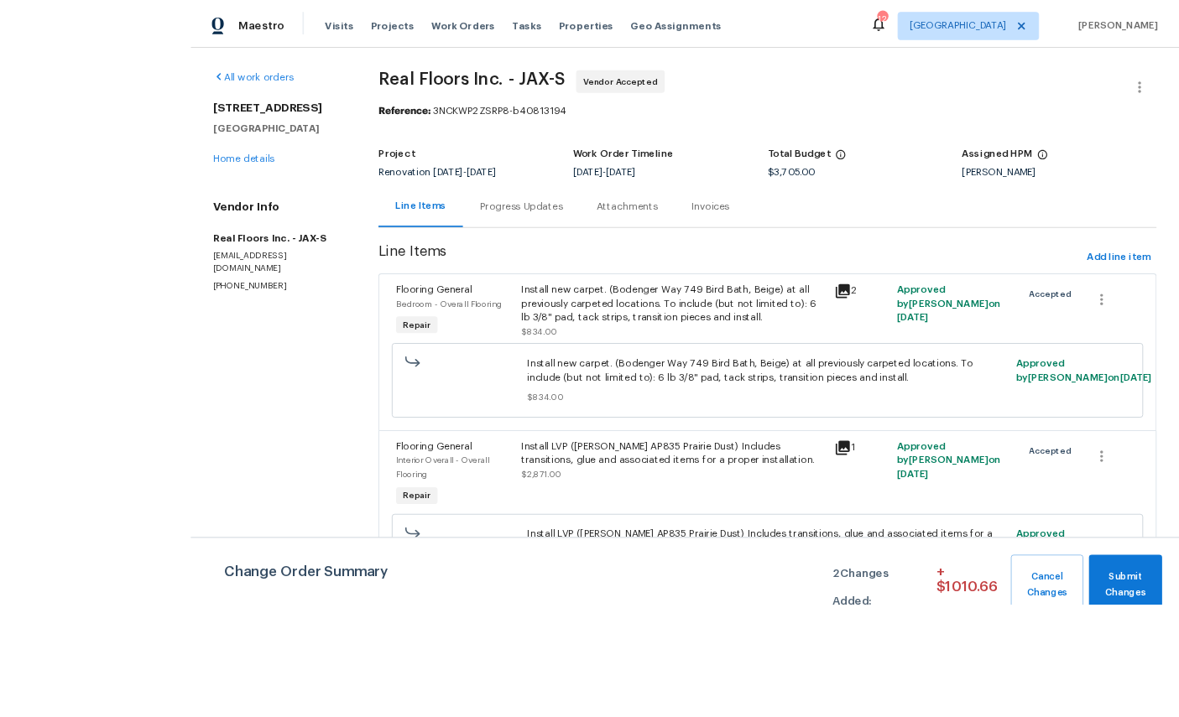
scroll to position [45, 0]
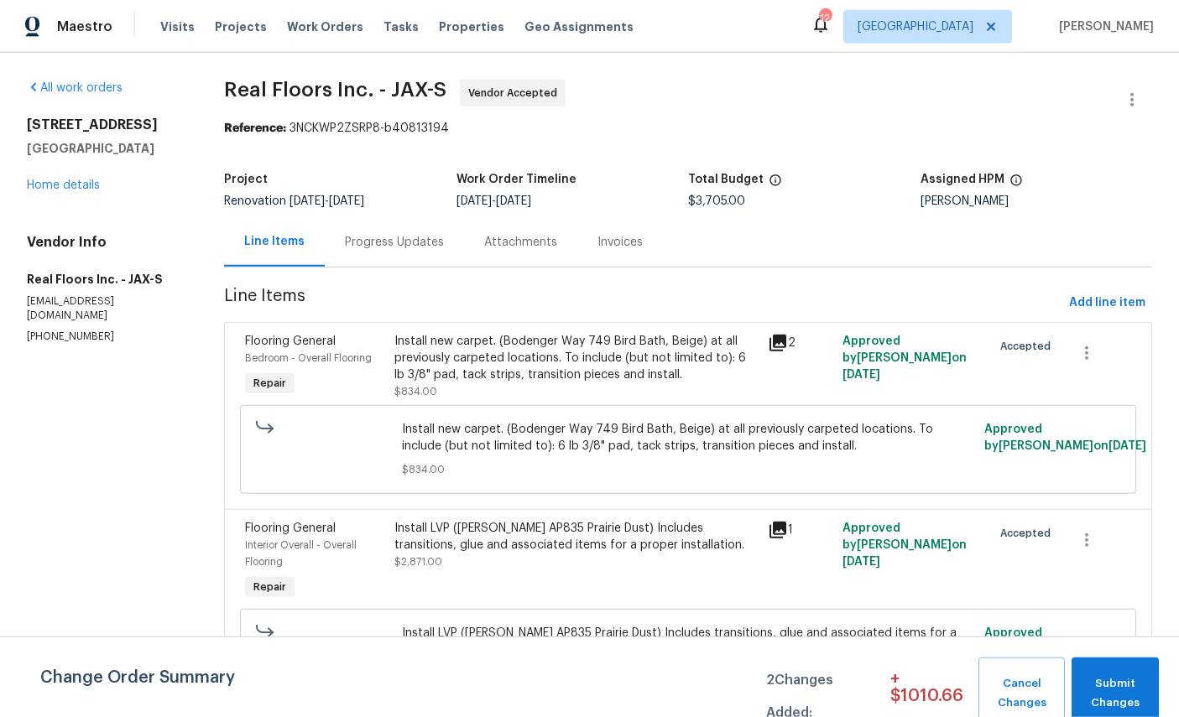
click at [81, 180] on link "Home details" at bounding box center [63, 186] width 73 height 12
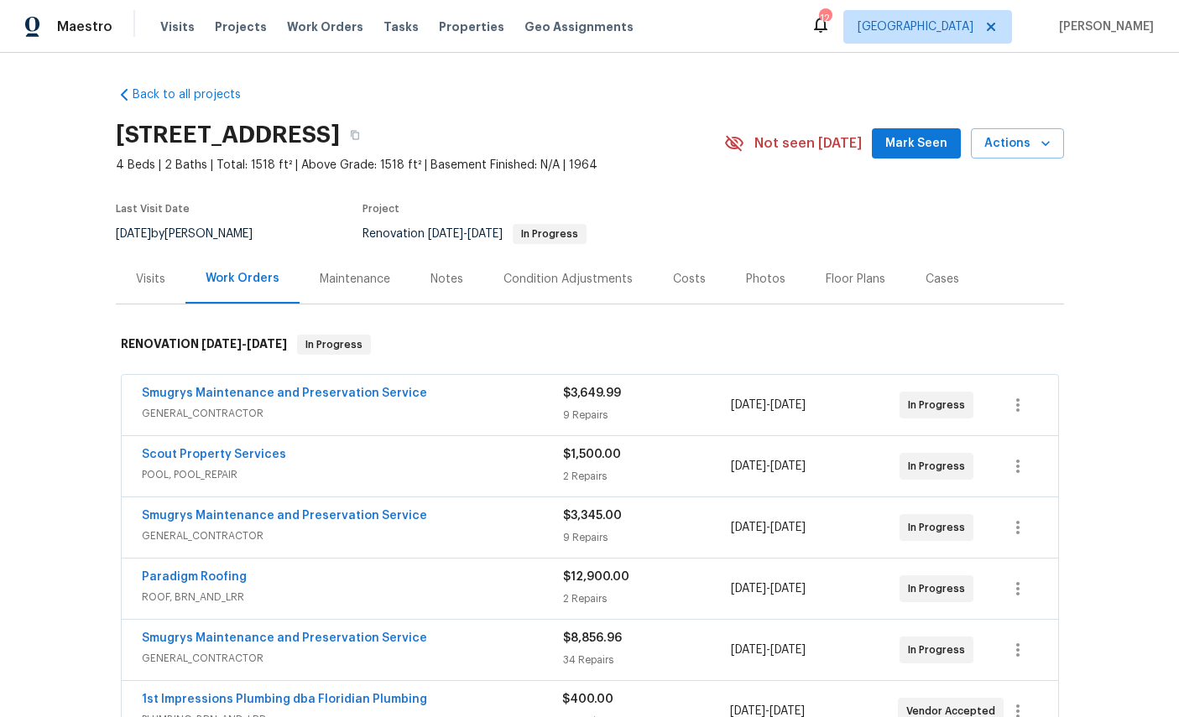
click at [905, 156] on button "Mark Seen" at bounding box center [916, 143] width 89 height 31
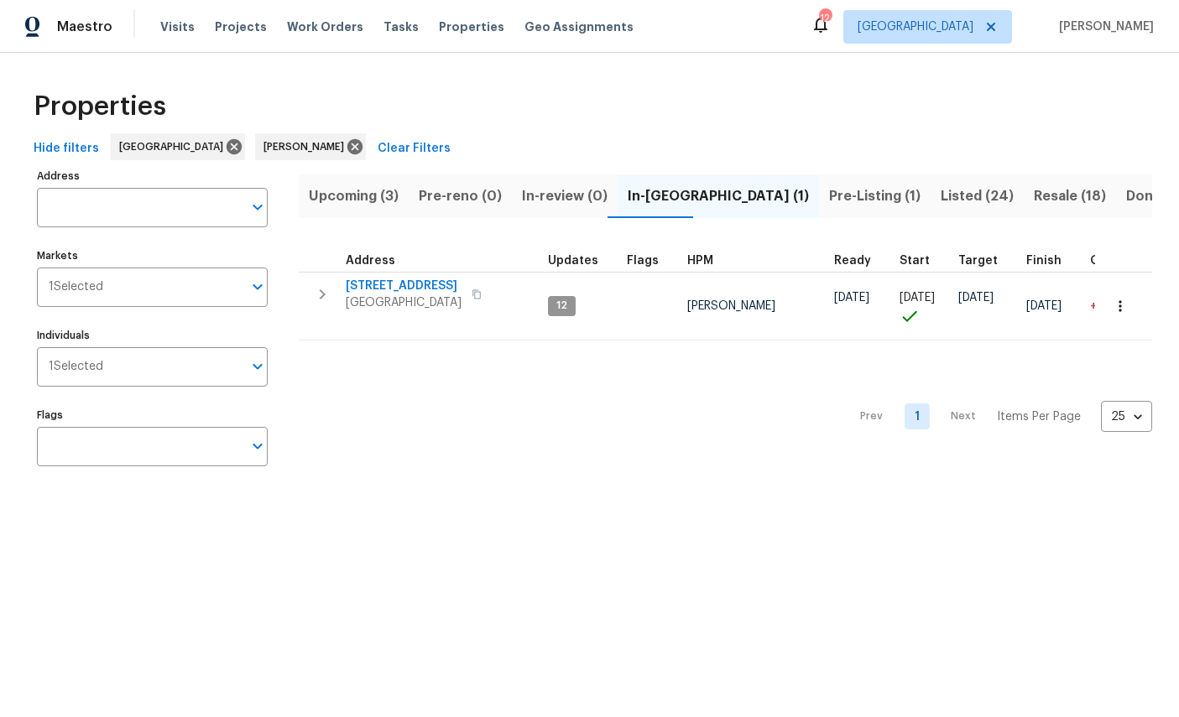
click at [349, 180] on button "Upcoming (3)" at bounding box center [354, 196] width 110 height 44
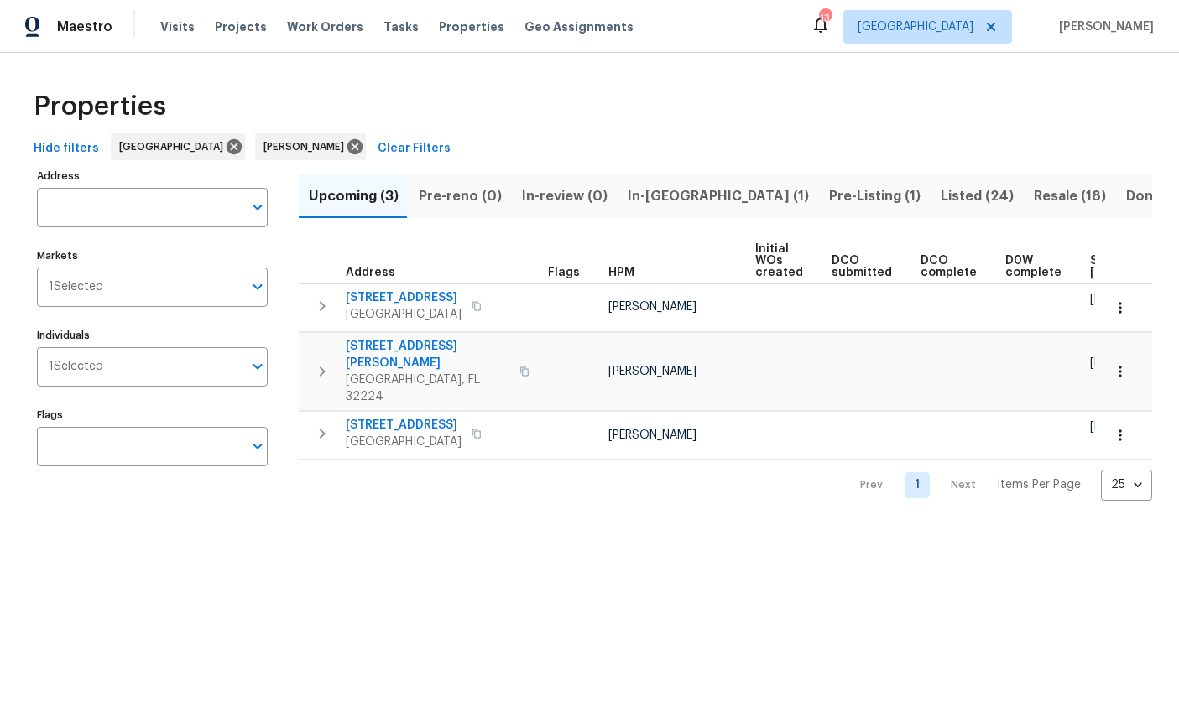
click at [1117, 301] on icon "button" at bounding box center [1120, 307] width 17 height 17
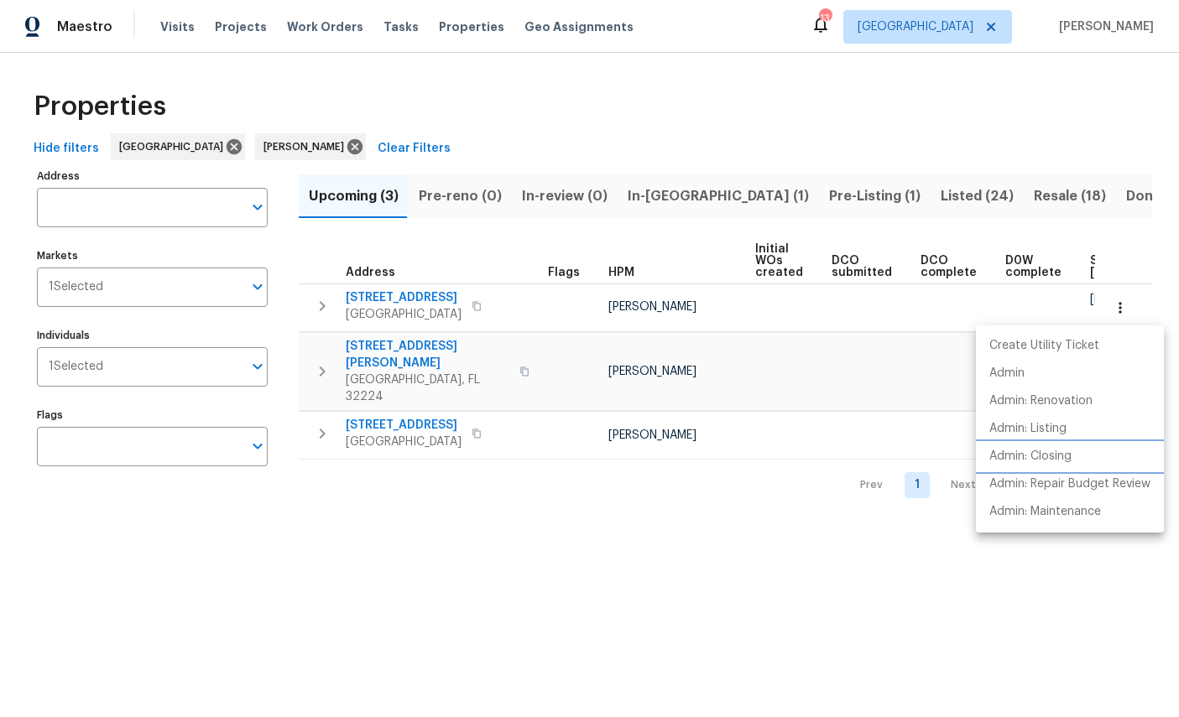
click at [1055, 455] on p "Admin: Closing" at bounding box center [1030, 457] width 82 height 18
